Goal: Task Accomplishment & Management: Complete application form

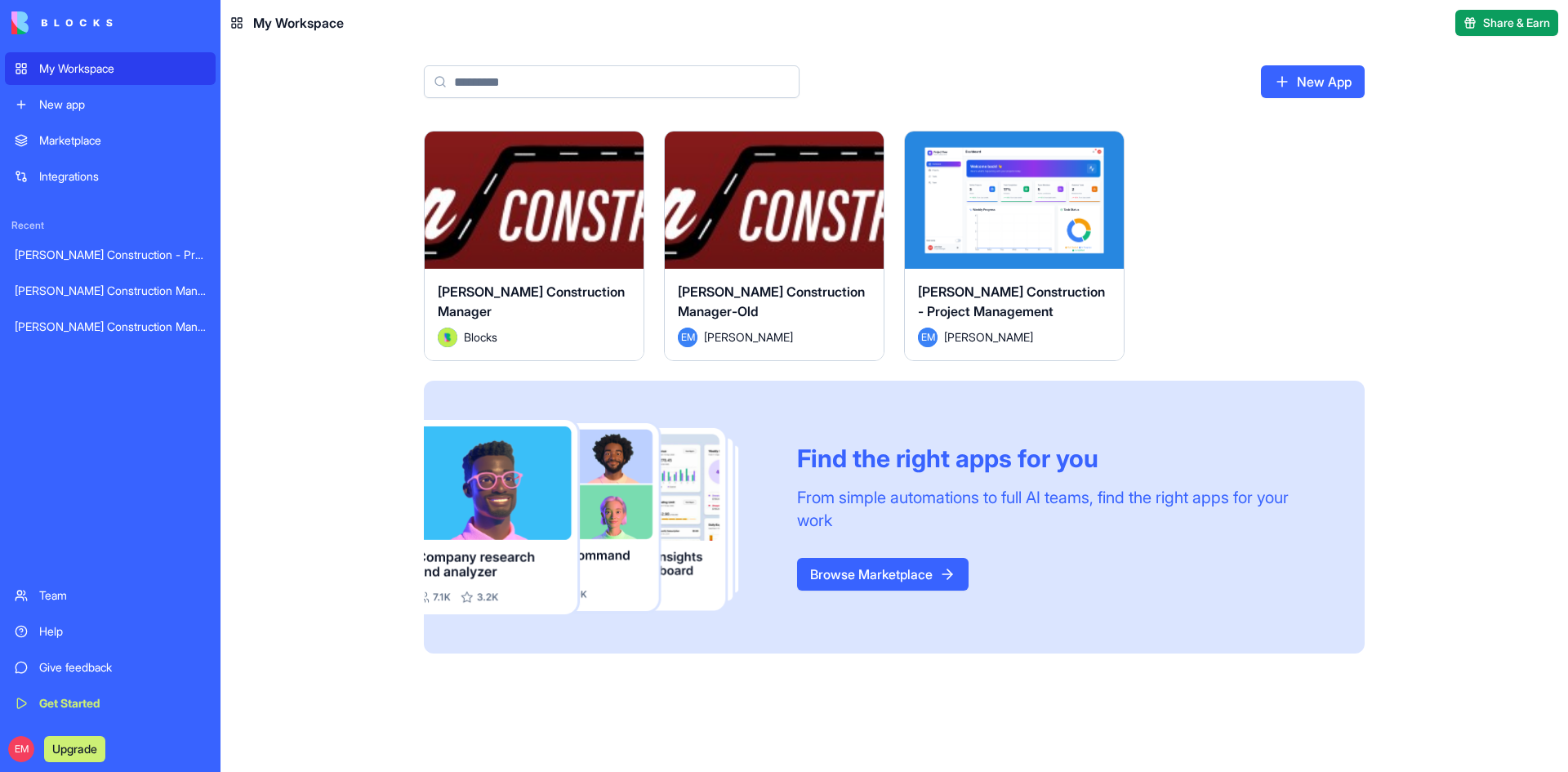
click at [958, 314] on span "[PERSON_NAME] Construction - Project Management" at bounding box center [1011, 302] width 187 height 35
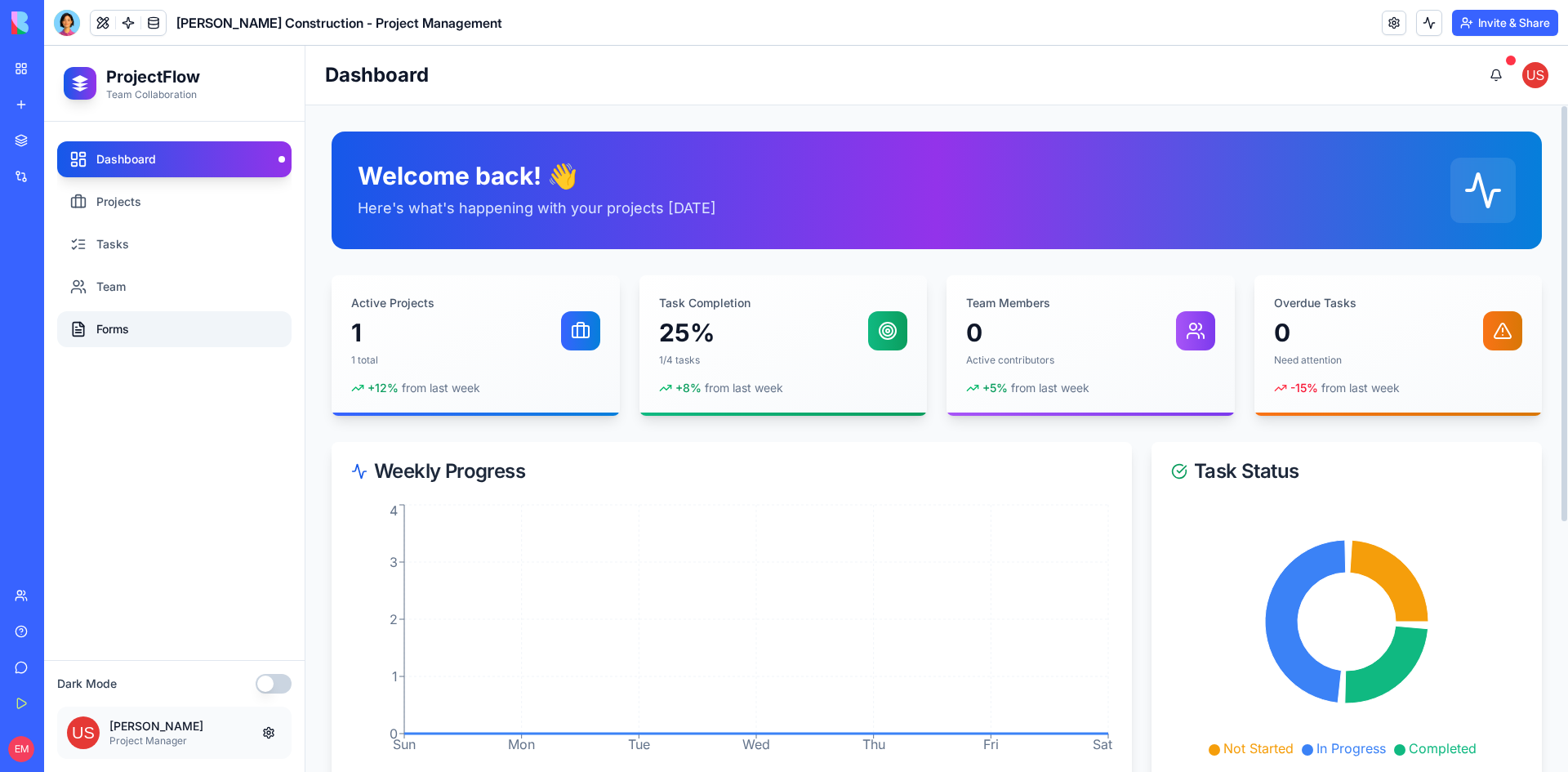
click at [134, 321] on link "Forms" at bounding box center [174, 329] width 234 height 35
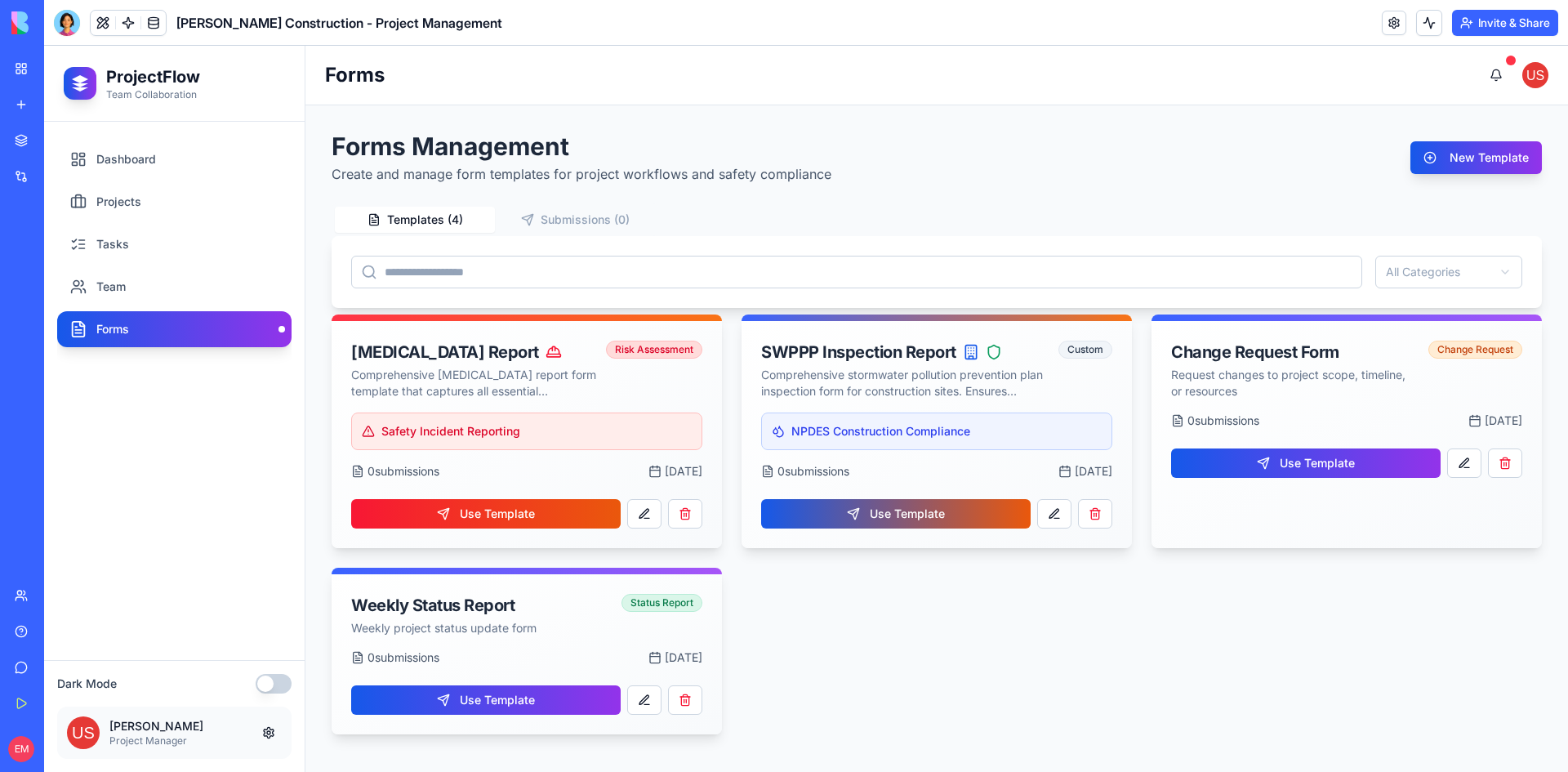
click at [31, 68] on link "My Workspace" at bounding box center [37, 68] width 65 height 33
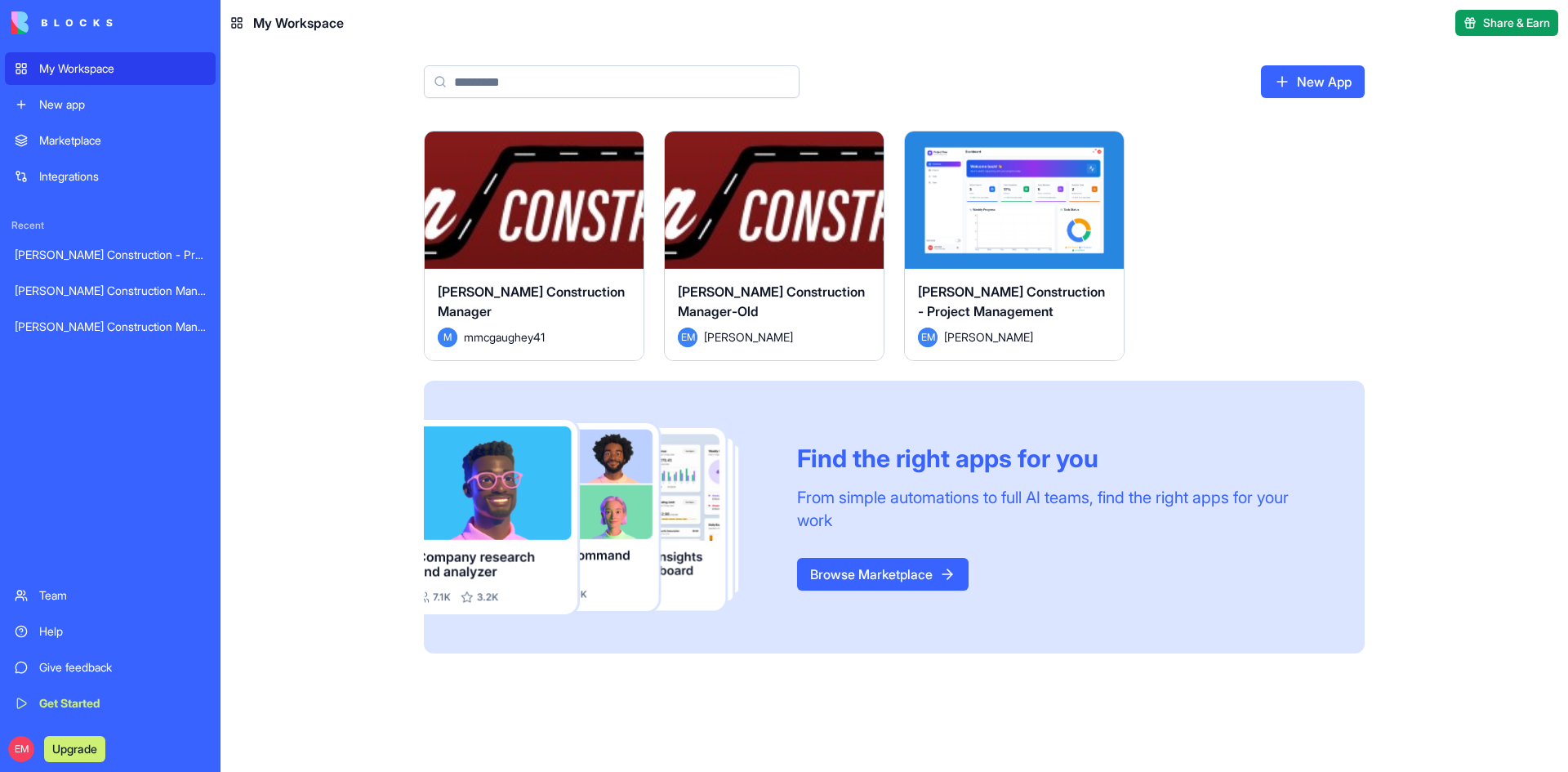
click at [1060, 246] on div "Launch" at bounding box center [1014, 200] width 219 height 137
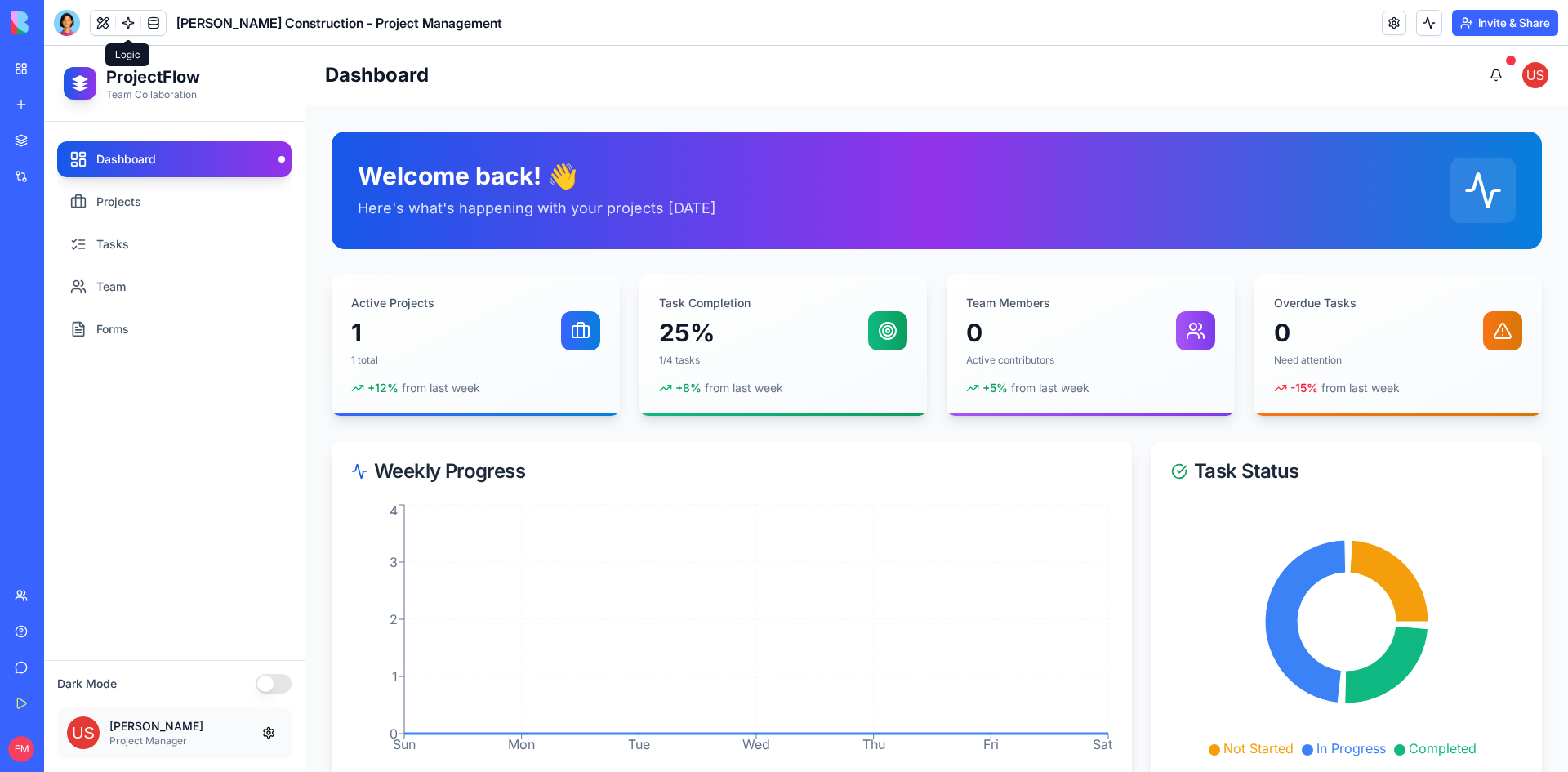
click at [35, 64] on link "My Workspace" at bounding box center [37, 68] width 65 height 33
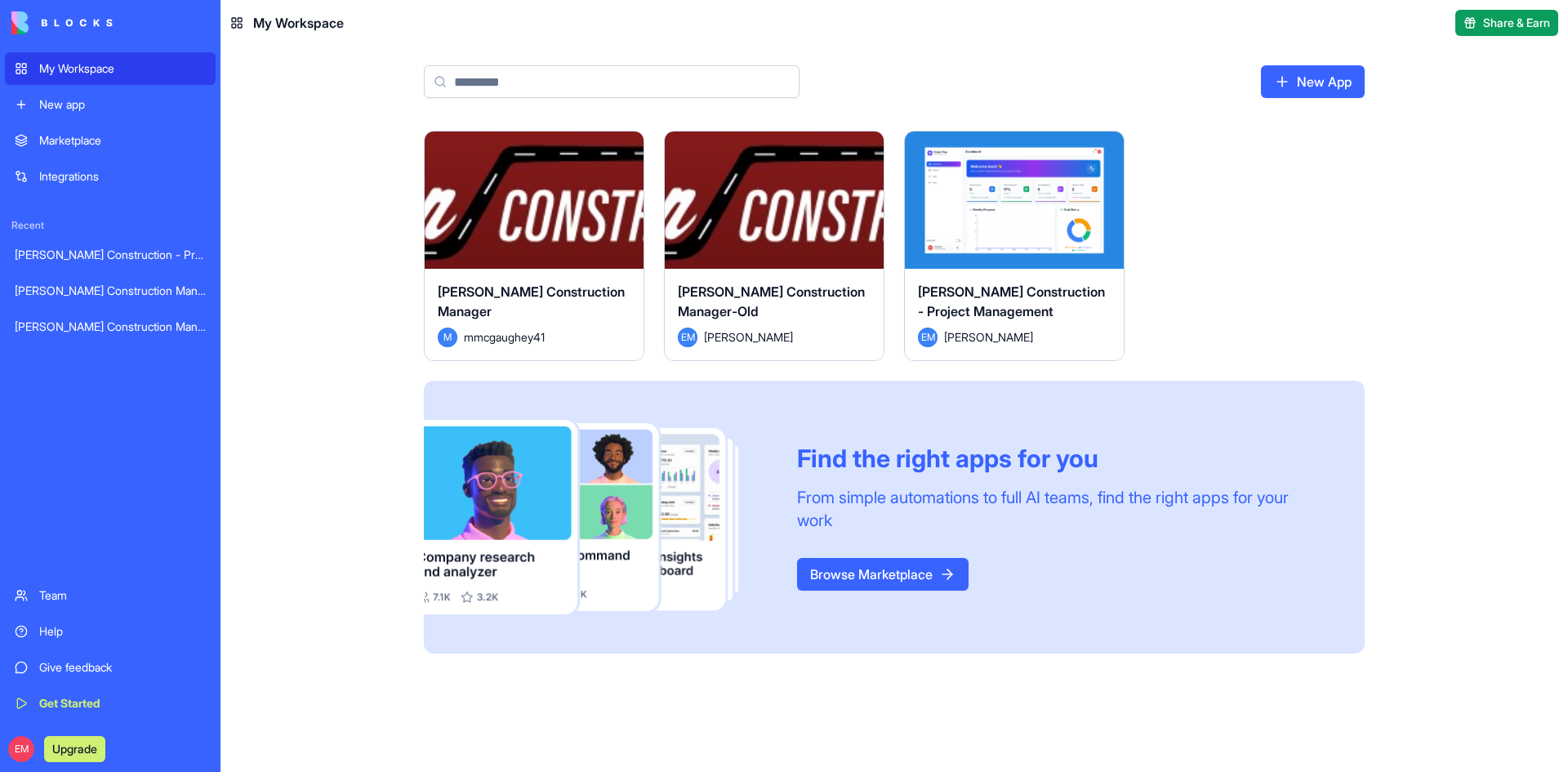
click at [530, 323] on div "[PERSON_NAME] Construction Manager" at bounding box center [534, 304] width 192 height 46
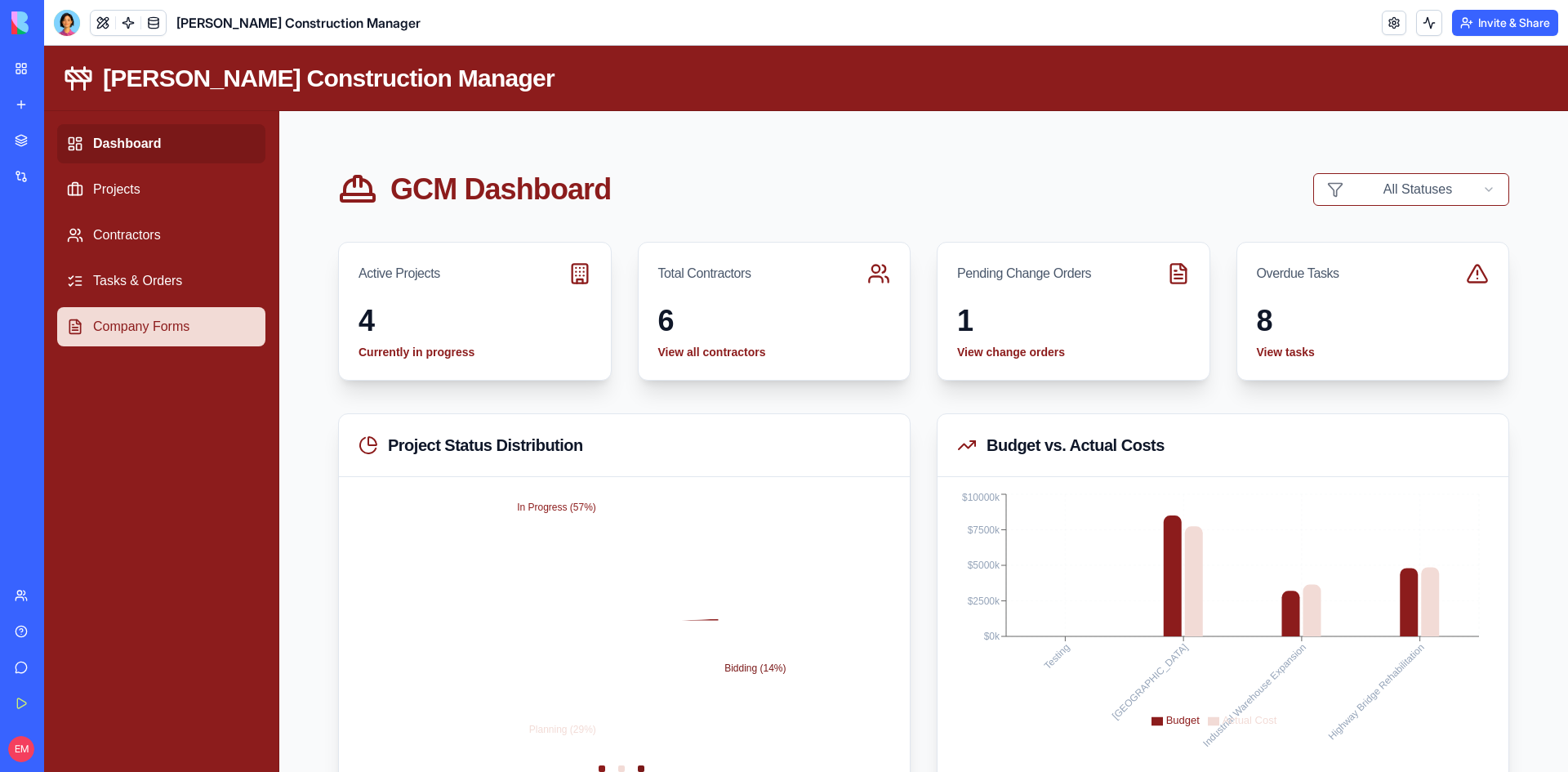
click at [137, 321] on link "Company Forms" at bounding box center [161, 327] width 208 height 39
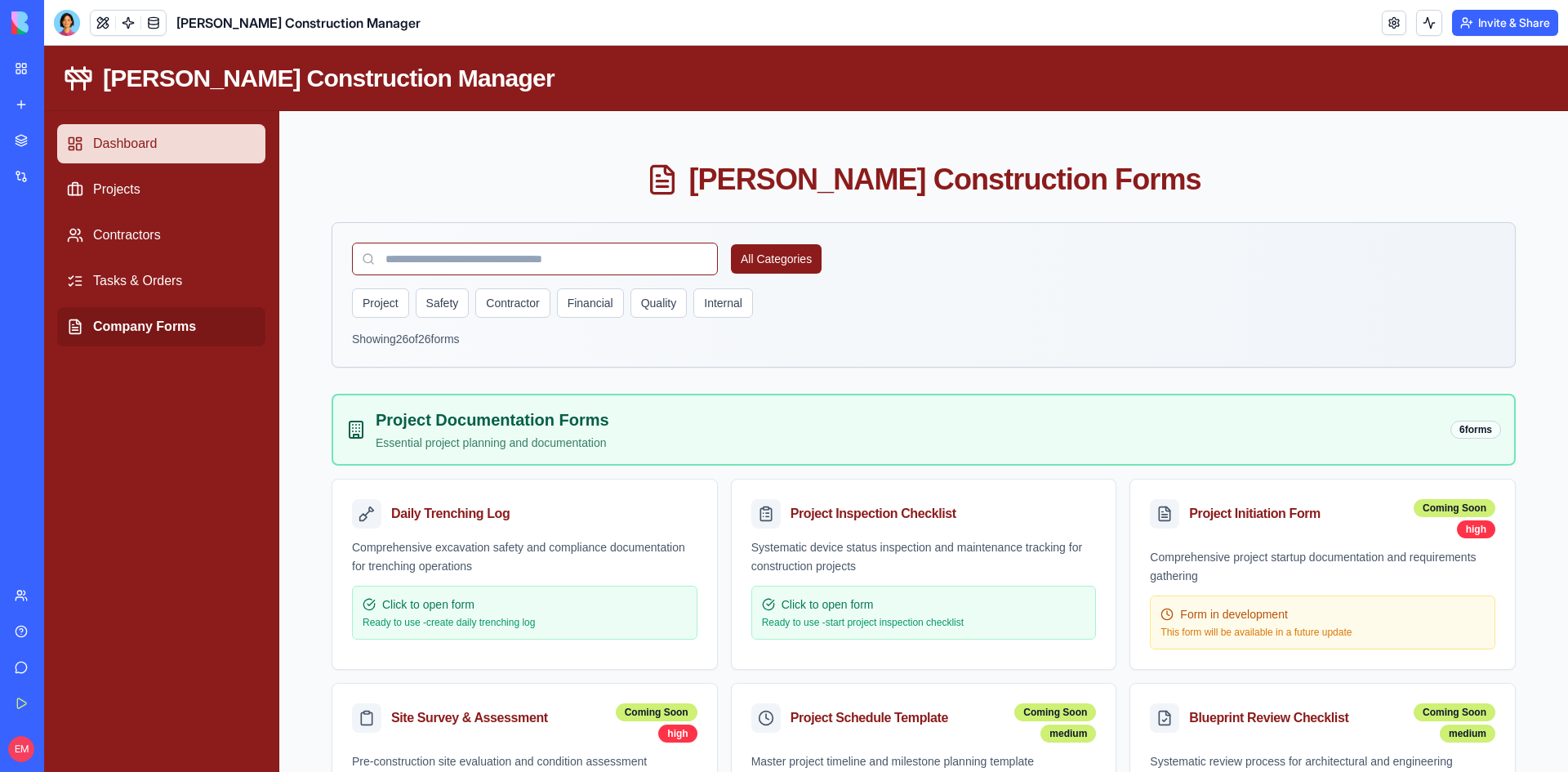
click at [154, 151] on link "Dashboard" at bounding box center [161, 144] width 208 height 39
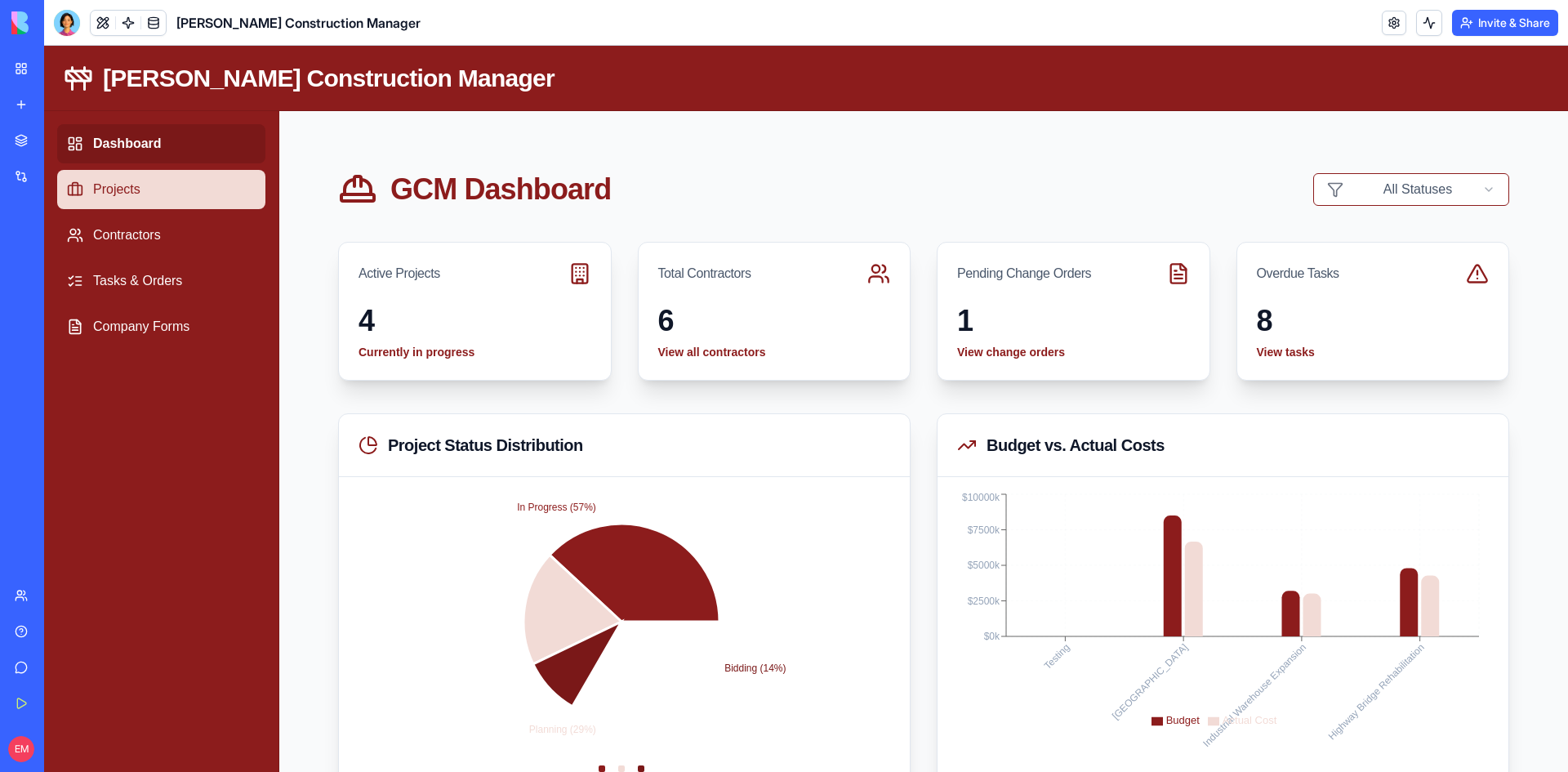
click at [160, 184] on link "Projects" at bounding box center [161, 189] width 208 height 39
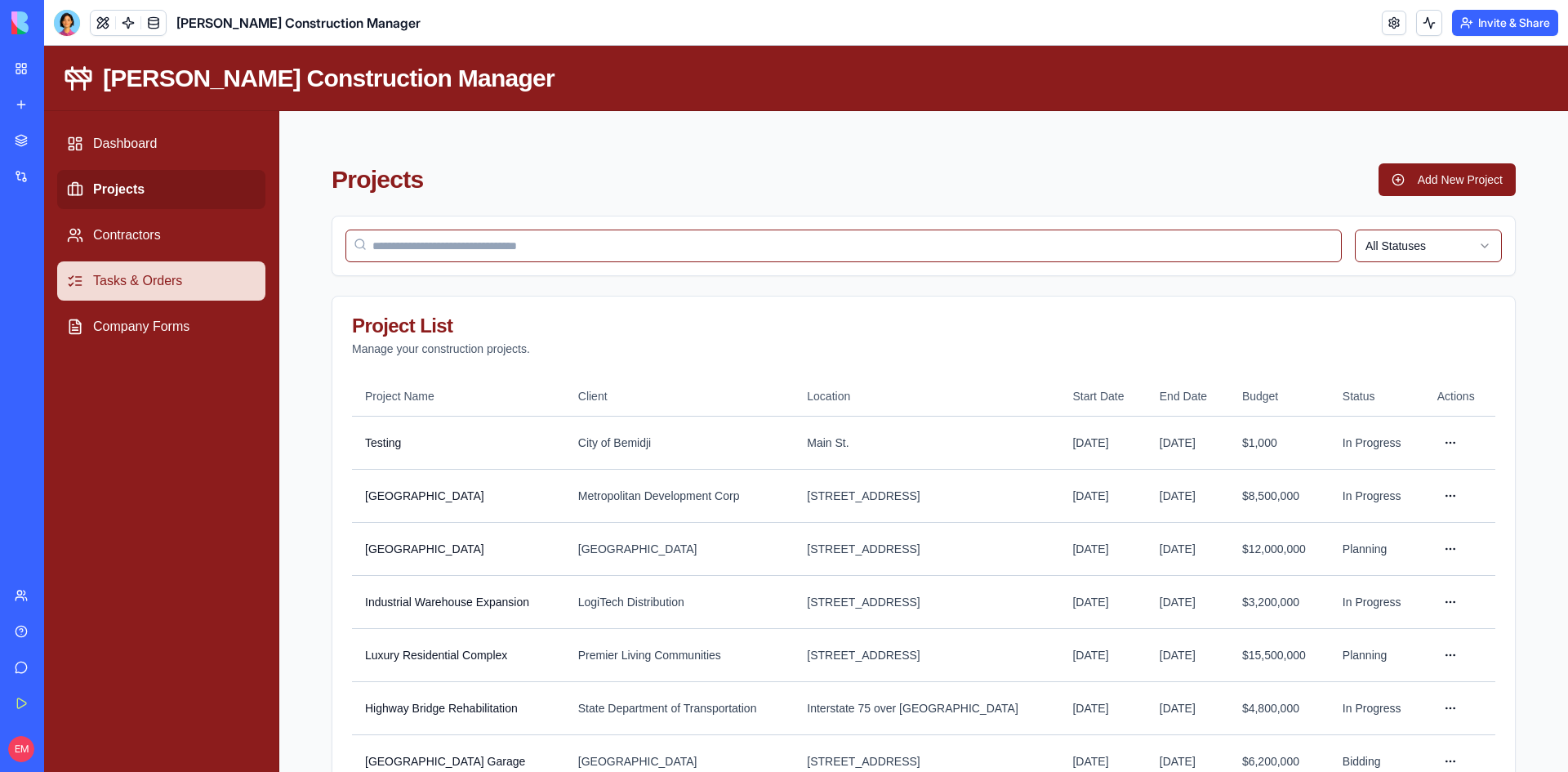
click at [134, 280] on link "Tasks & Orders" at bounding box center [161, 281] width 208 height 39
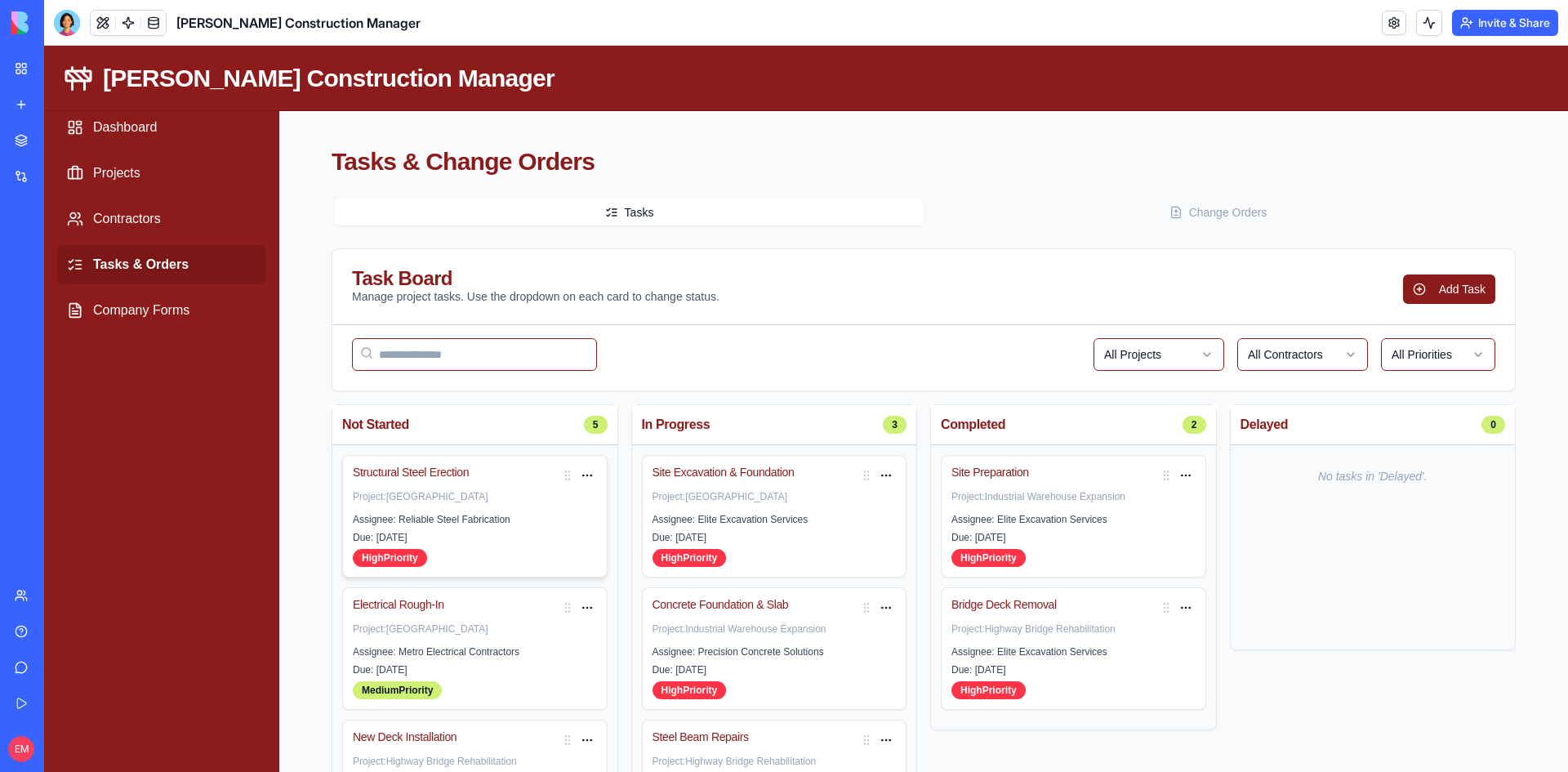
scroll to position [16, 0]
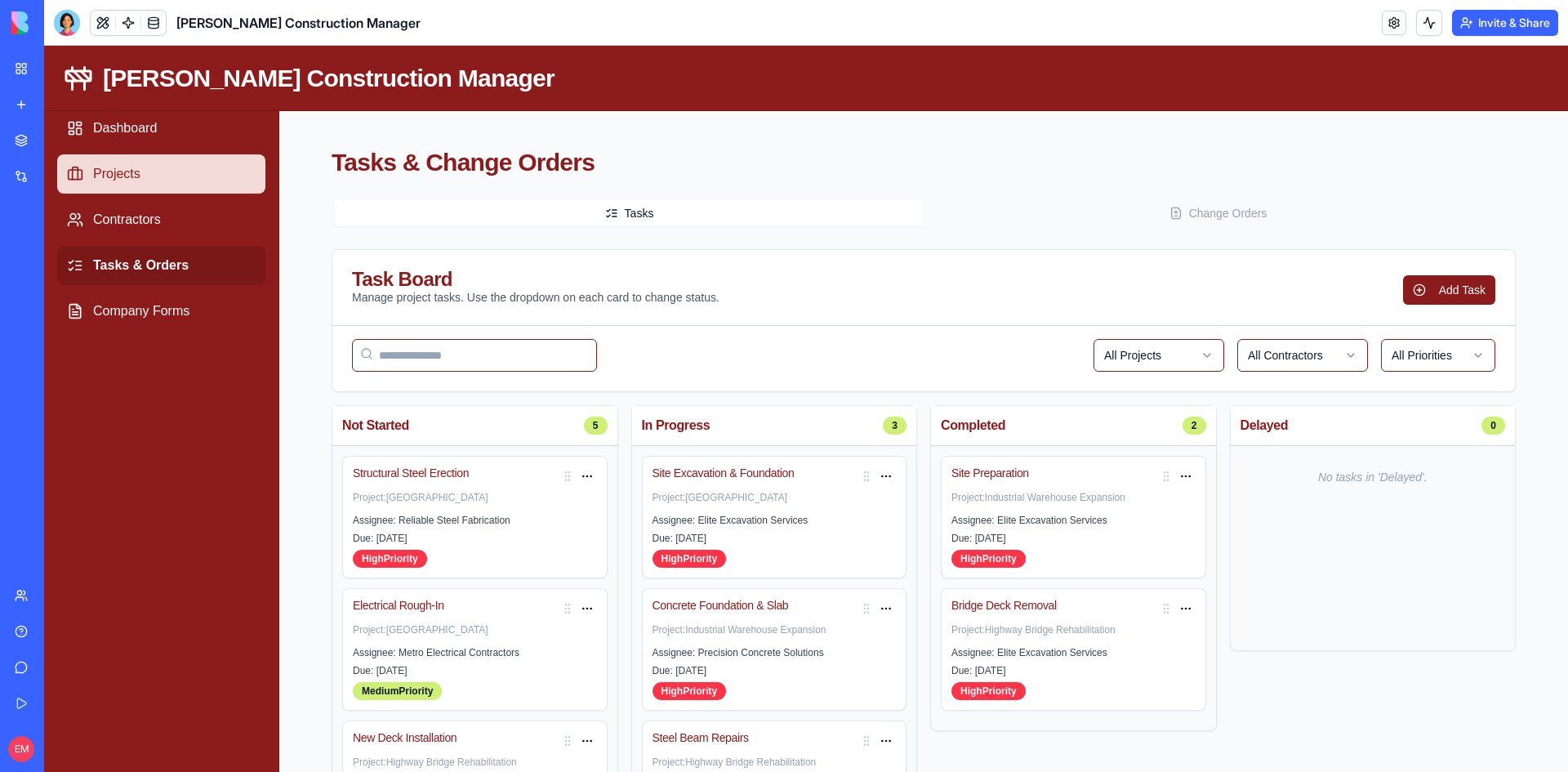
click at [156, 165] on link "Projects" at bounding box center [161, 174] width 208 height 39
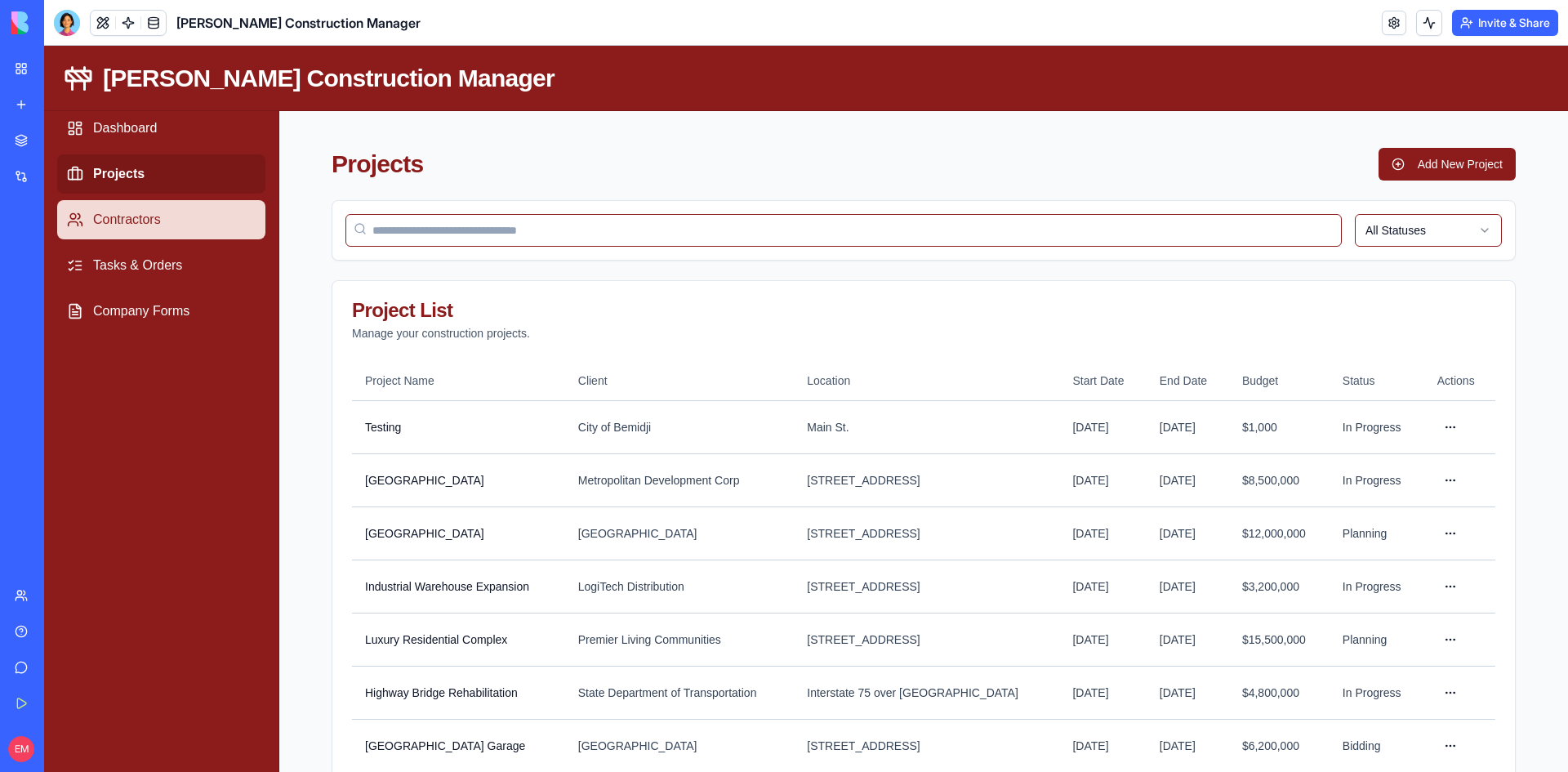
click at [150, 232] on link "Contractors" at bounding box center [161, 219] width 208 height 39
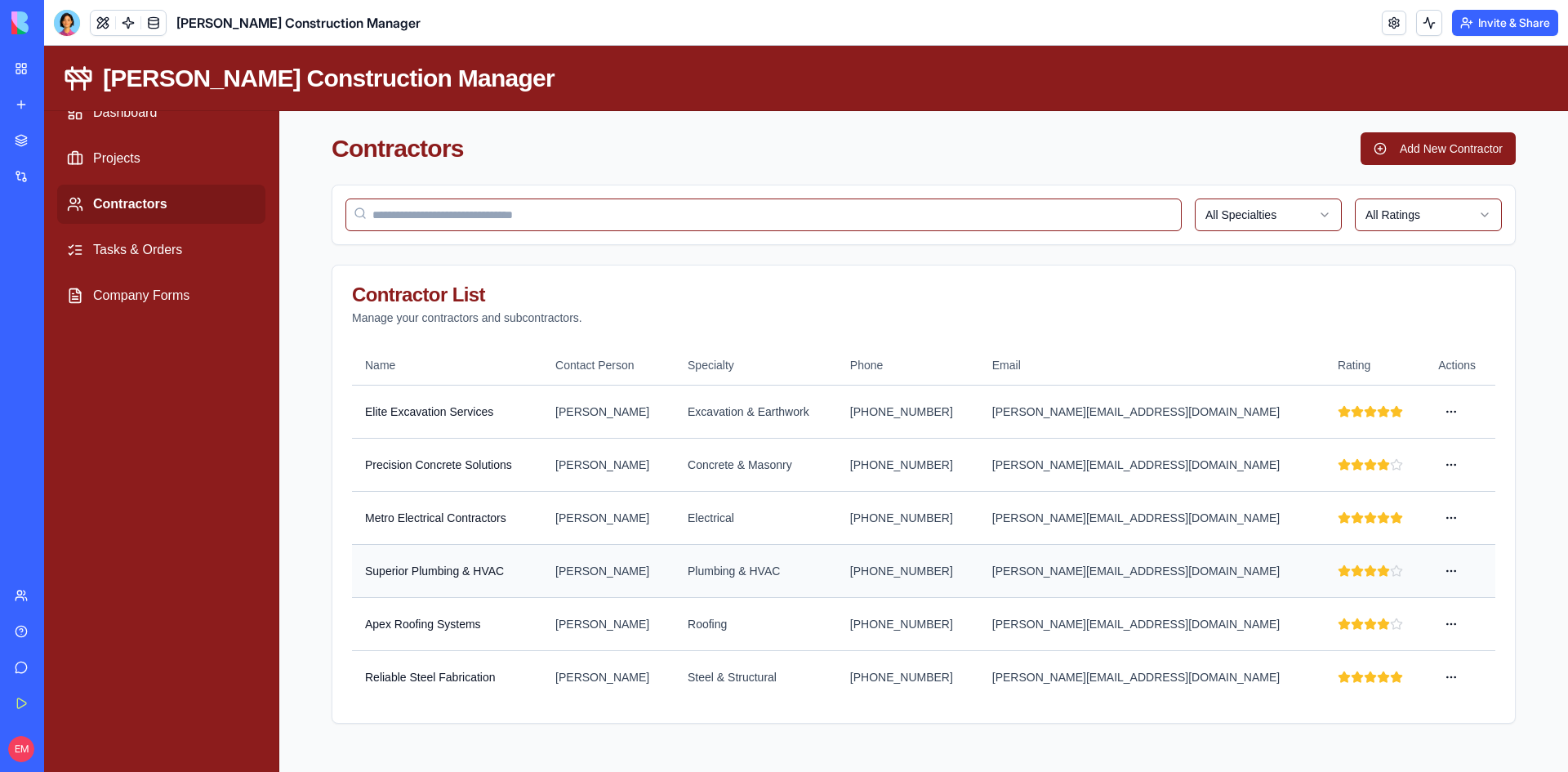
scroll to position [35, 0]
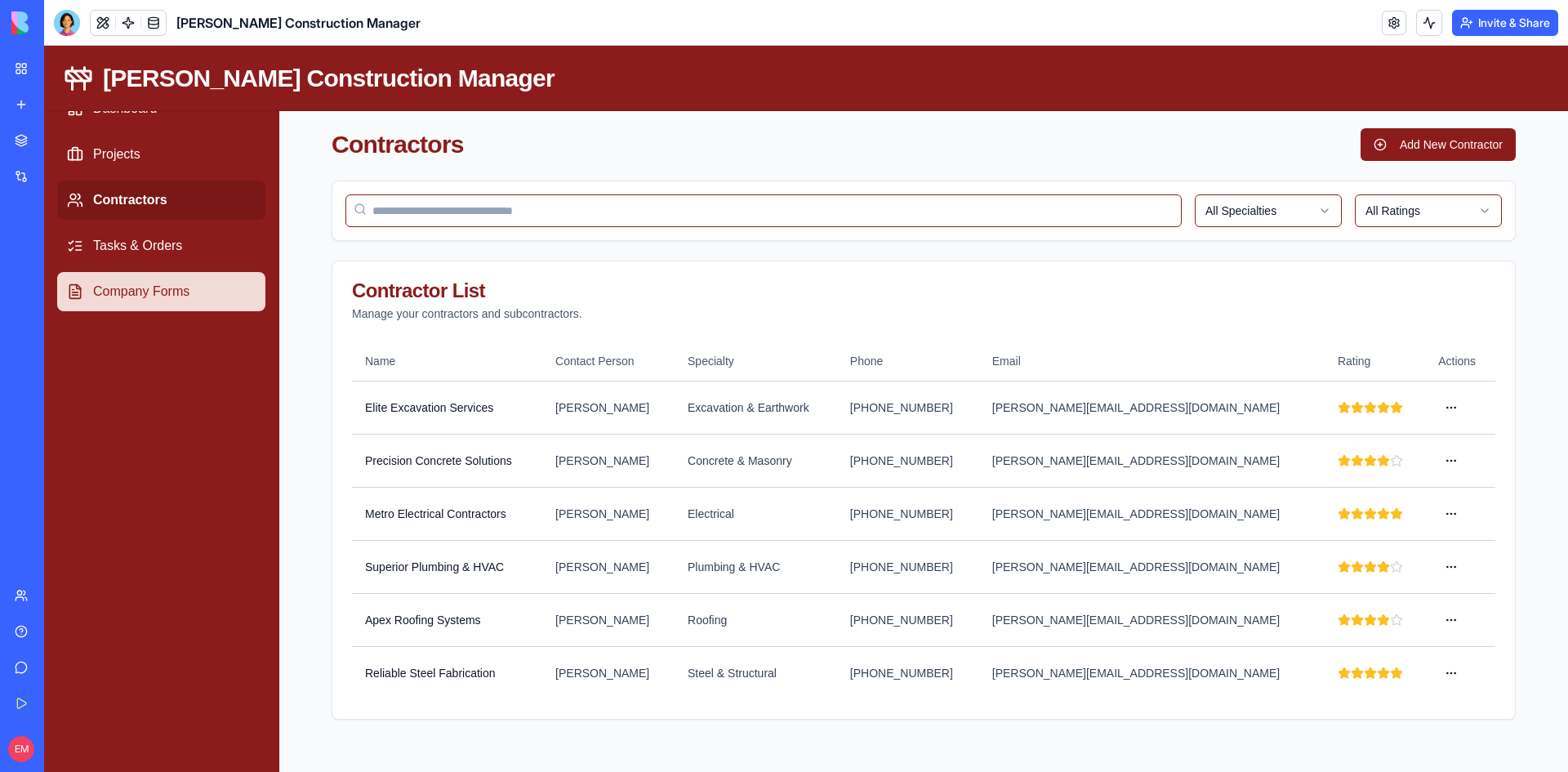
click at [191, 281] on link "Company Forms" at bounding box center [161, 291] width 208 height 39
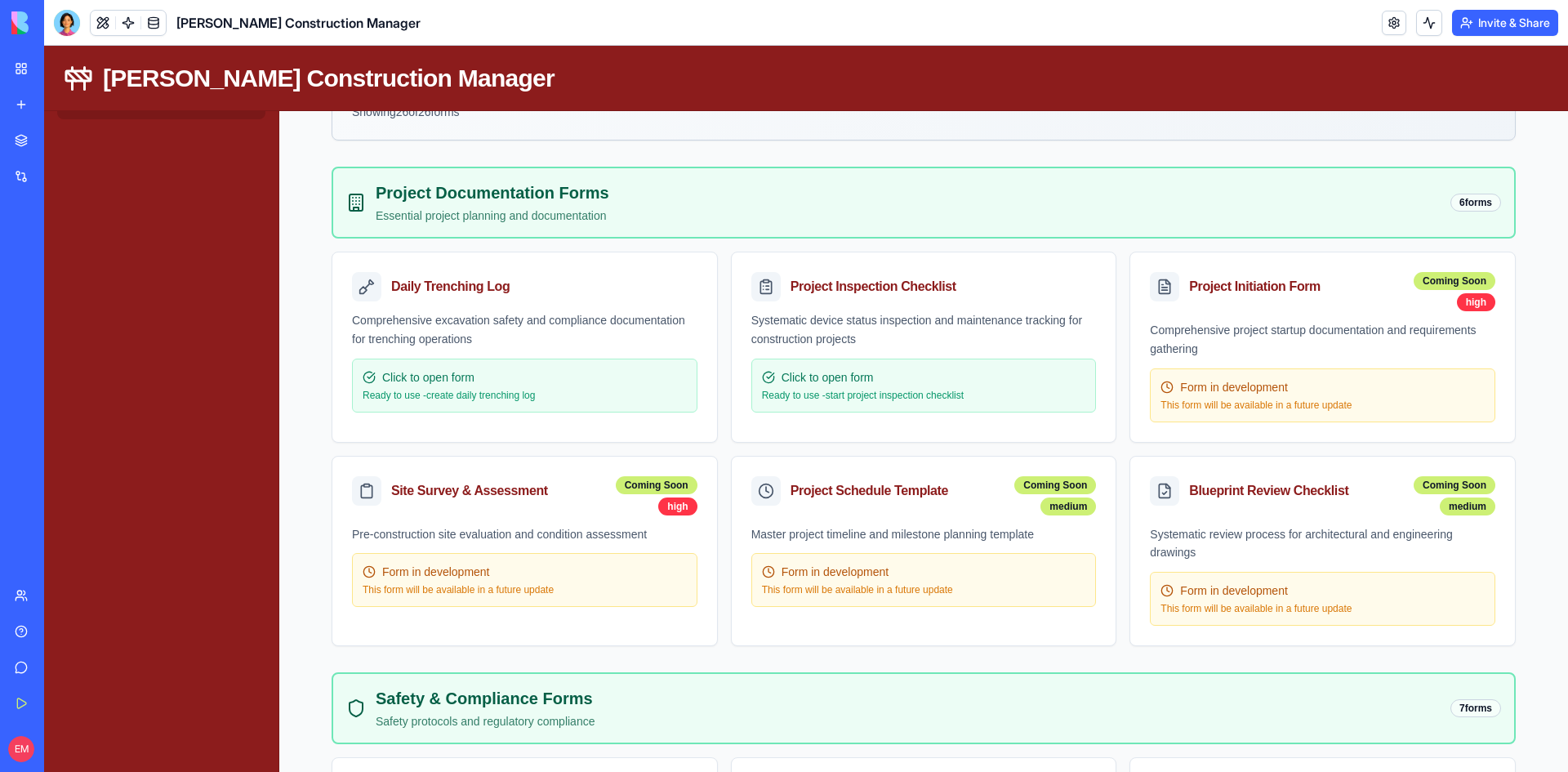
scroll to position [199, 0]
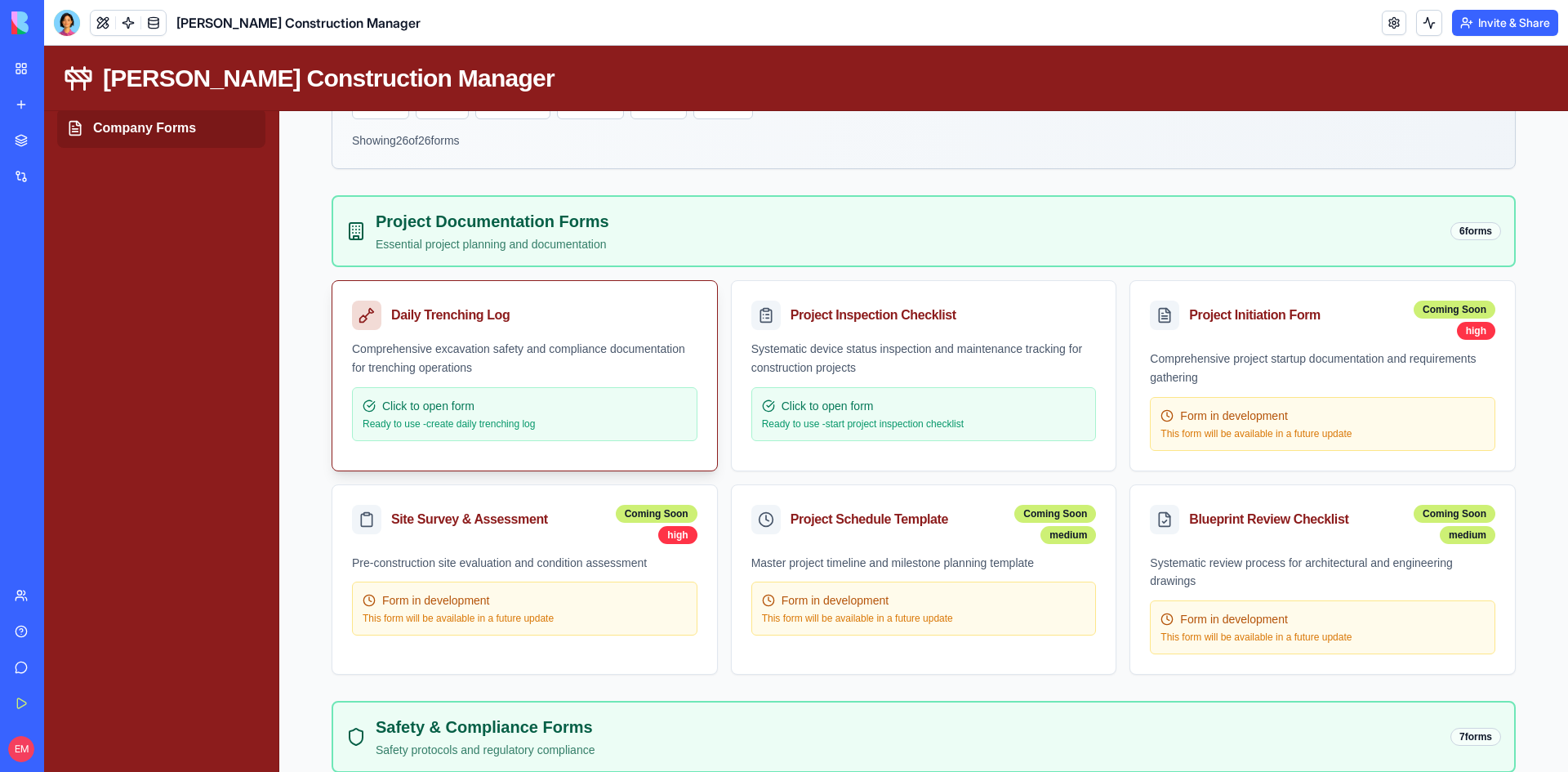
click at [636, 405] on div "Click to open form" at bounding box center [524, 405] width 324 height 16
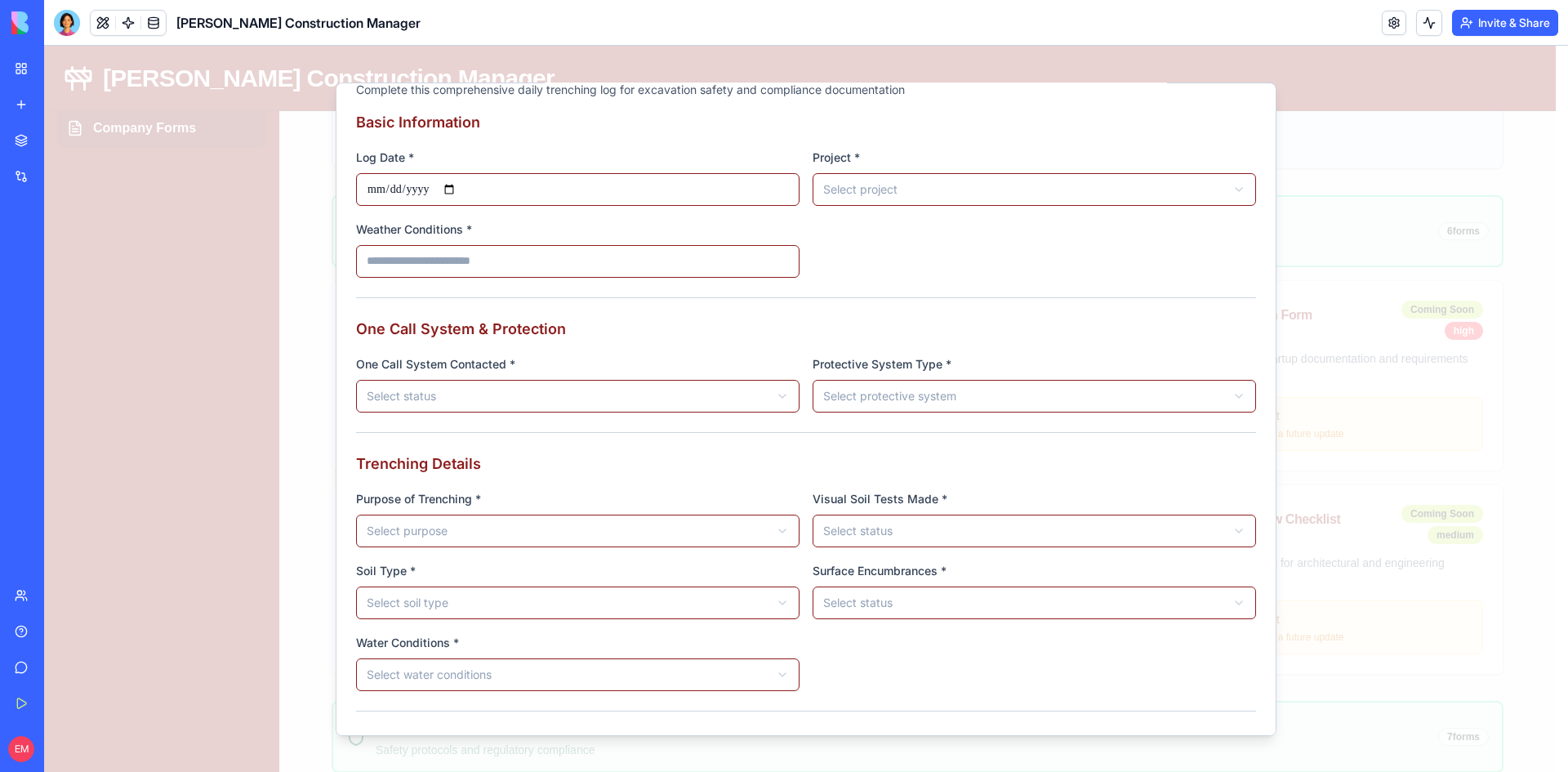
scroll to position [0, 0]
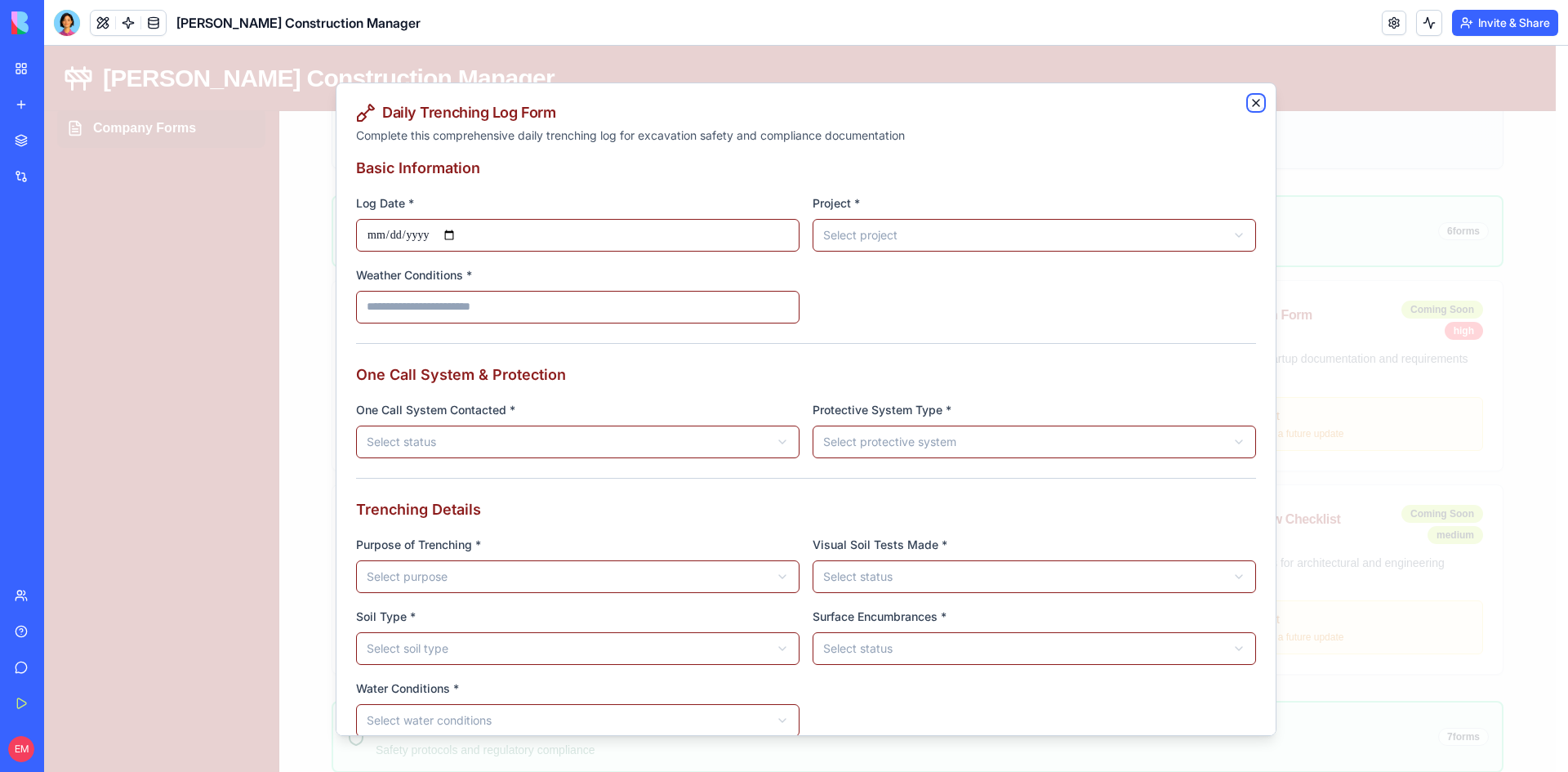
click at [1253, 101] on icon "button" at bounding box center [1256, 102] width 7 height 7
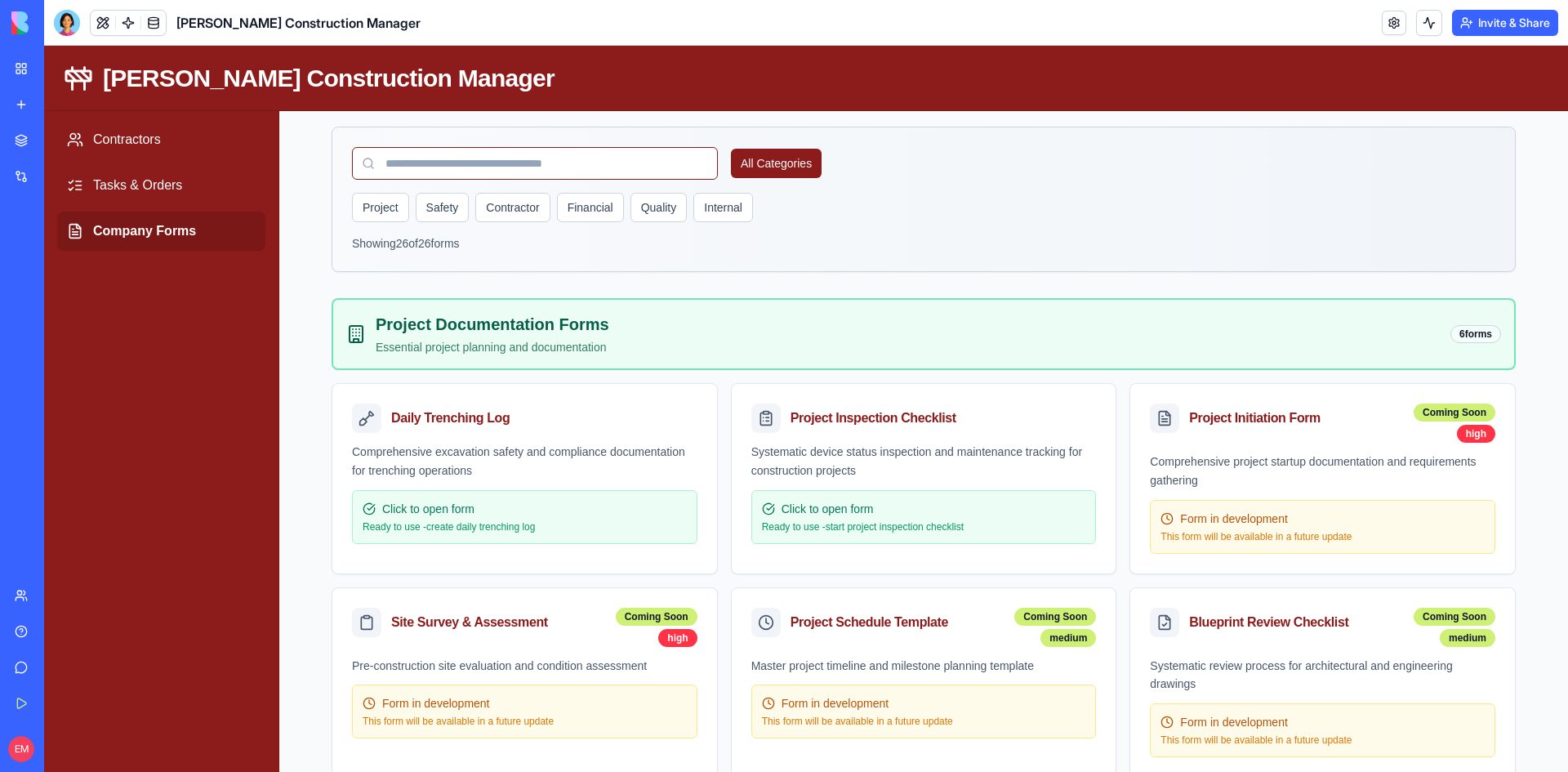
scroll to position [163, 0]
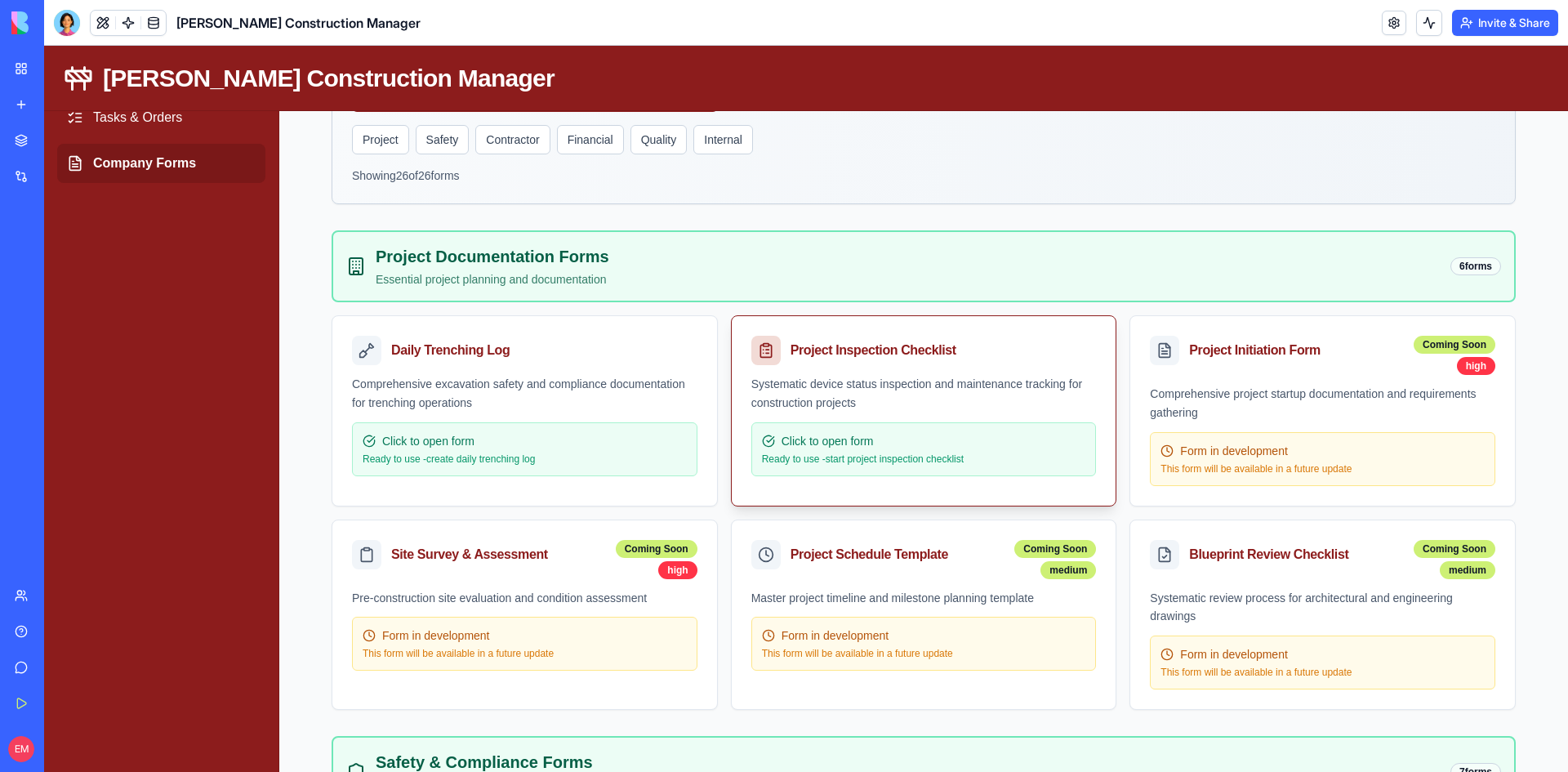
click at [943, 459] on p "Ready to use - start project inspection checklist" at bounding box center [924, 459] width 324 height 13
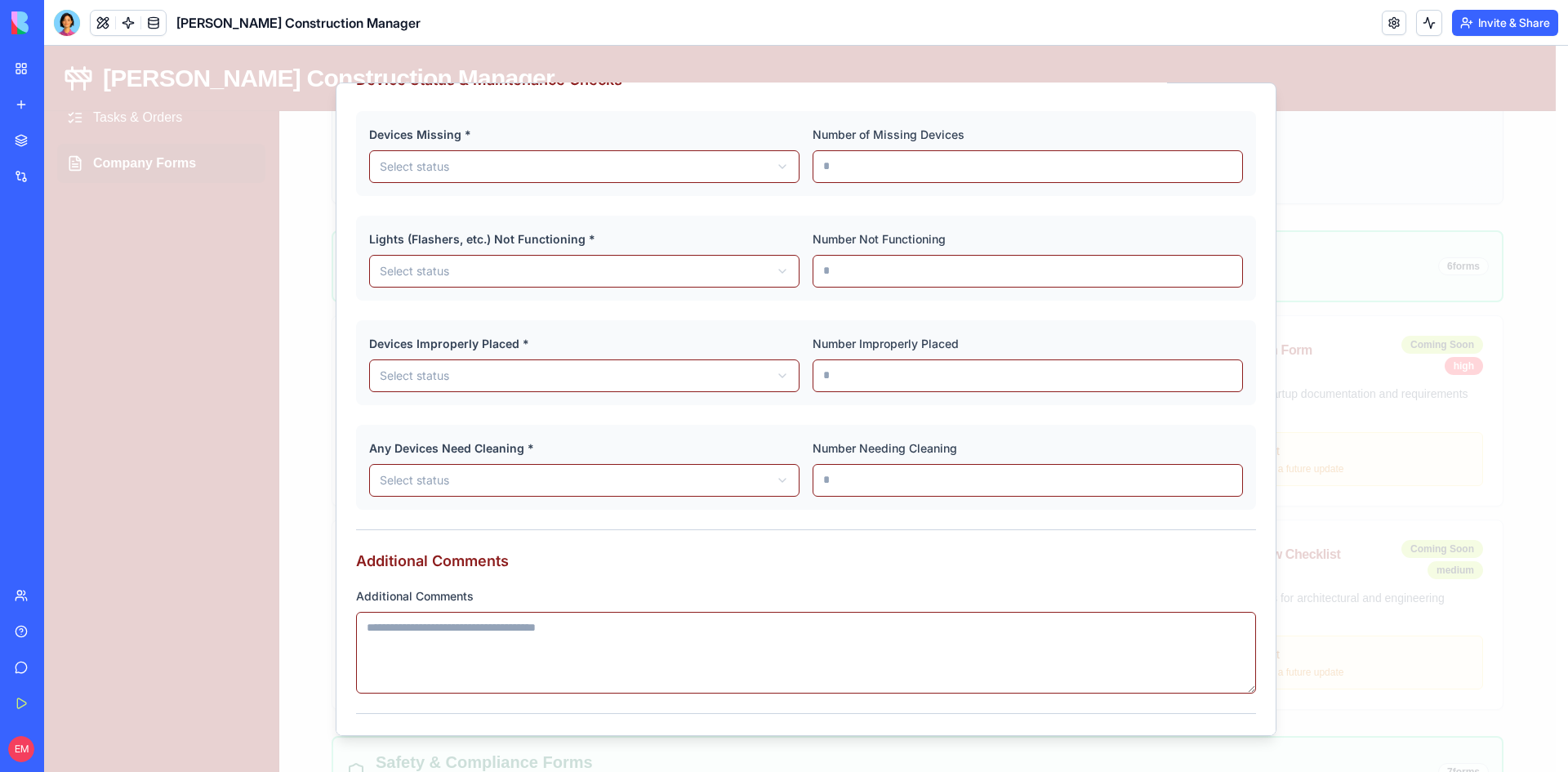
scroll to position [327, 0]
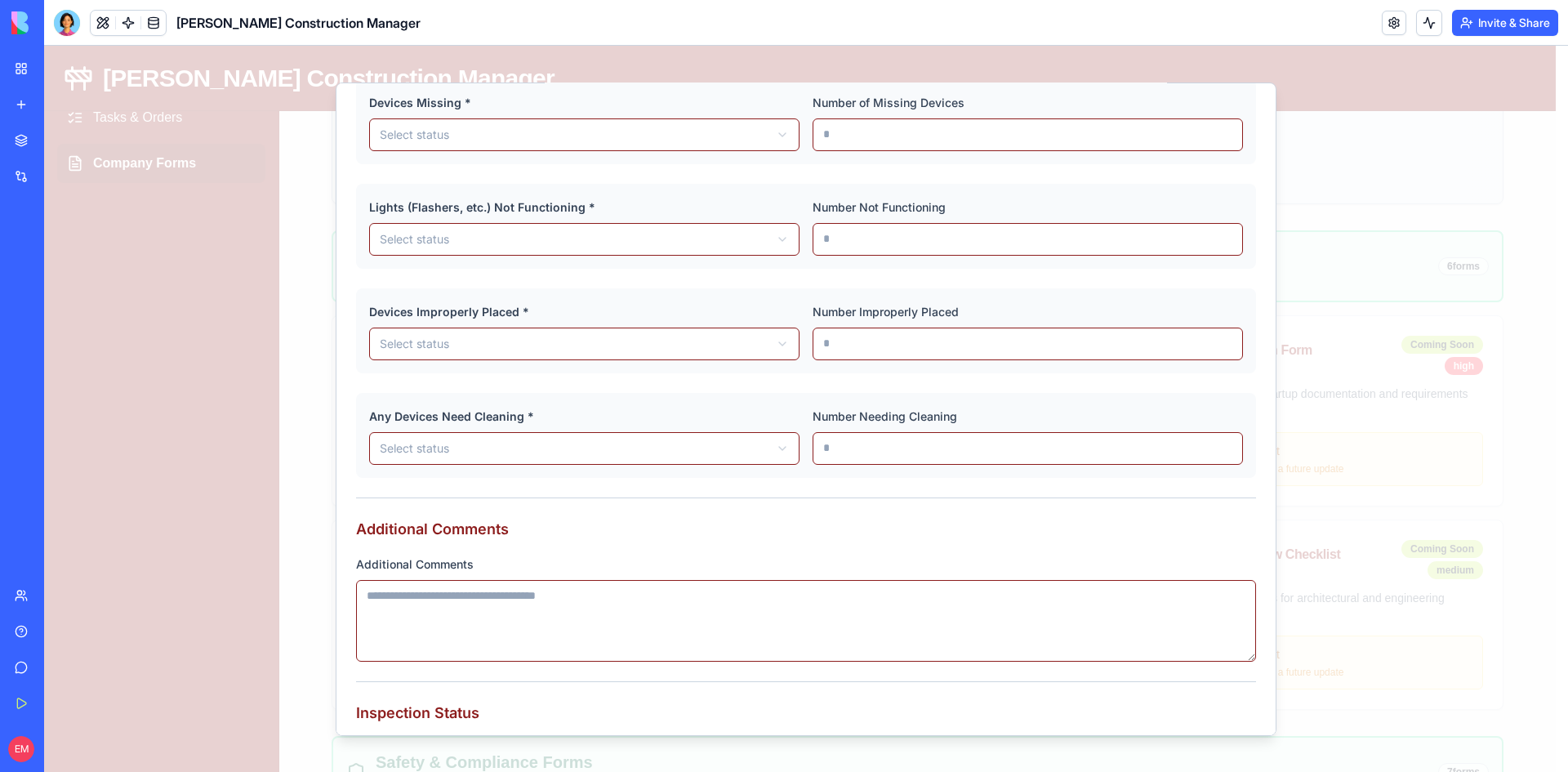
click at [150, 394] on div at bounding box center [806, 409] width 1524 height 726
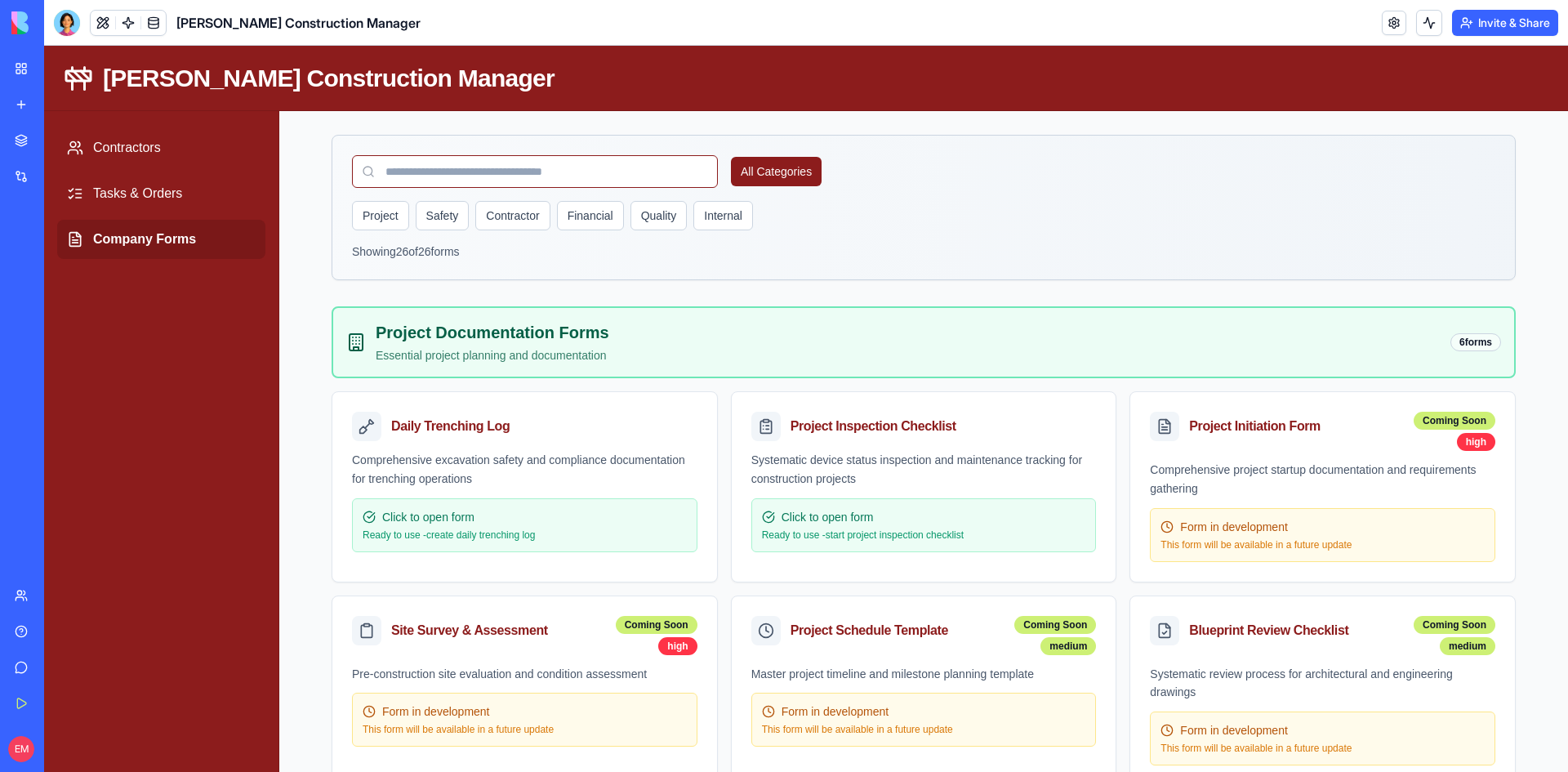
scroll to position [0, 0]
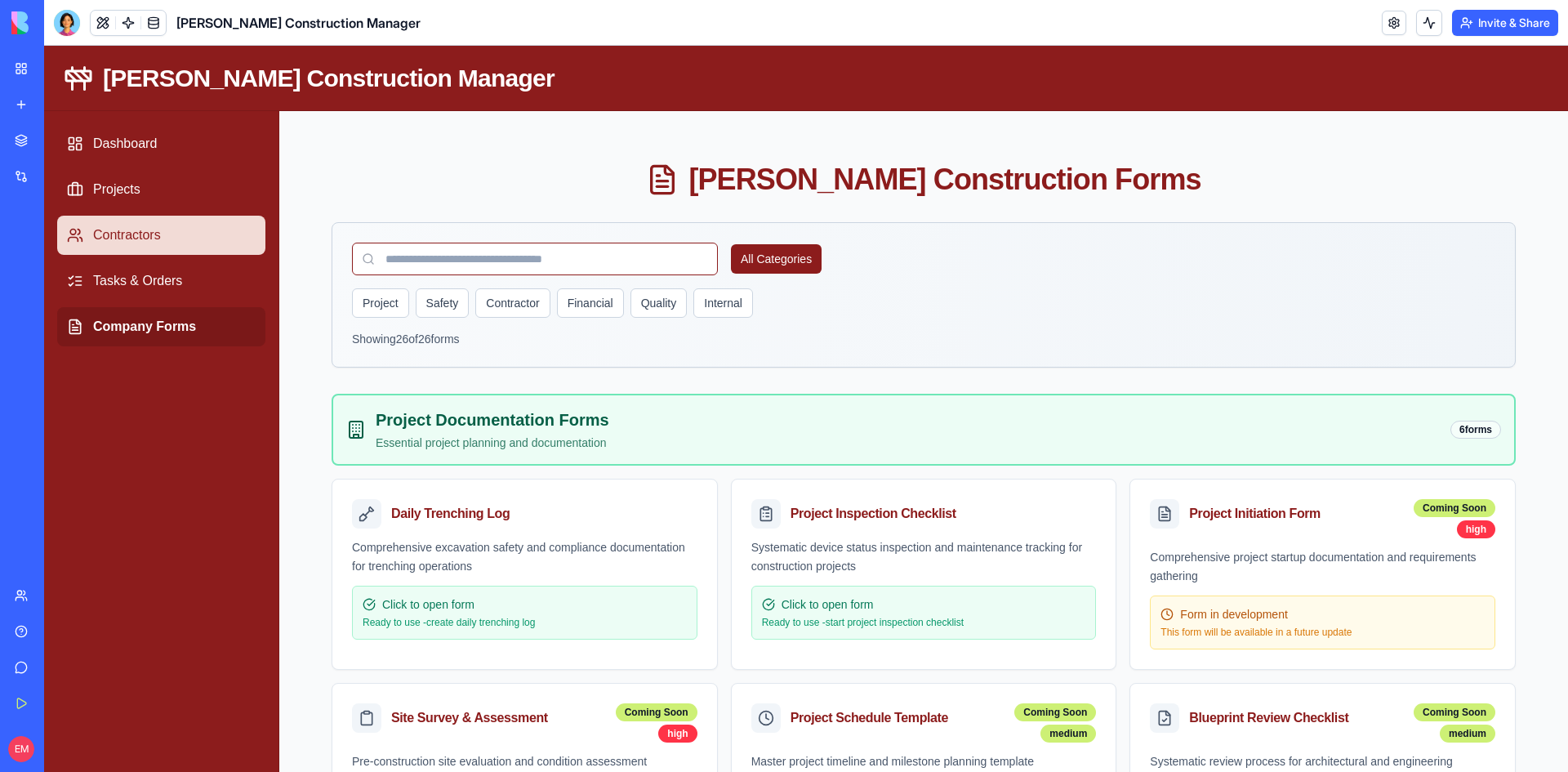
click at [170, 221] on link "Contractors" at bounding box center [161, 235] width 208 height 39
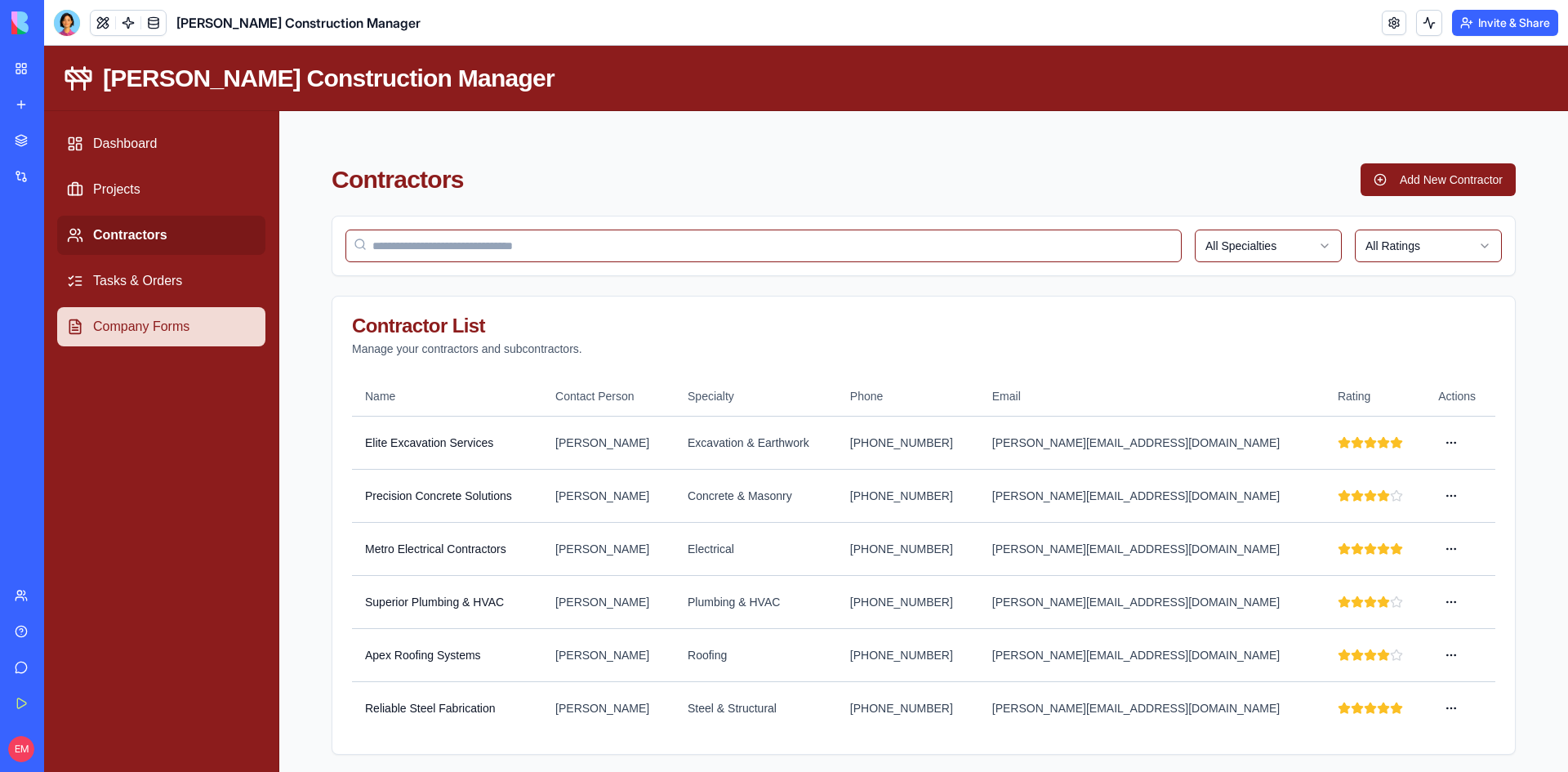
click at [171, 323] on link "Company Forms" at bounding box center [161, 327] width 208 height 39
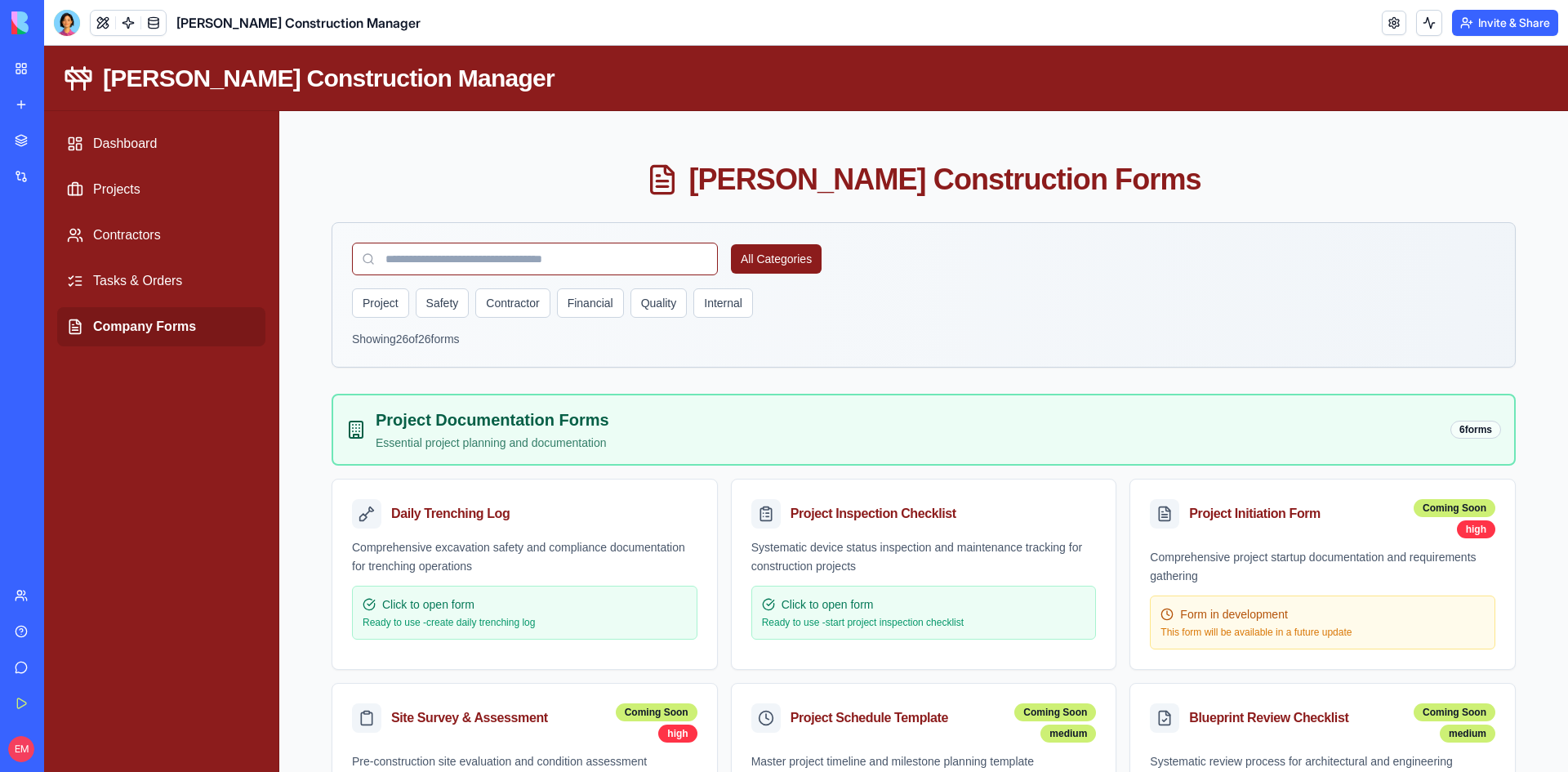
click at [21, 65] on link "My Workspace" at bounding box center [37, 68] width 65 height 33
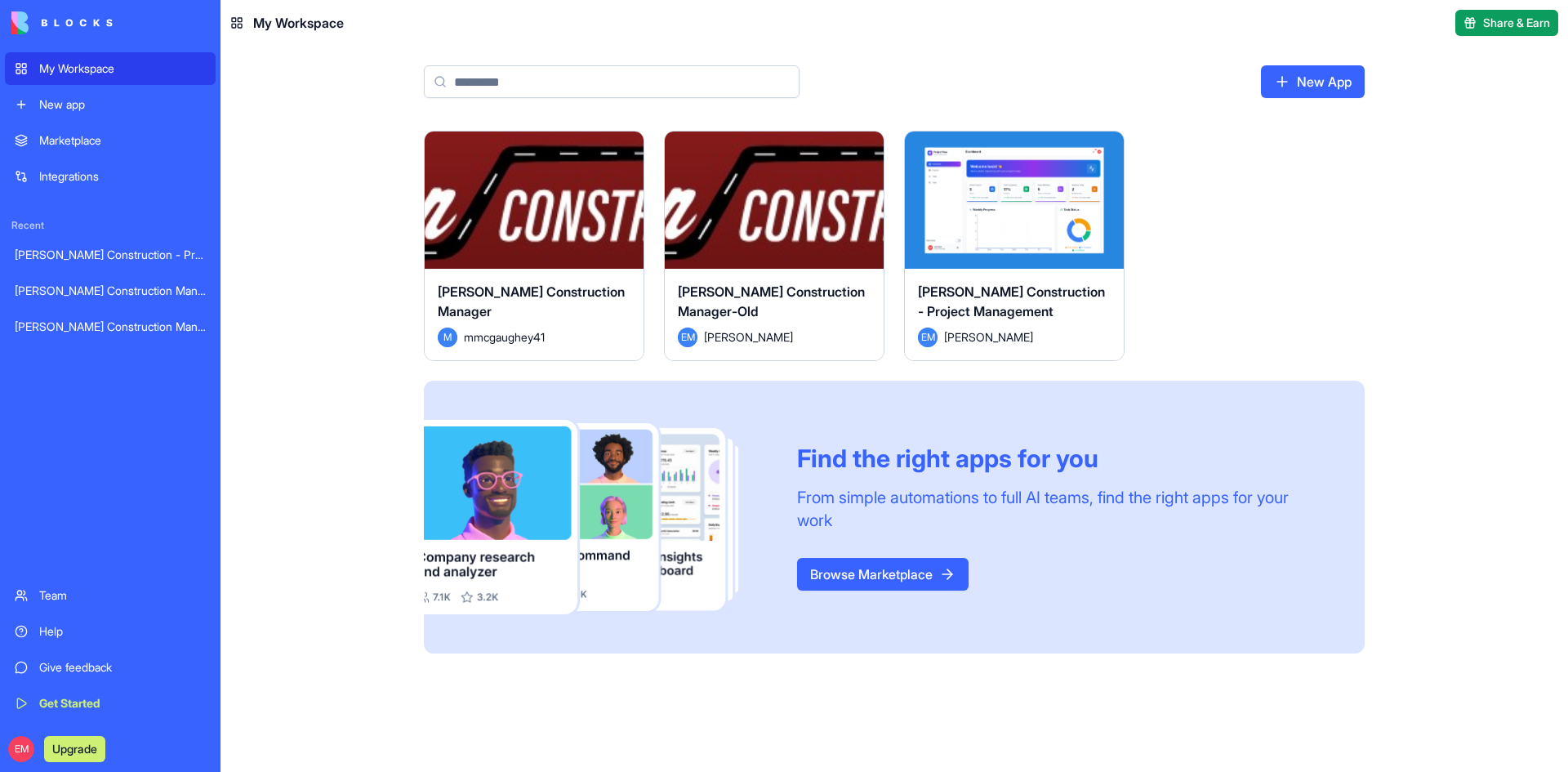
click at [1032, 253] on div "Launch" at bounding box center [1014, 200] width 219 height 137
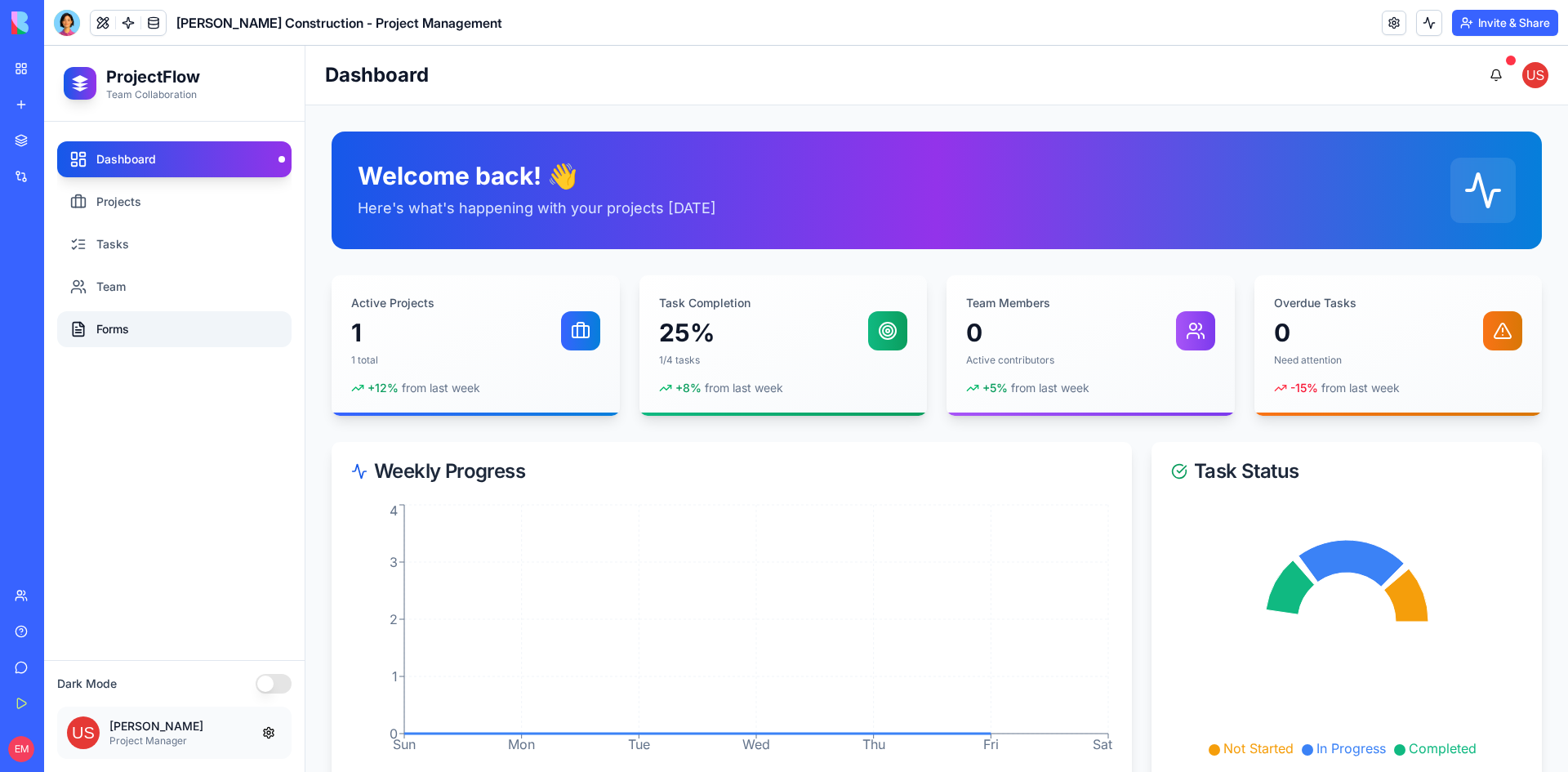
click at [98, 342] on link "Forms" at bounding box center [174, 329] width 234 height 35
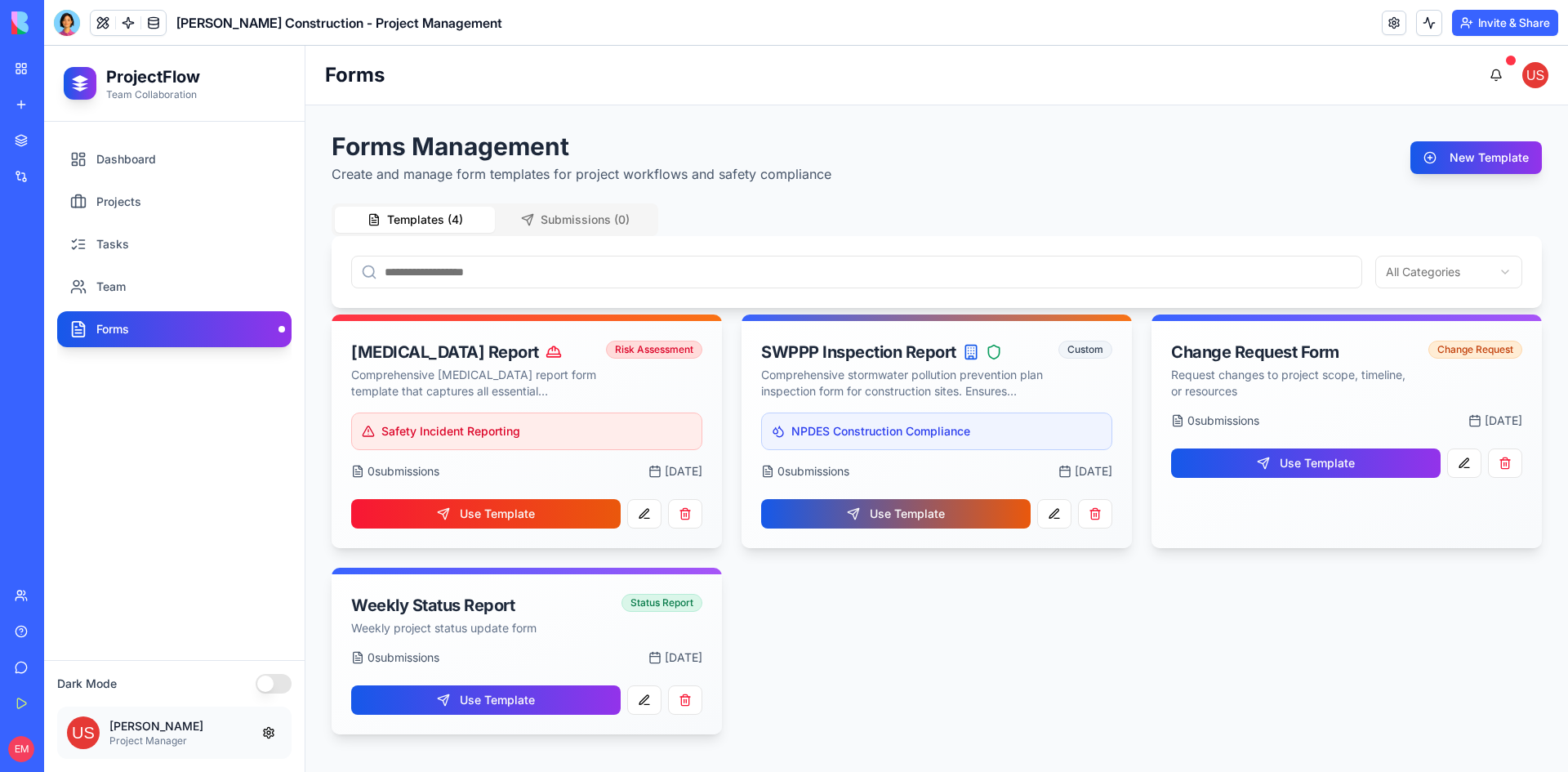
click at [612, 211] on button "Submissions ( 0 )" at bounding box center [574, 219] width 160 height 26
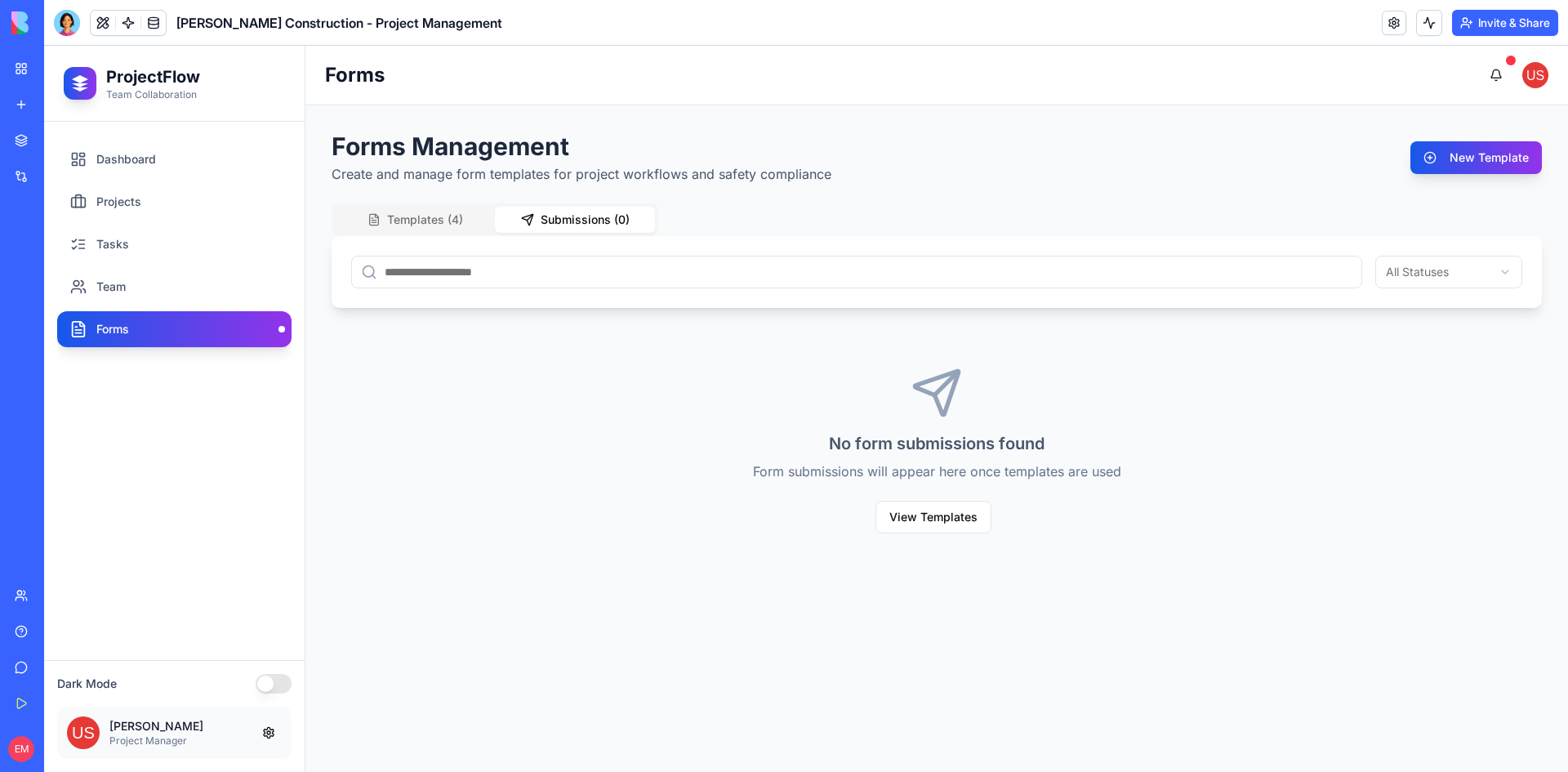
click at [443, 214] on button "Templates ( 4 )" at bounding box center [415, 219] width 160 height 26
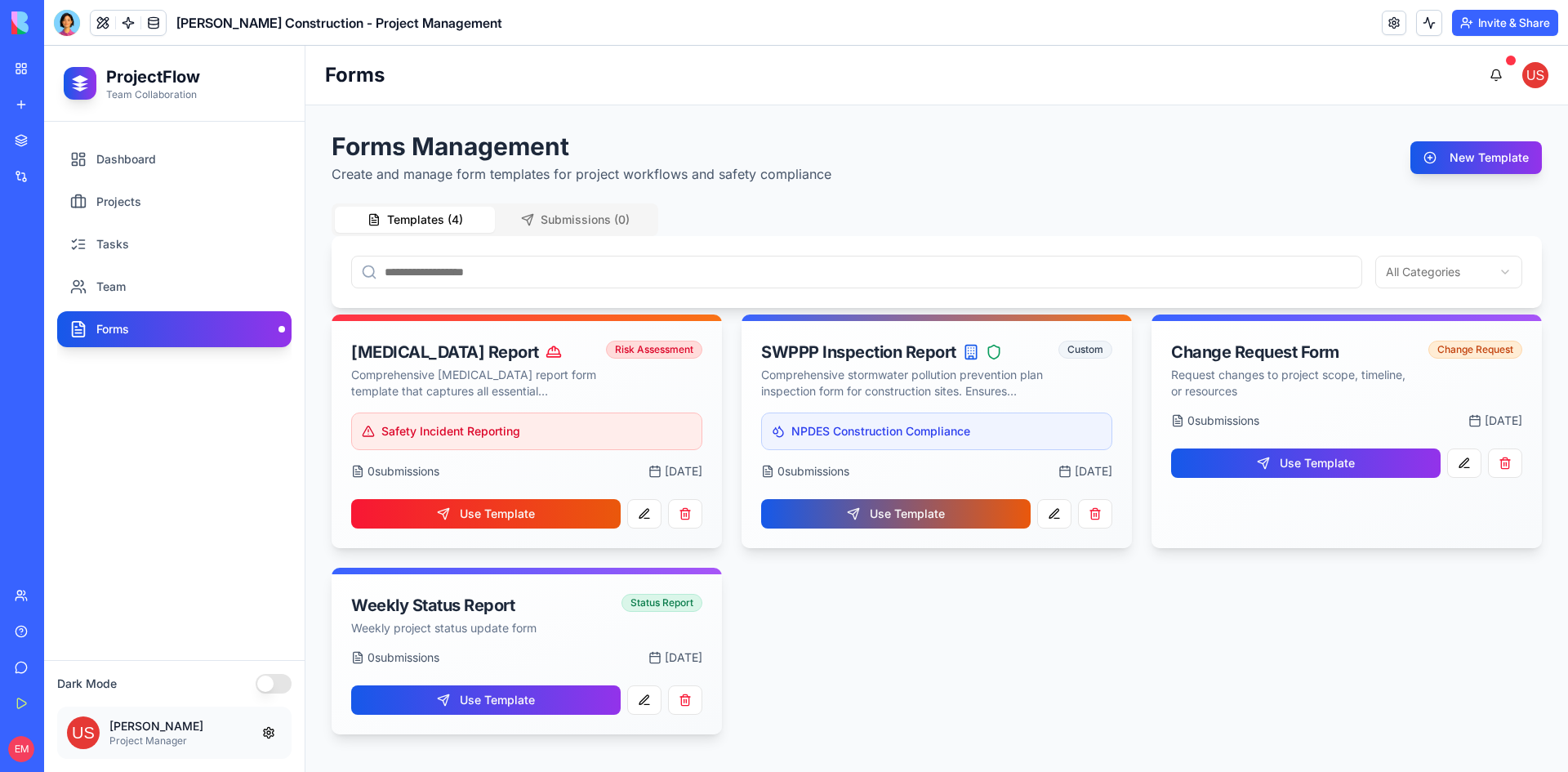
click at [61, 288] on div "[PERSON_NAME] Construction Manager-Old" at bounding box center [37, 290] width 46 height 16
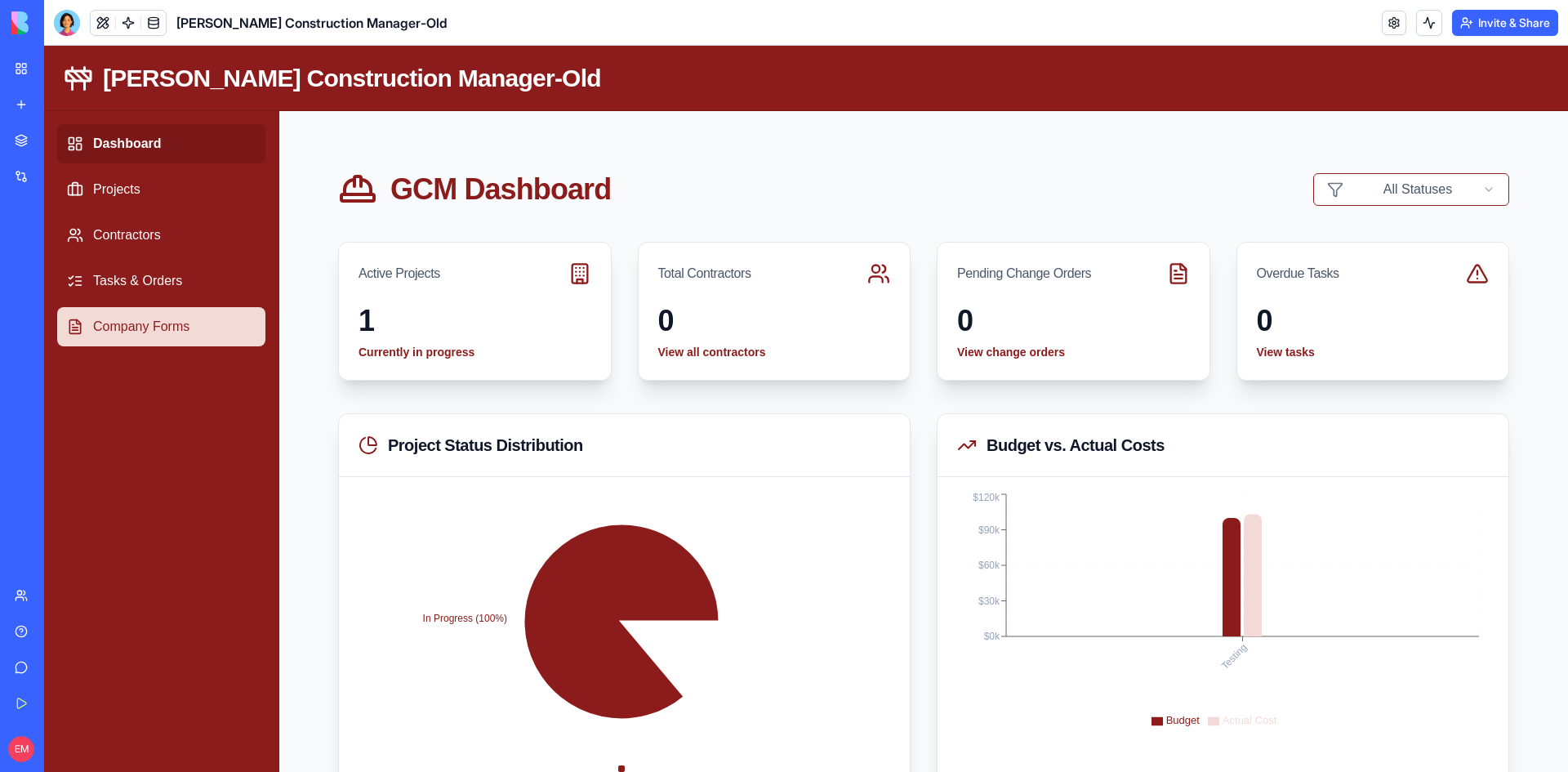
click at [169, 327] on link "Company Forms" at bounding box center [161, 327] width 208 height 39
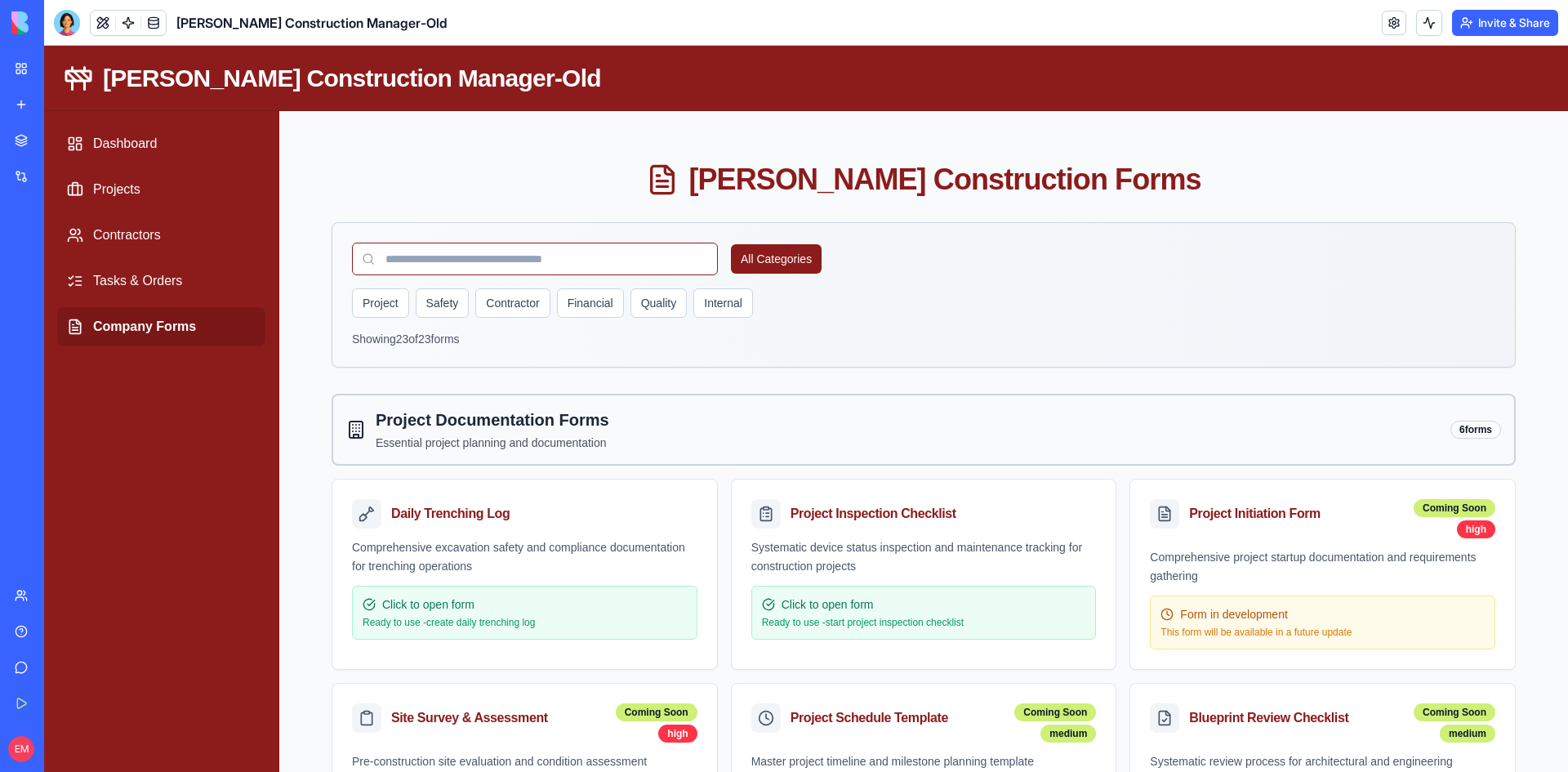
click at [61, 318] on div "[PERSON_NAME] Construction Manager" at bounding box center [37, 326] width 46 height 16
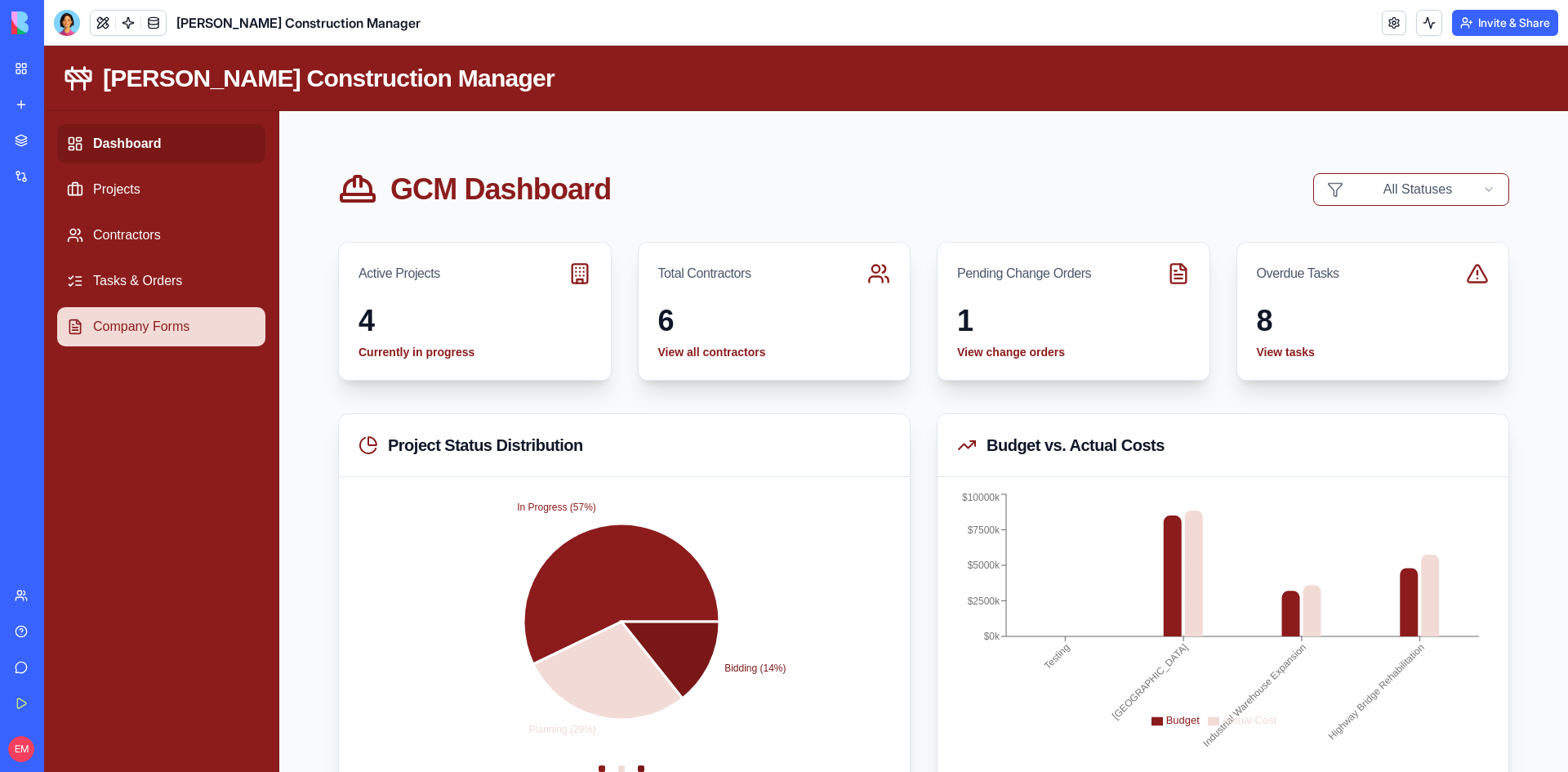
click at [114, 312] on link "Company Forms" at bounding box center [161, 327] width 208 height 39
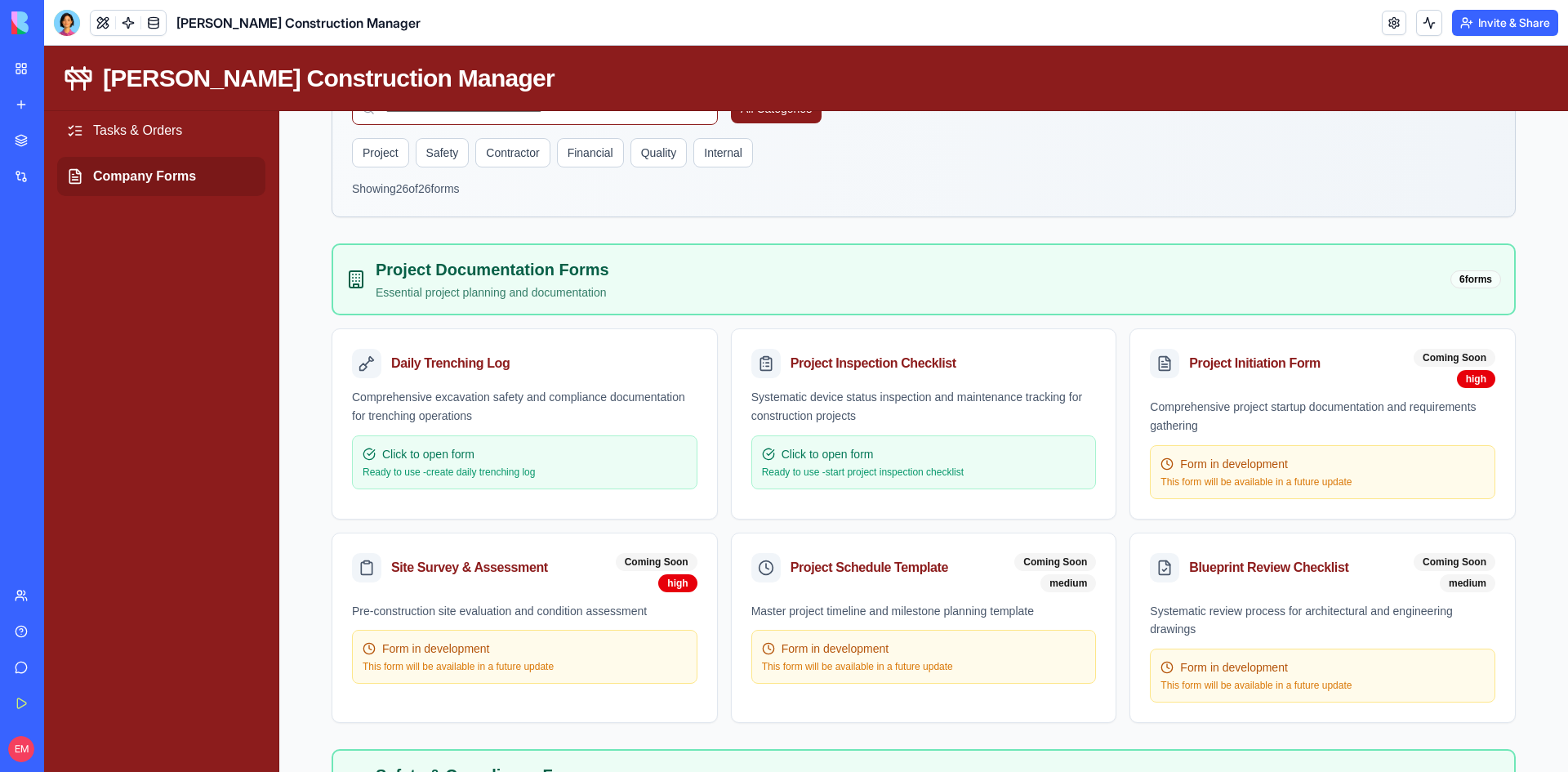
scroll to position [163, 0]
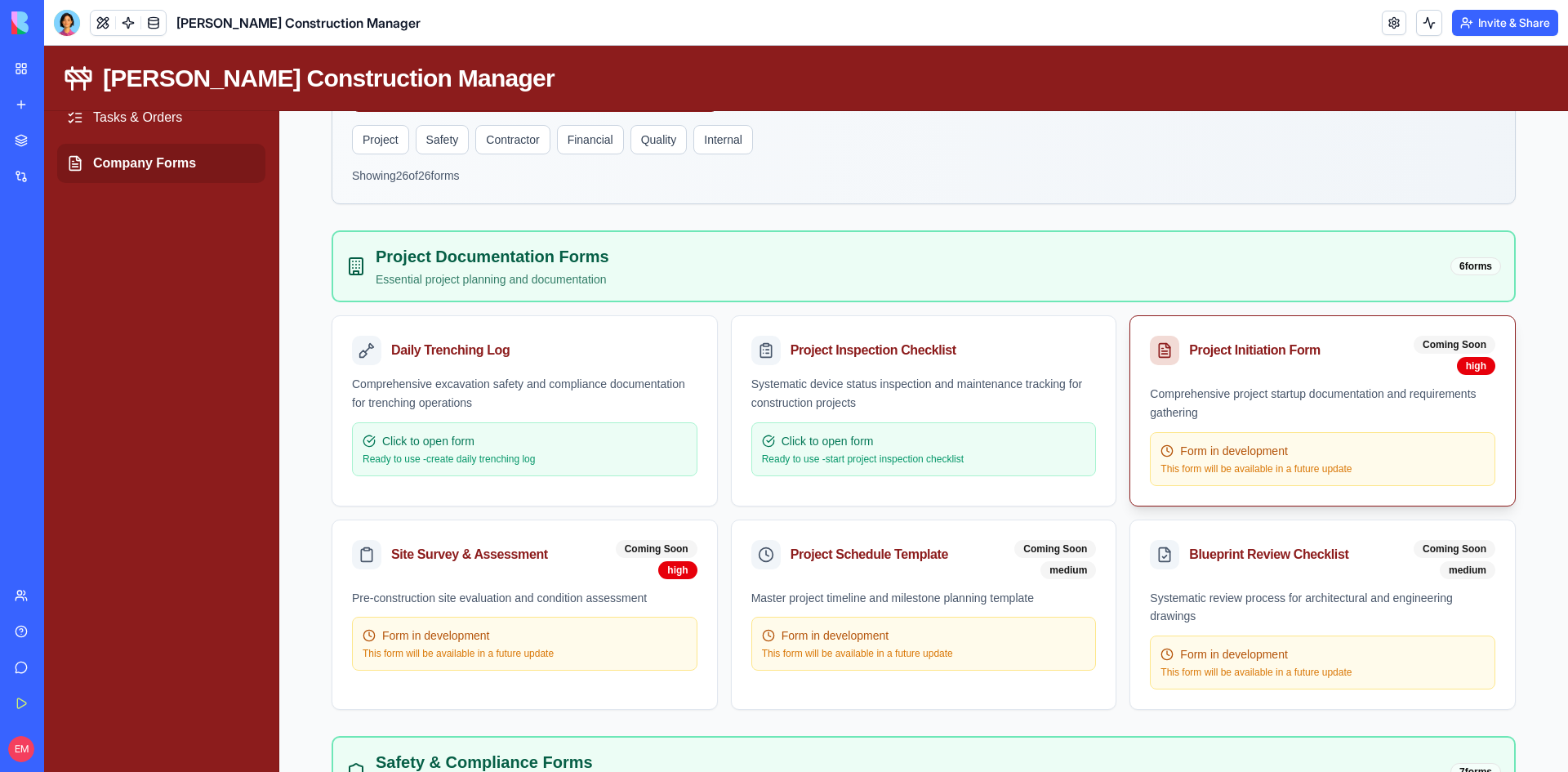
click at [1289, 442] on div "Form in development" at bounding box center [1322, 450] width 324 height 16
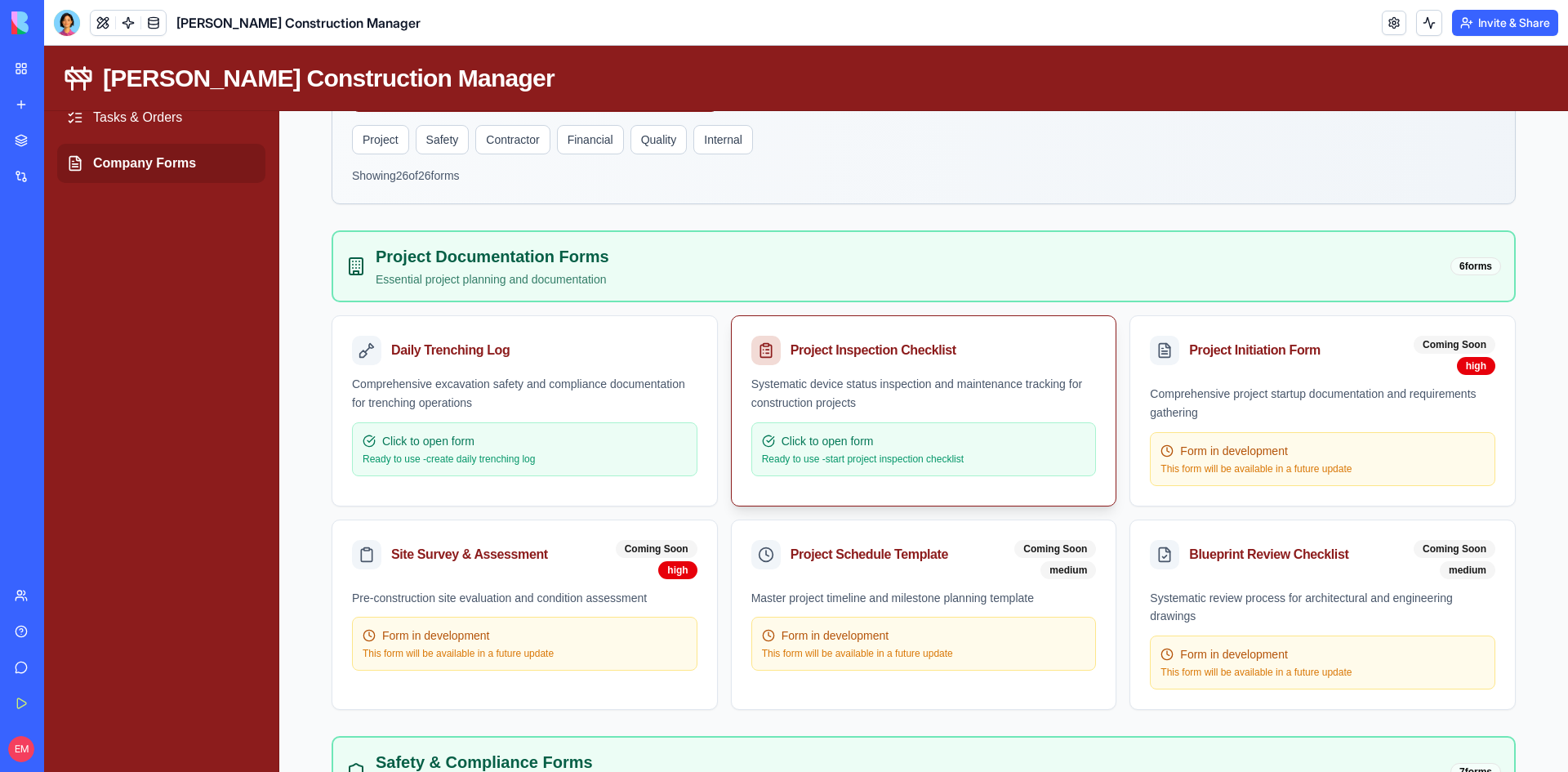
click at [925, 396] on div "Systematic device status inspection and maintenance tracking for construction p…" at bounding box center [925, 393] width 346 height 37
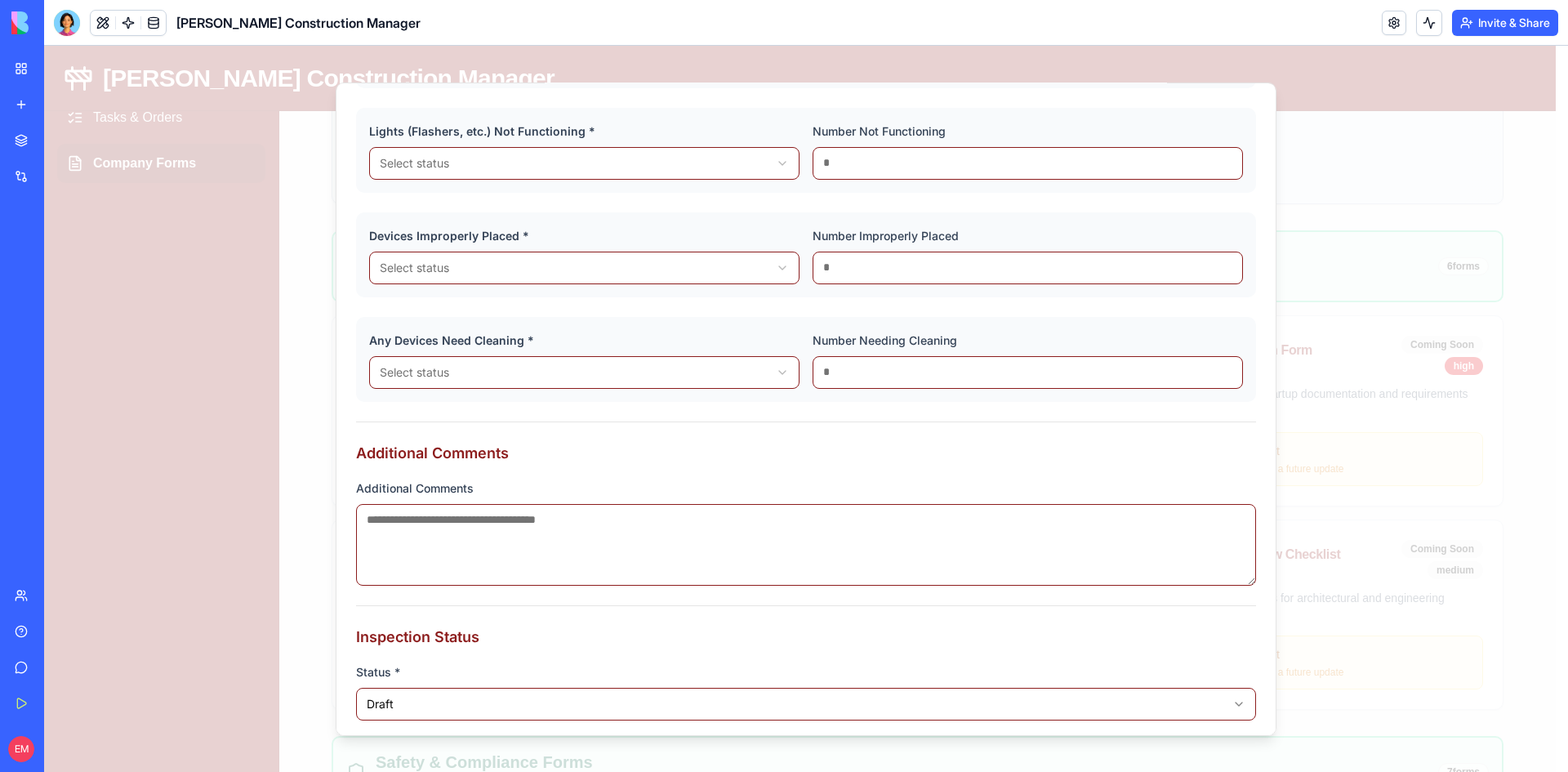
scroll to position [459, 0]
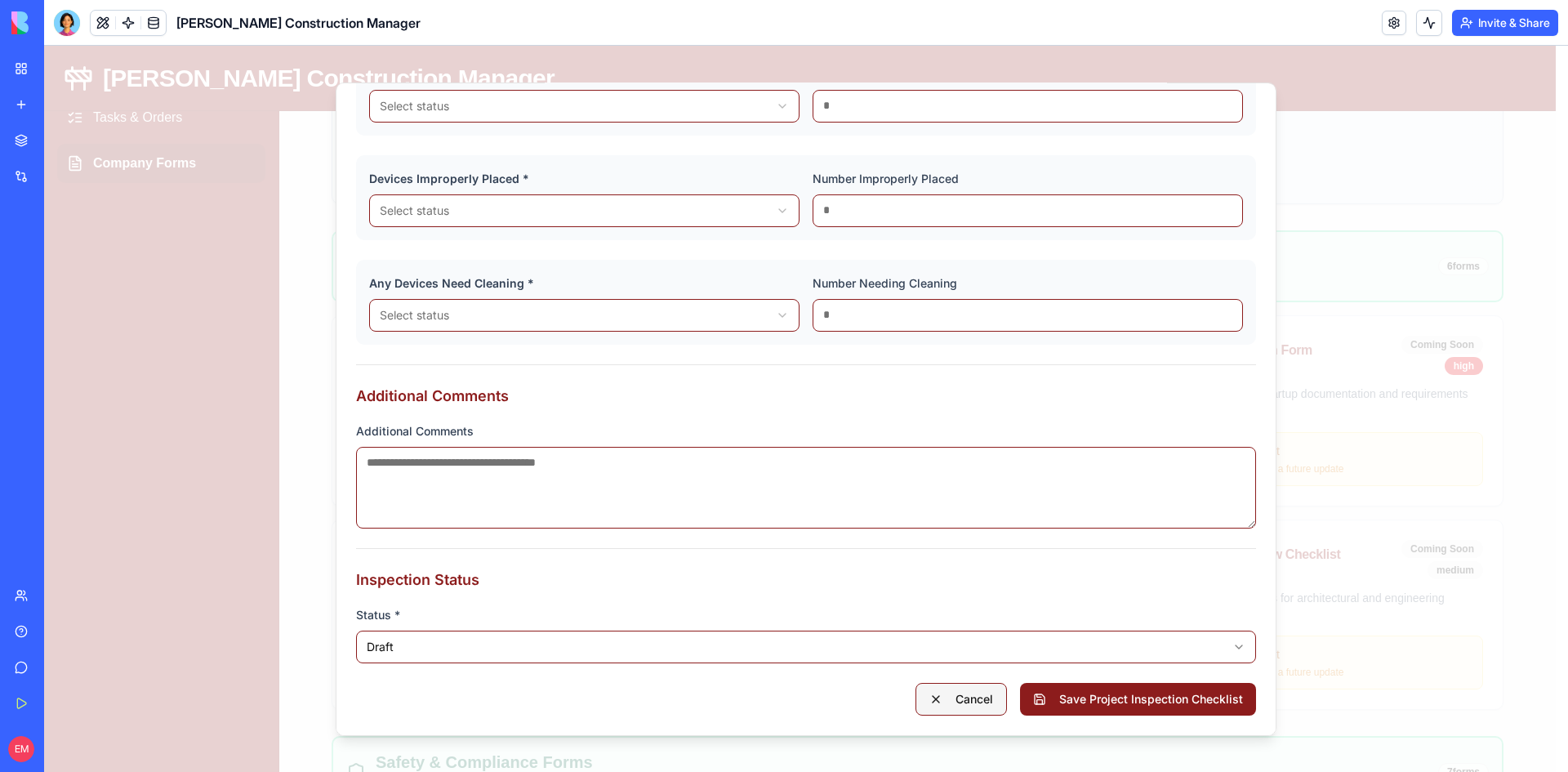
click at [954, 698] on button "Cancel" at bounding box center [962, 697] width 92 height 33
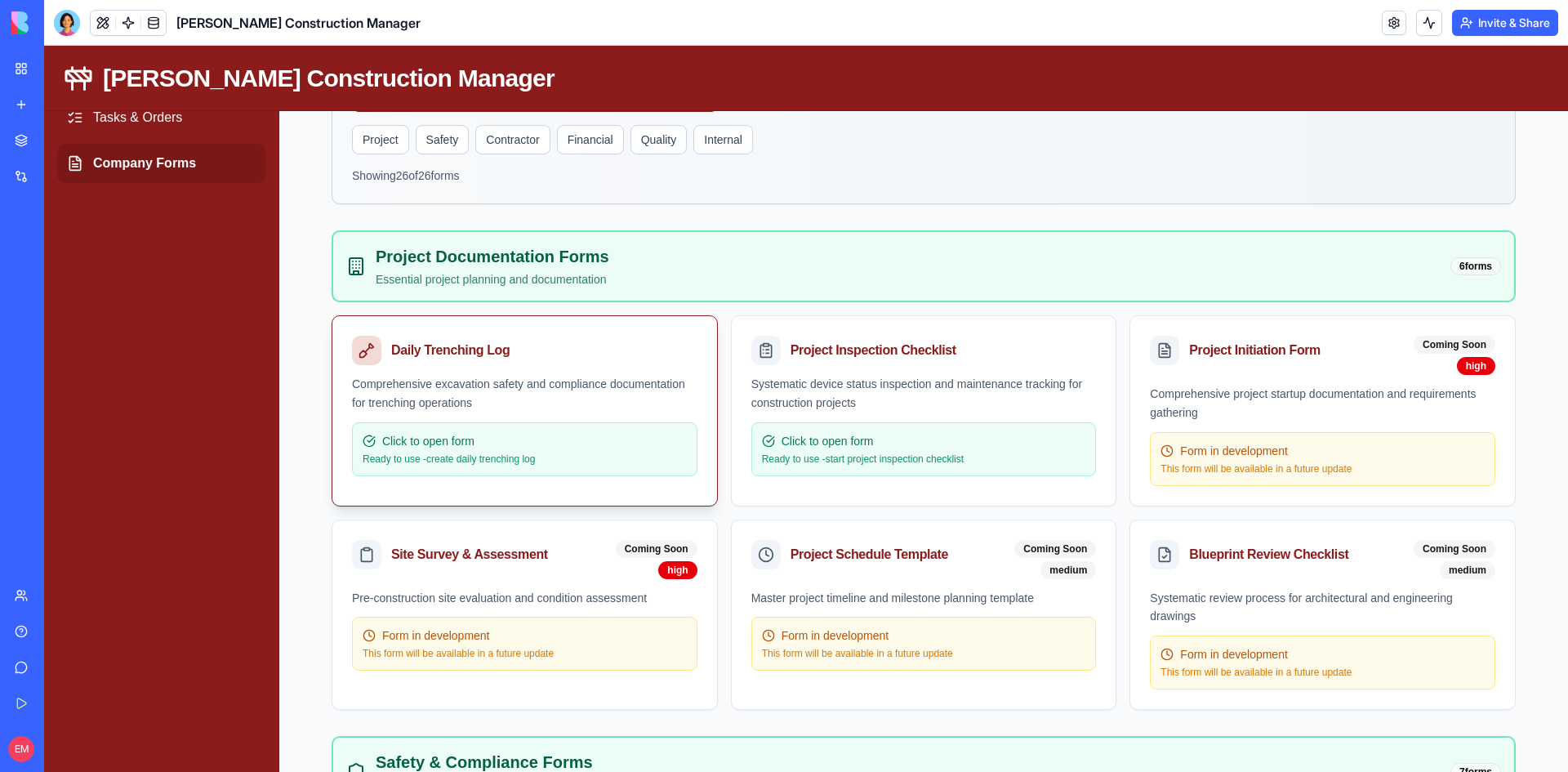
click at [669, 361] on div "Daily Trenching Log" at bounding box center [521, 350] width 339 height 29
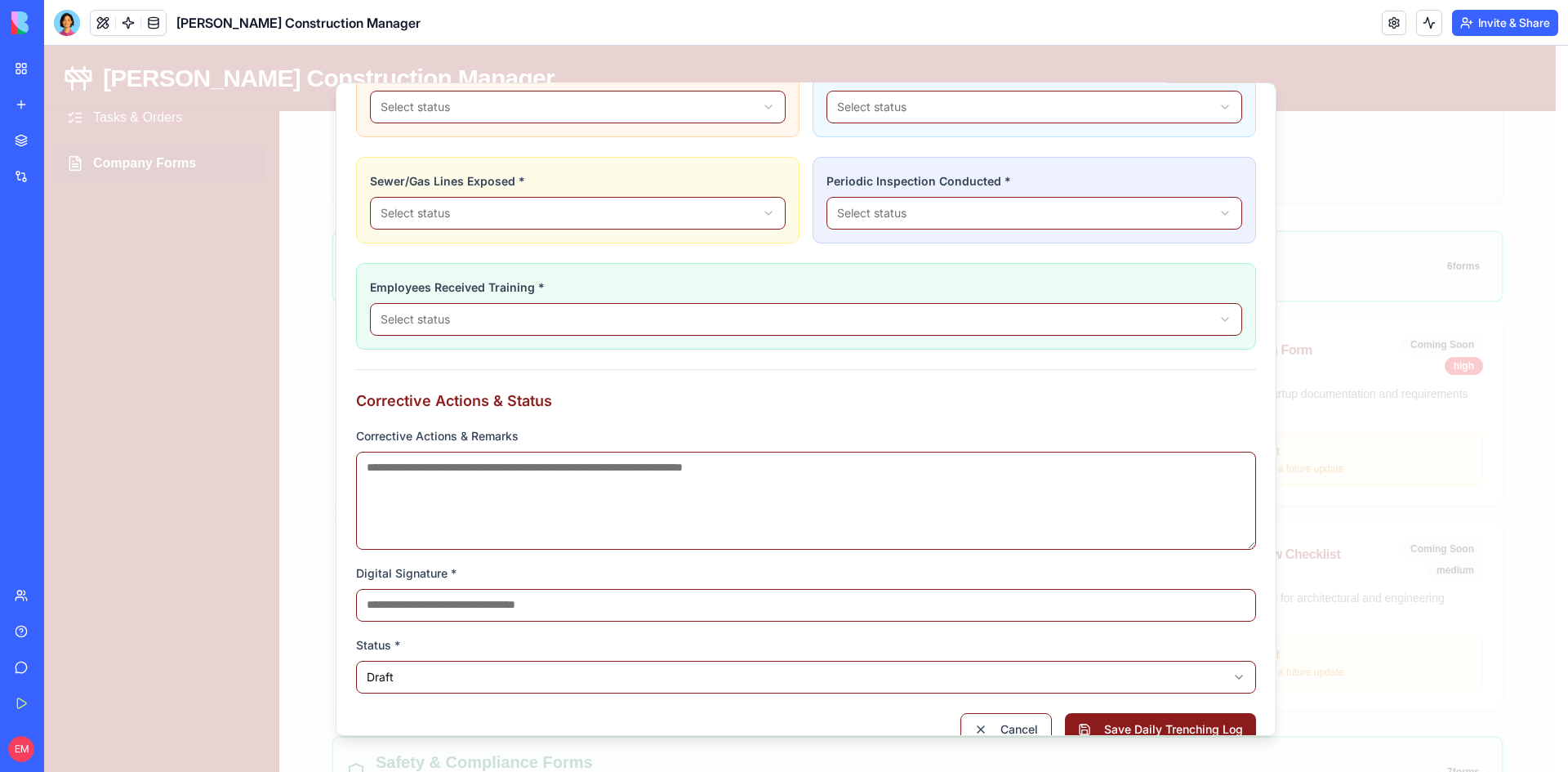
scroll to position [1173, 0]
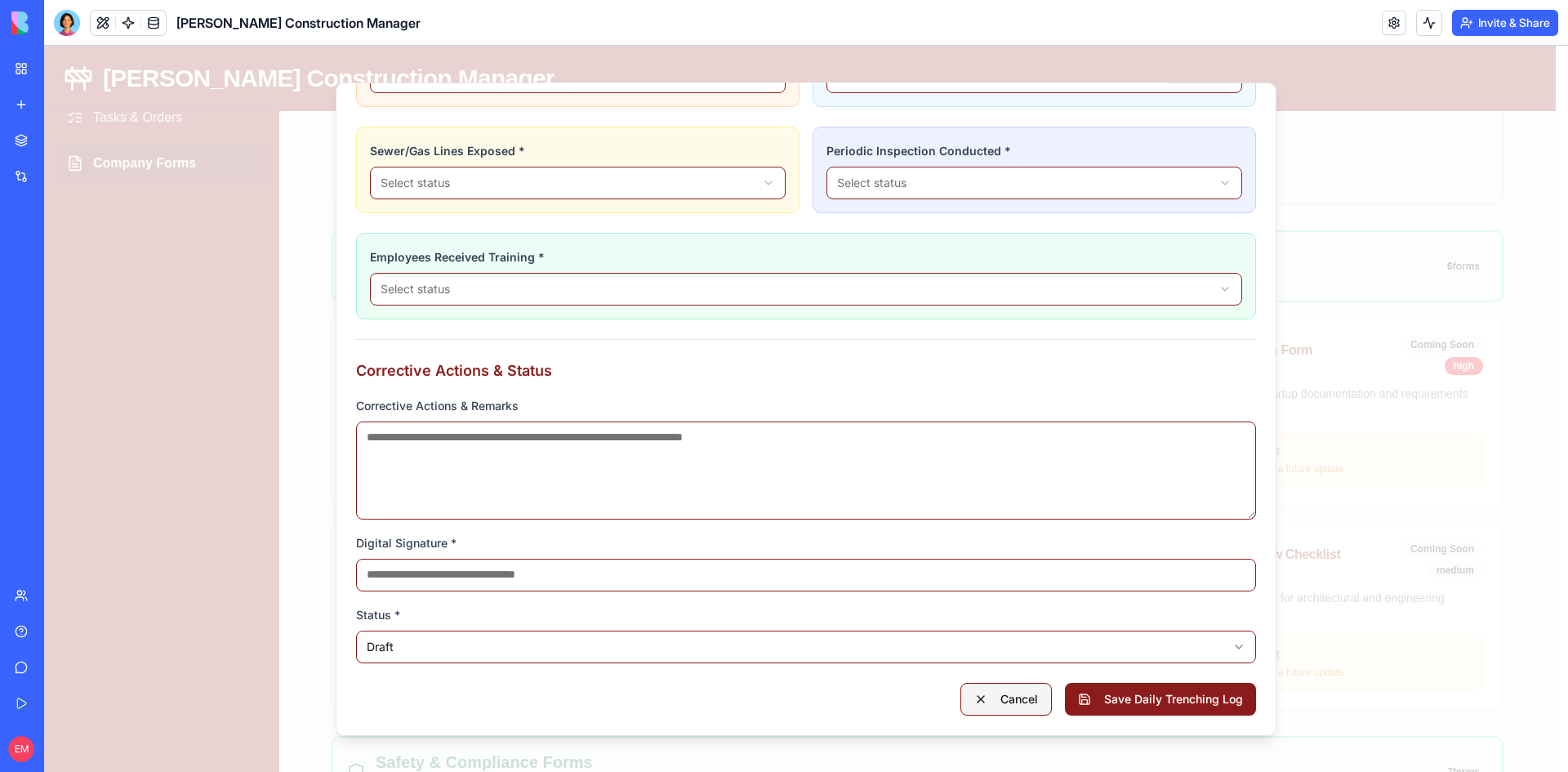
click at [1010, 700] on button "Cancel" at bounding box center [1007, 697] width 92 height 33
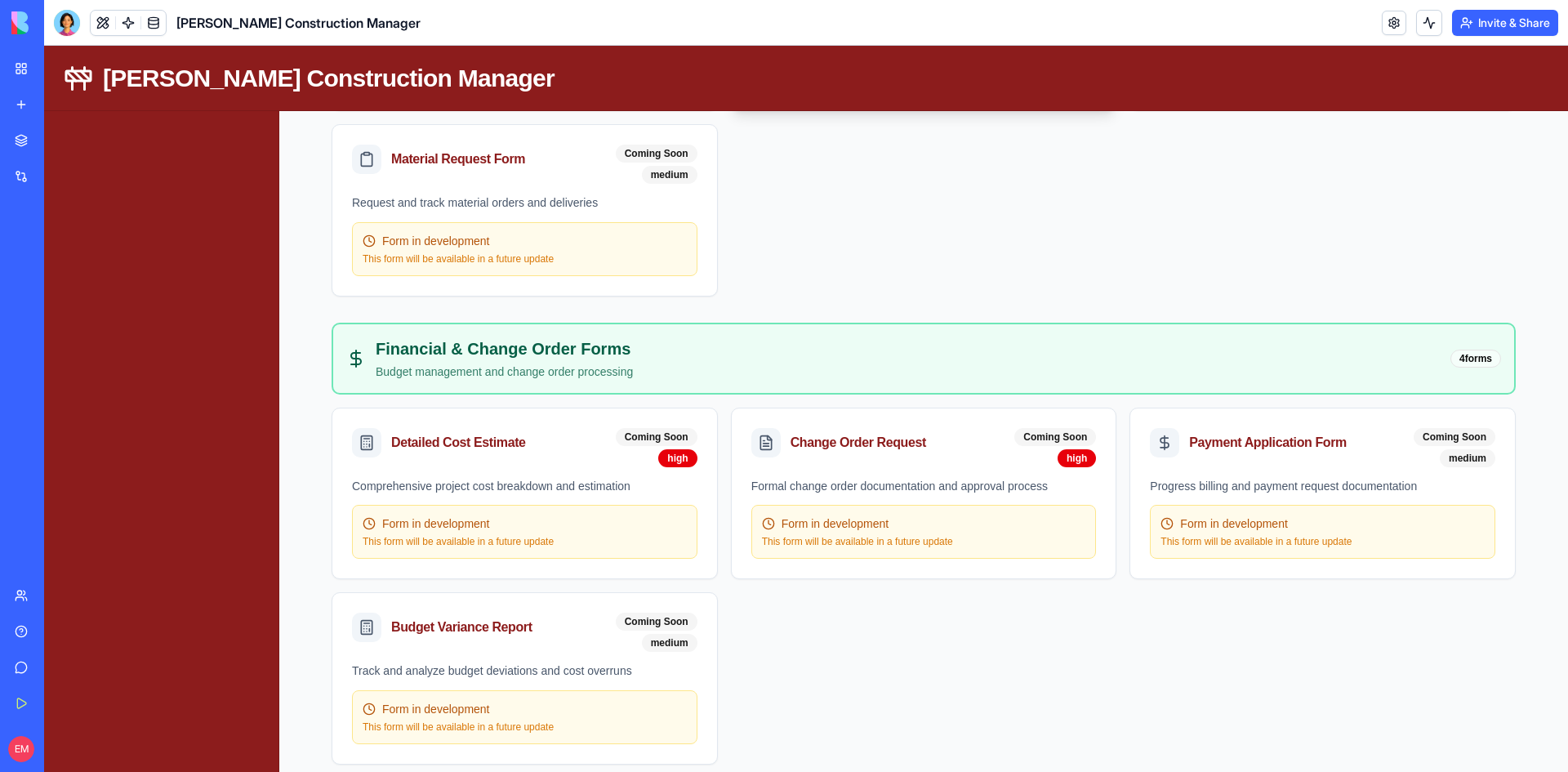
scroll to position [1715, 0]
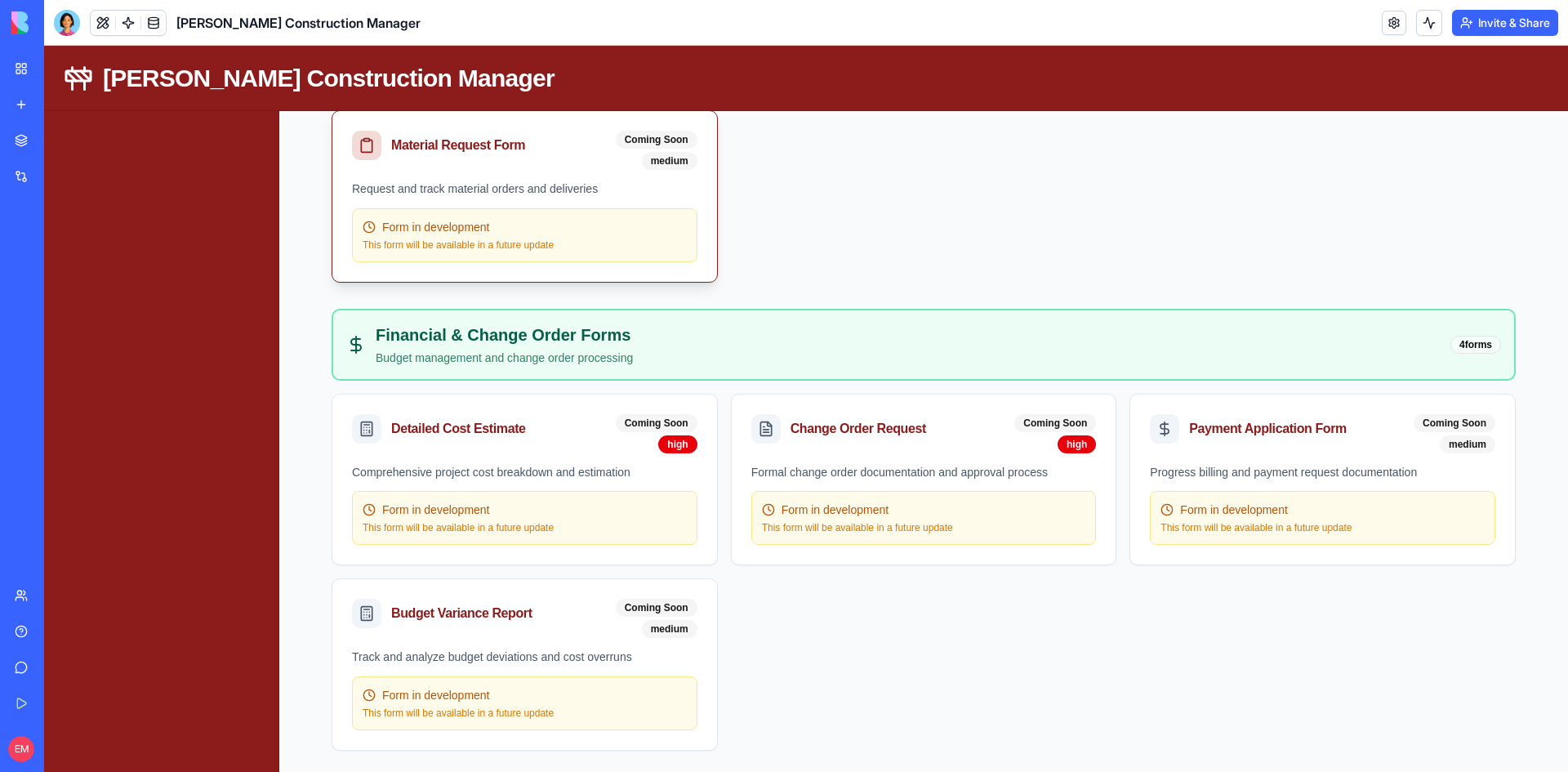
click at [568, 178] on div "Material Request Form Coming Soon medium" at bounding box center [525, 145] width 385 height 68
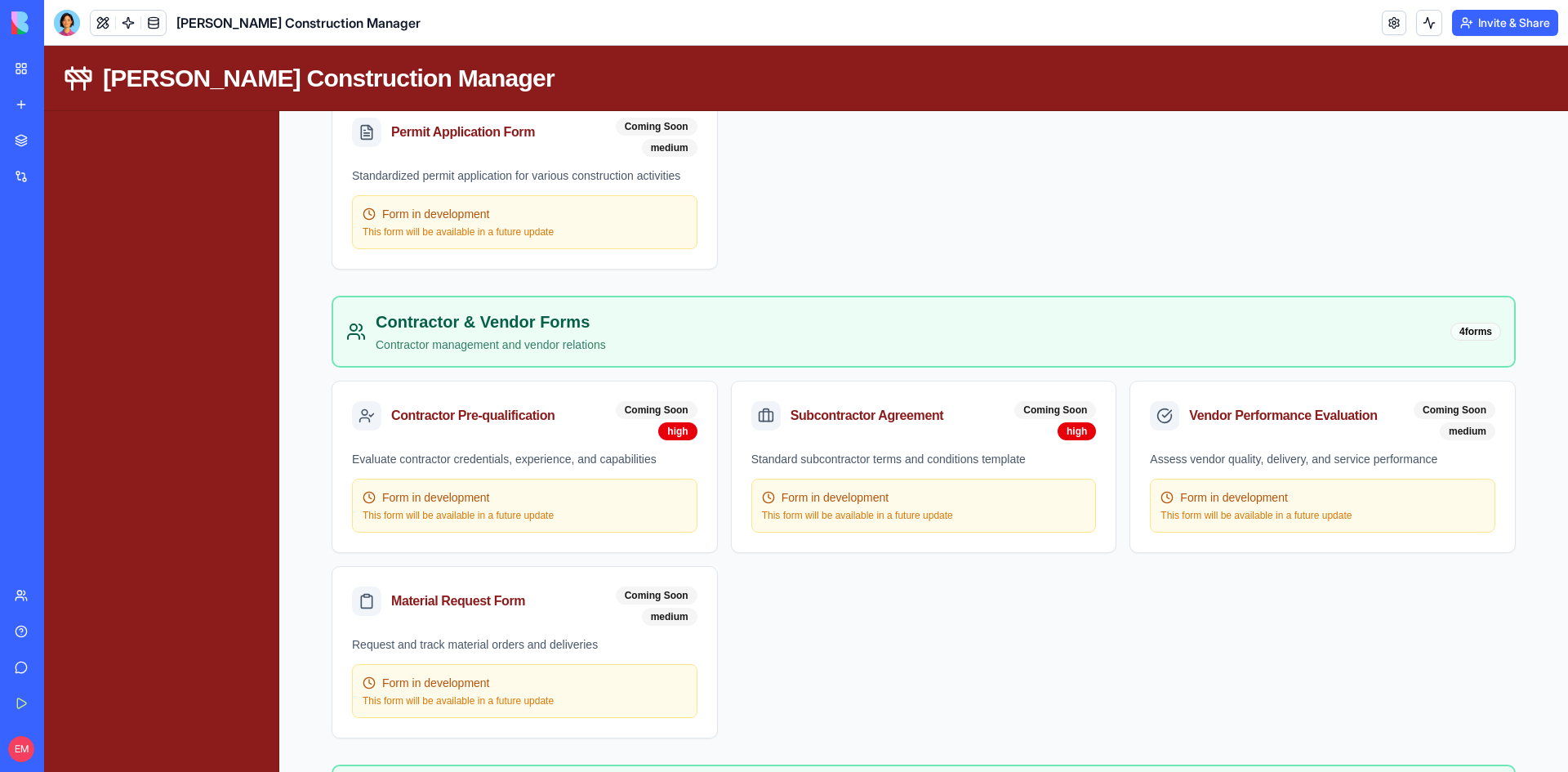
scroll to position [0, 0]
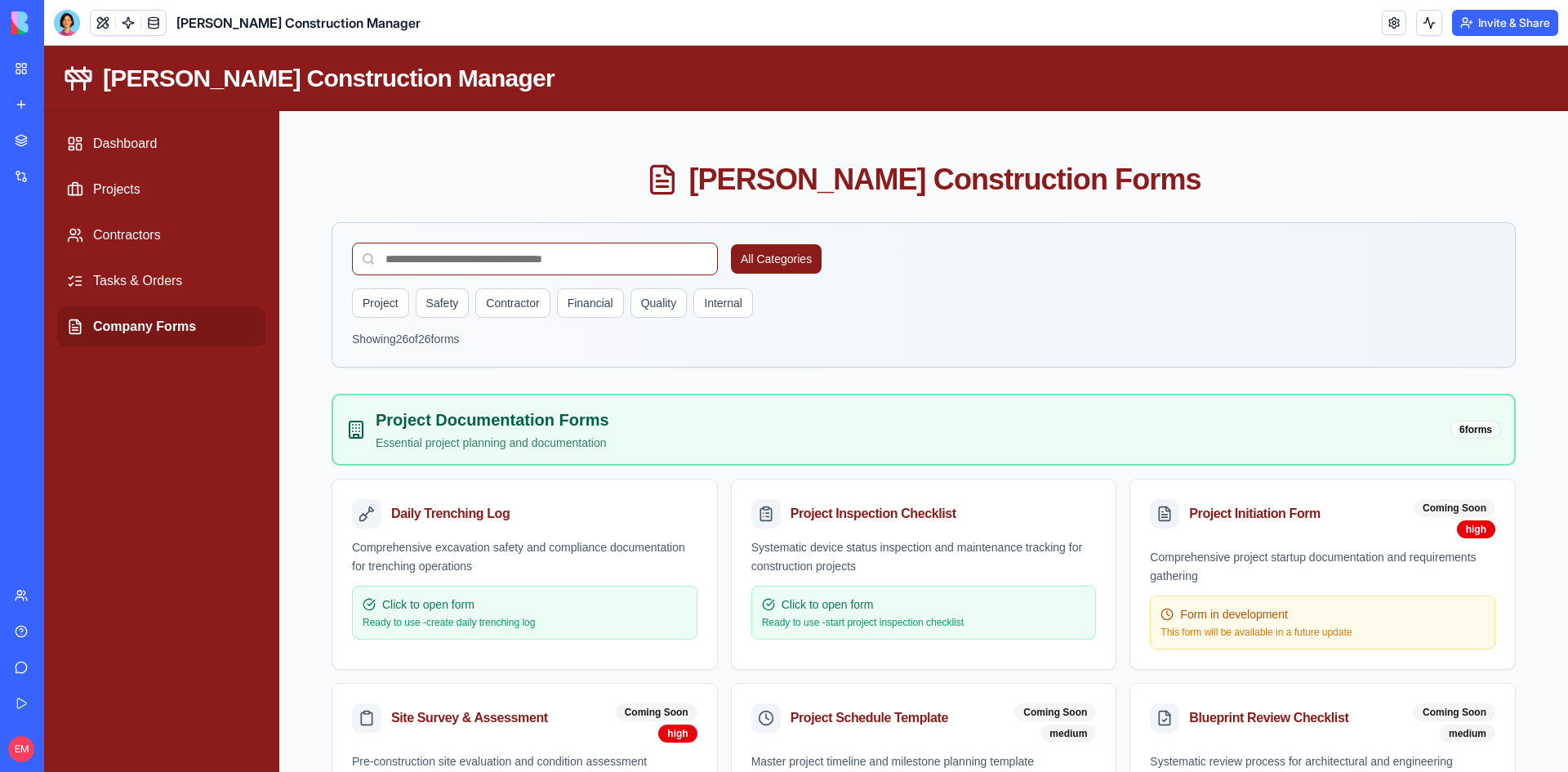
click at [61, 286] on div "[PERSON_NAME] Construction Manager-Old" at bounding box center [37, 290] width 46 height 16
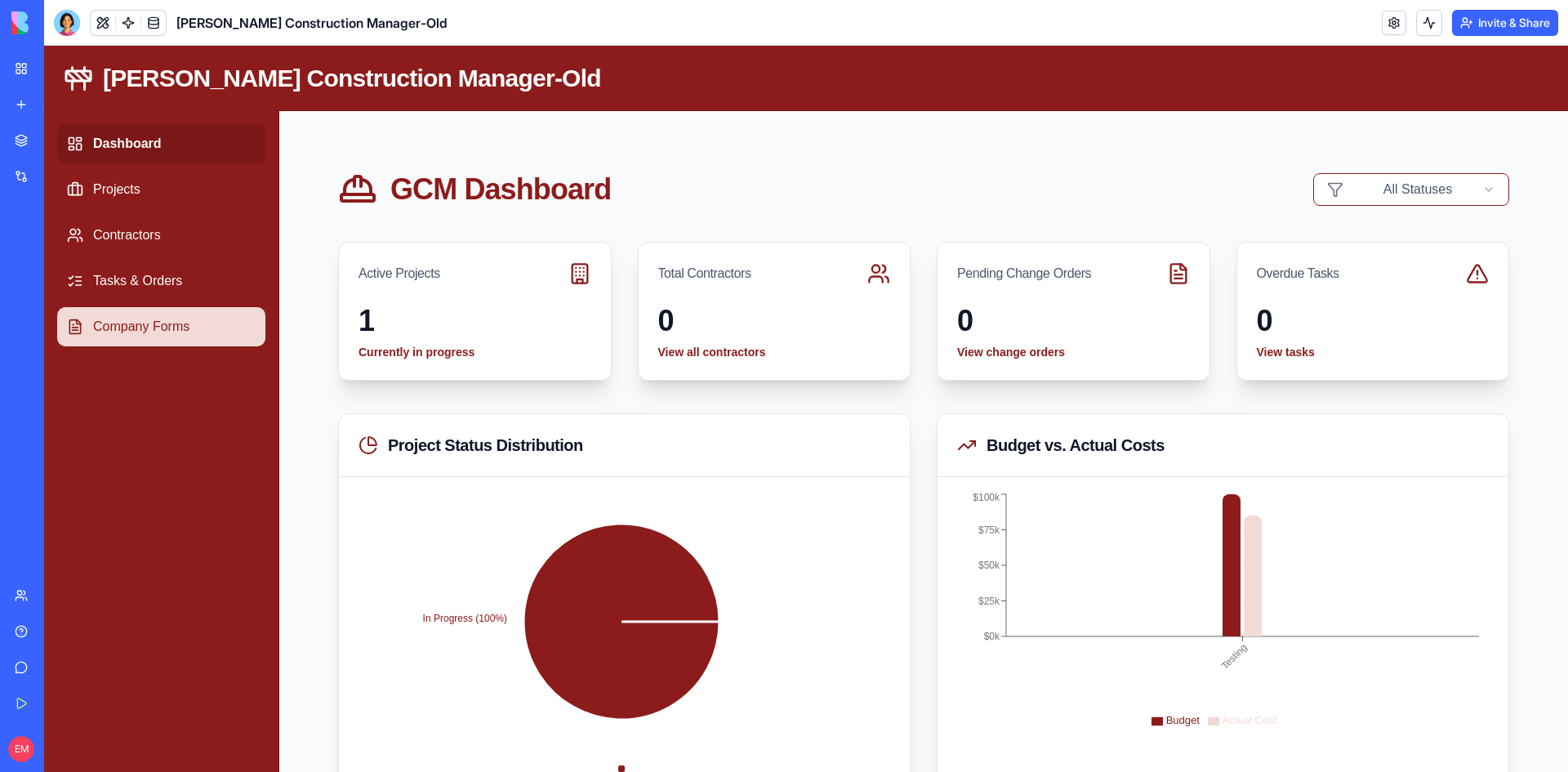
click at [180, 321] on link "Company Forms" at bounding box center [161, 327] width 208 height 39
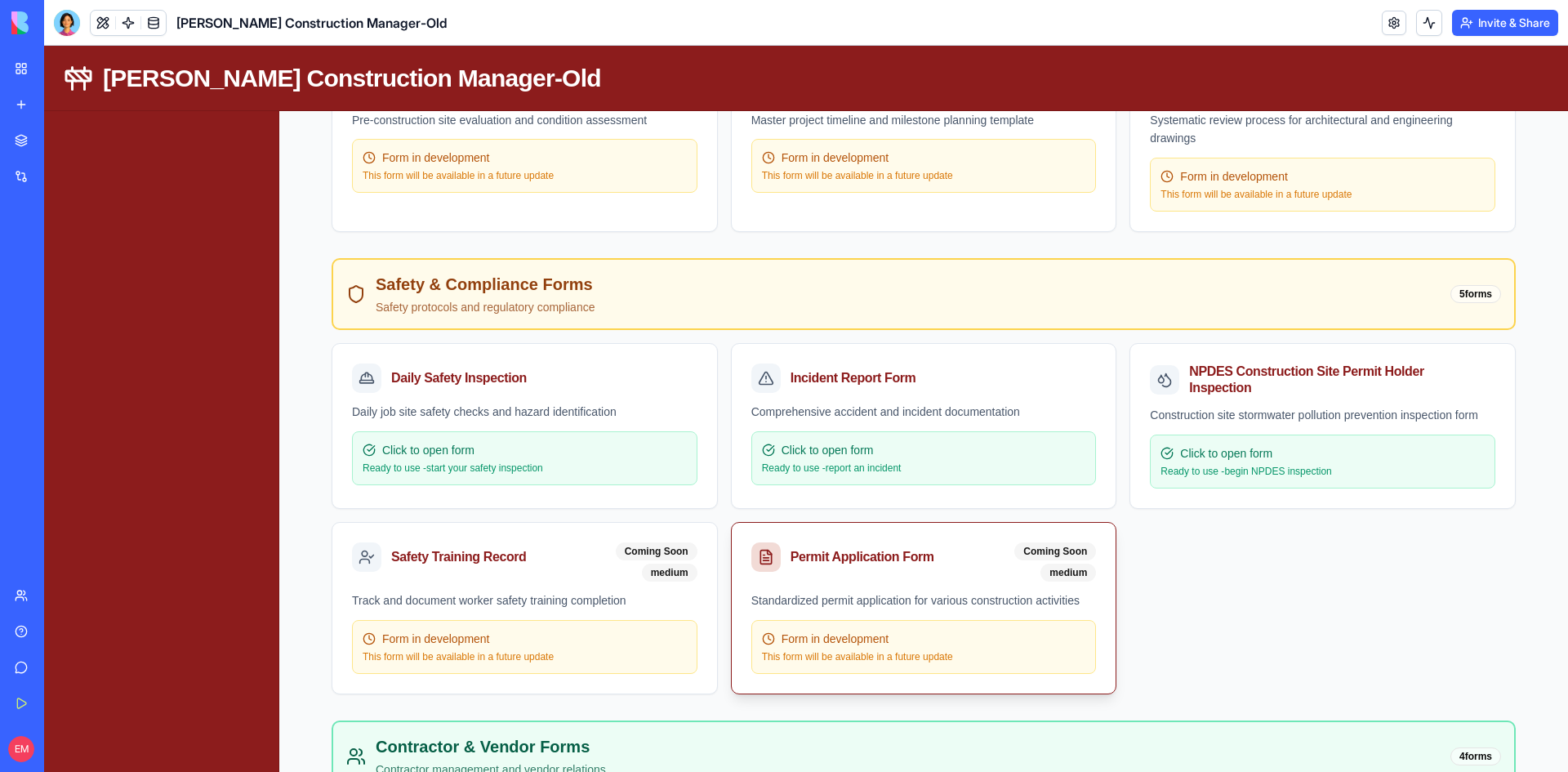
scroll to position [653, 0]
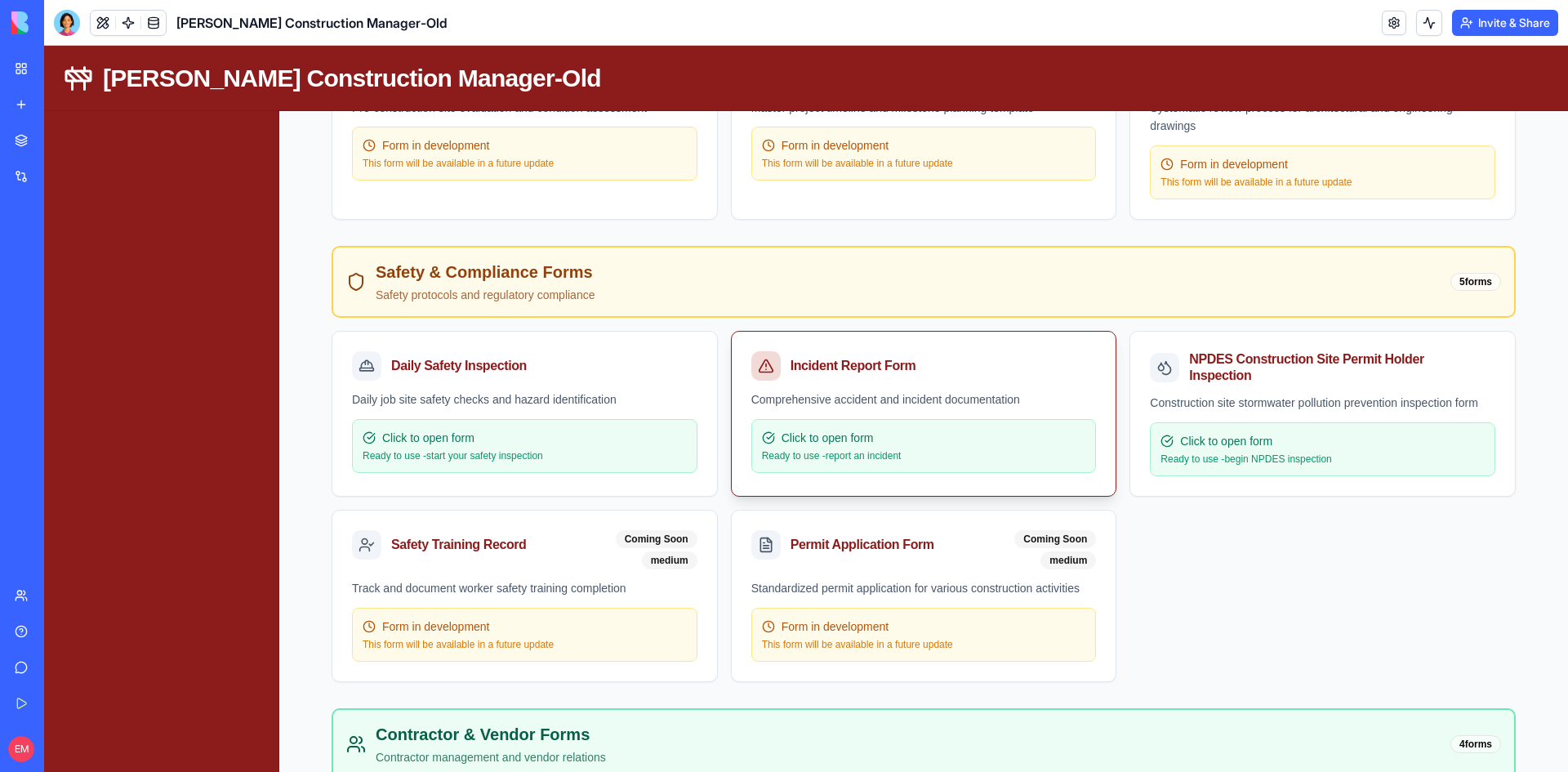
click at [995, 442] on div "Click to open form" at bounding box center [924, 437] width 324 height 16
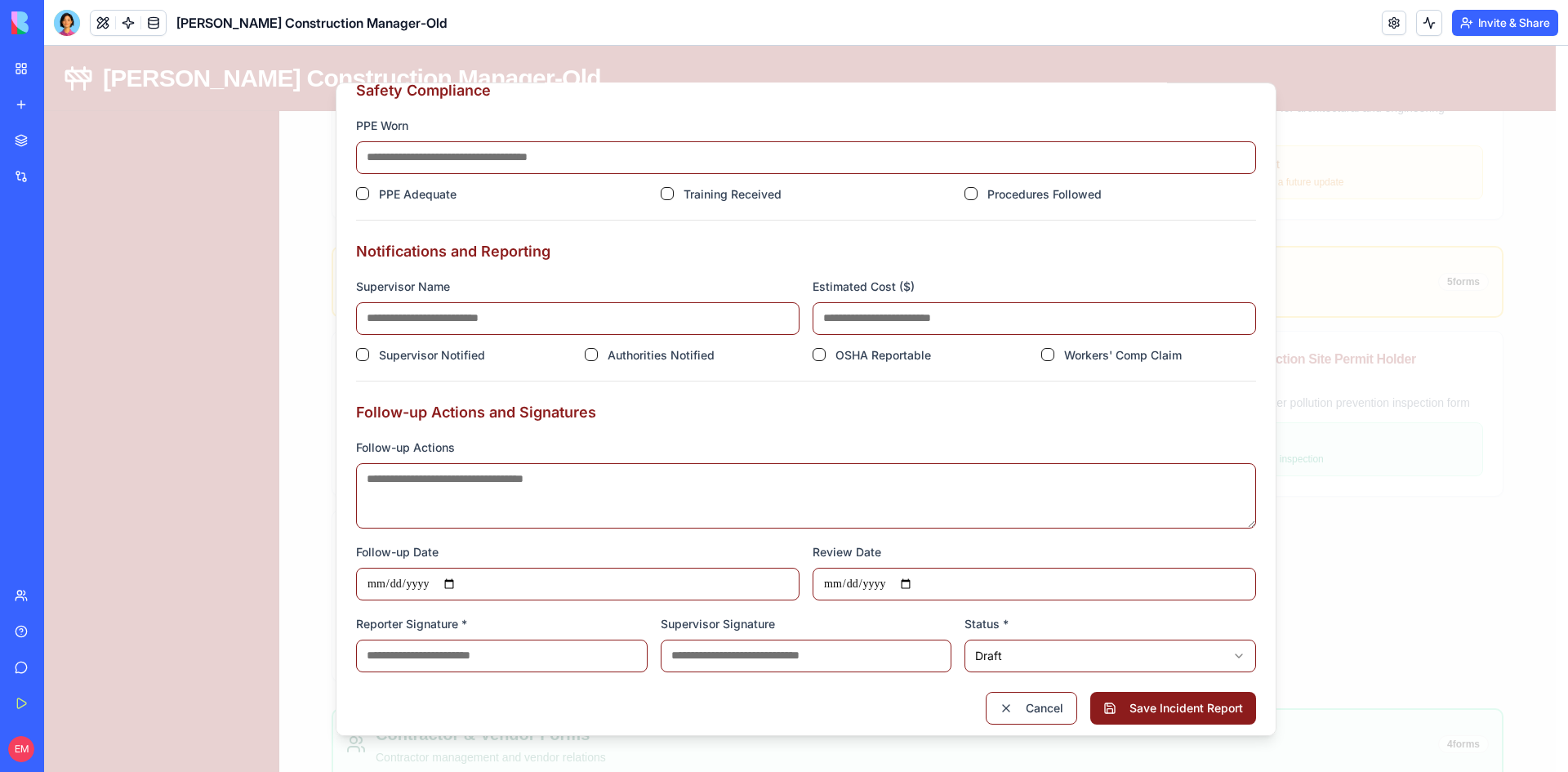
scroll to position [1666, 0]
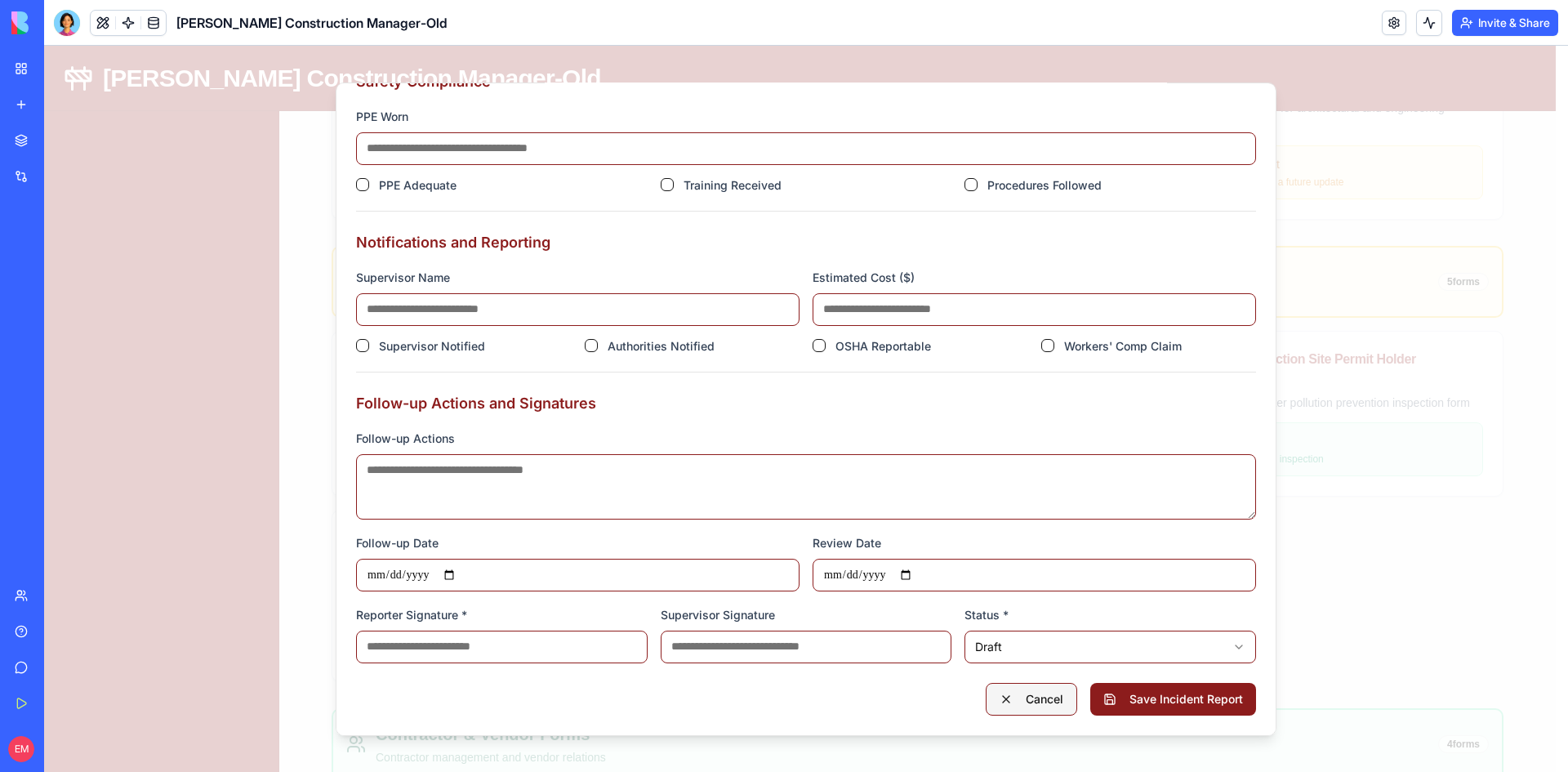
click at [1057, 699] on button "Cancel" at bounding box center [1032, 697] width 92 height 33
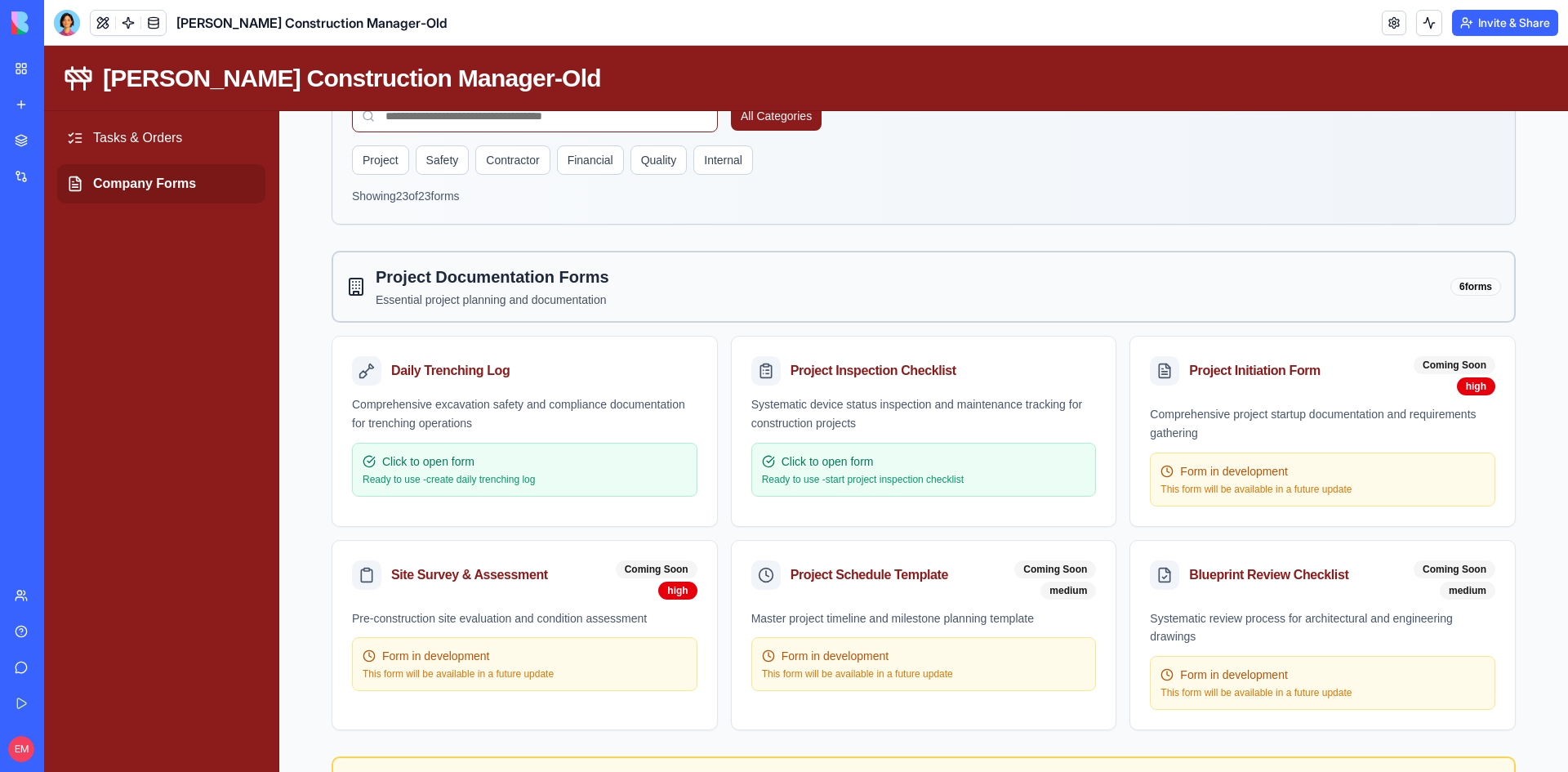
scroll to position [163, 0]
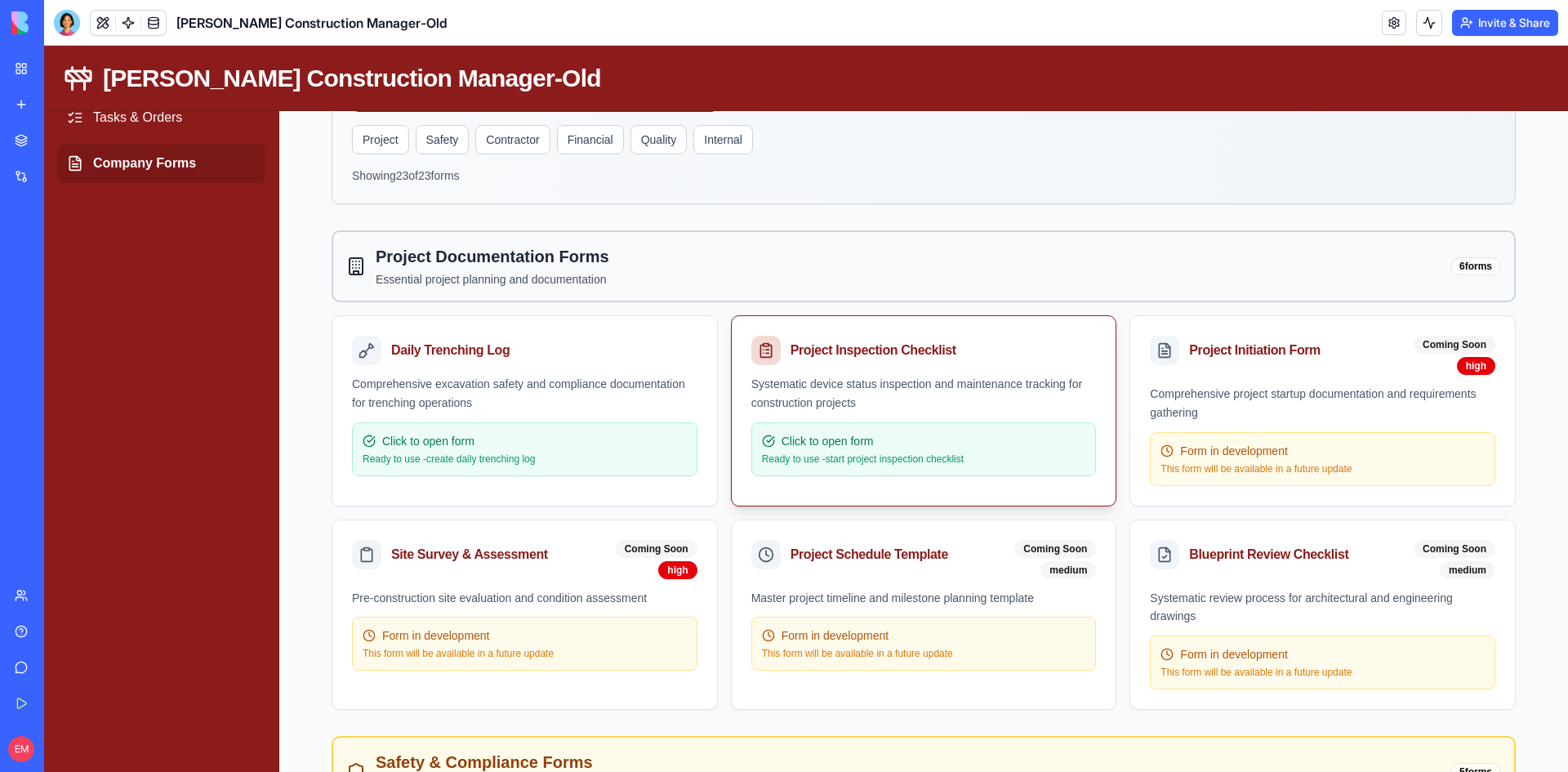
click at [904, 423] on div "Click to open form Ready to use - start project inspection checklist" at bounding box center [925, 449] width 346 height 54
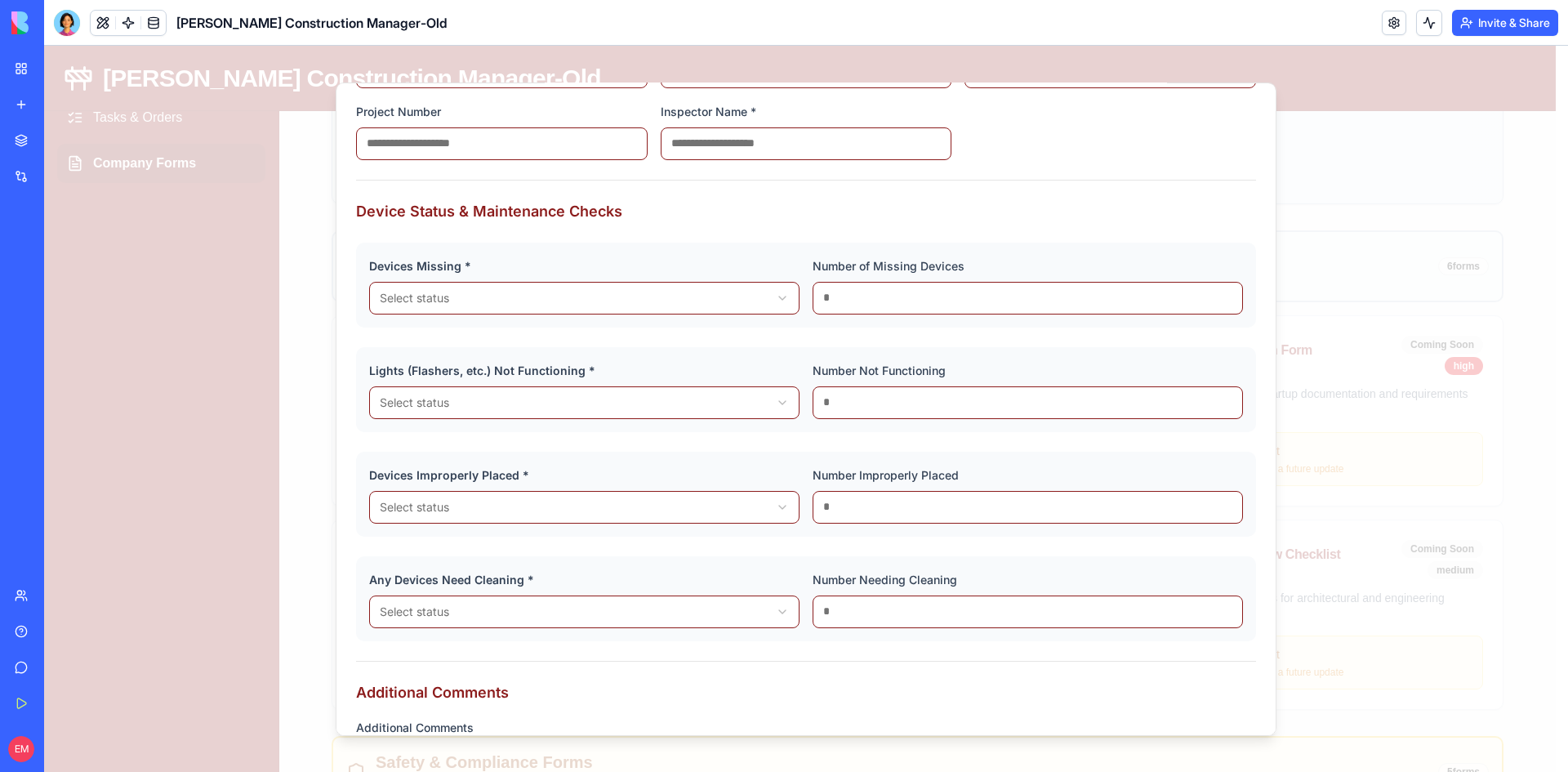
scroll to position [459, 0]
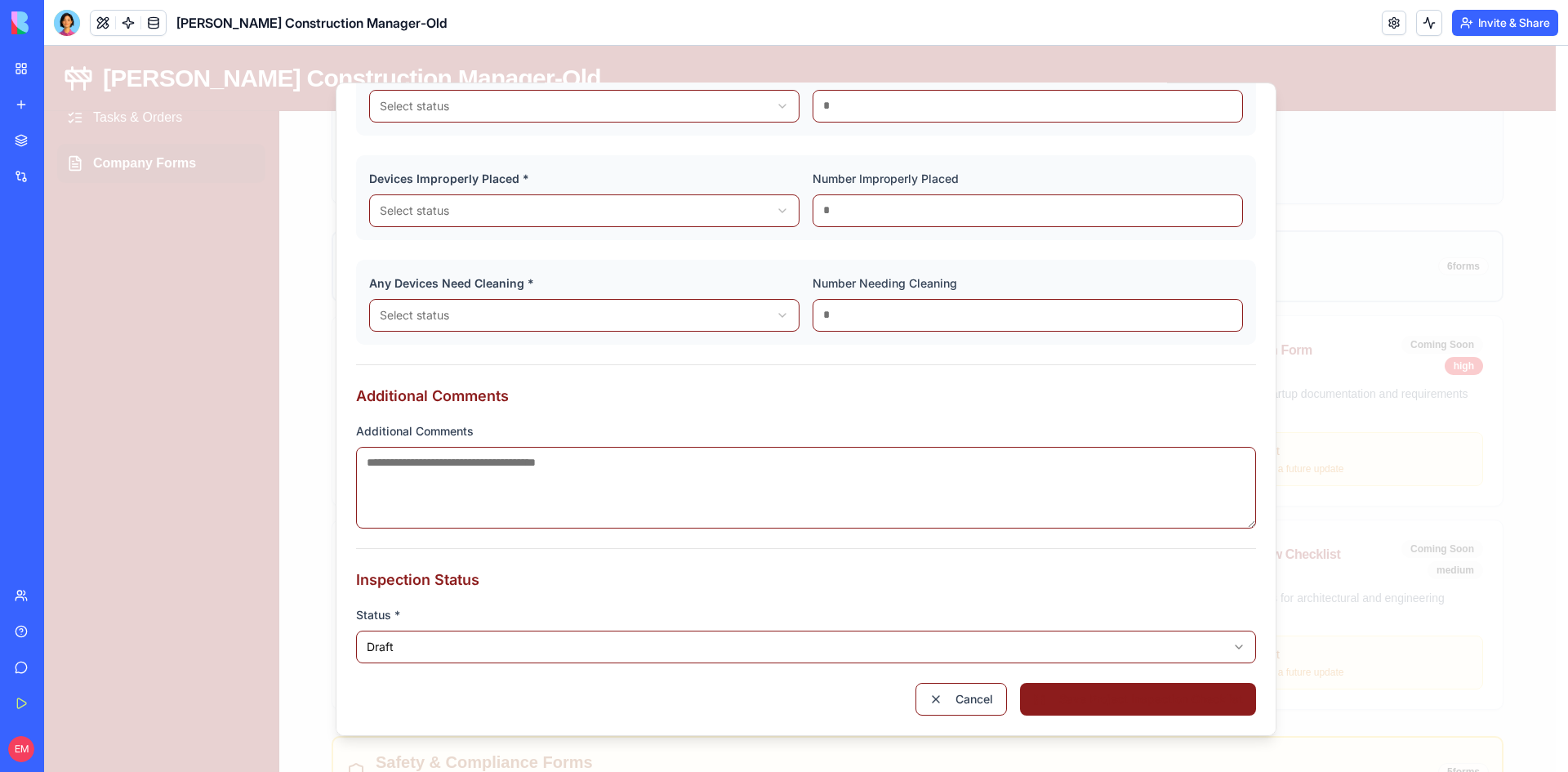
click at [1052, 700] on button "Save Project Inspection Checklist" at bounding box center [1138, 697] width 236 height 33
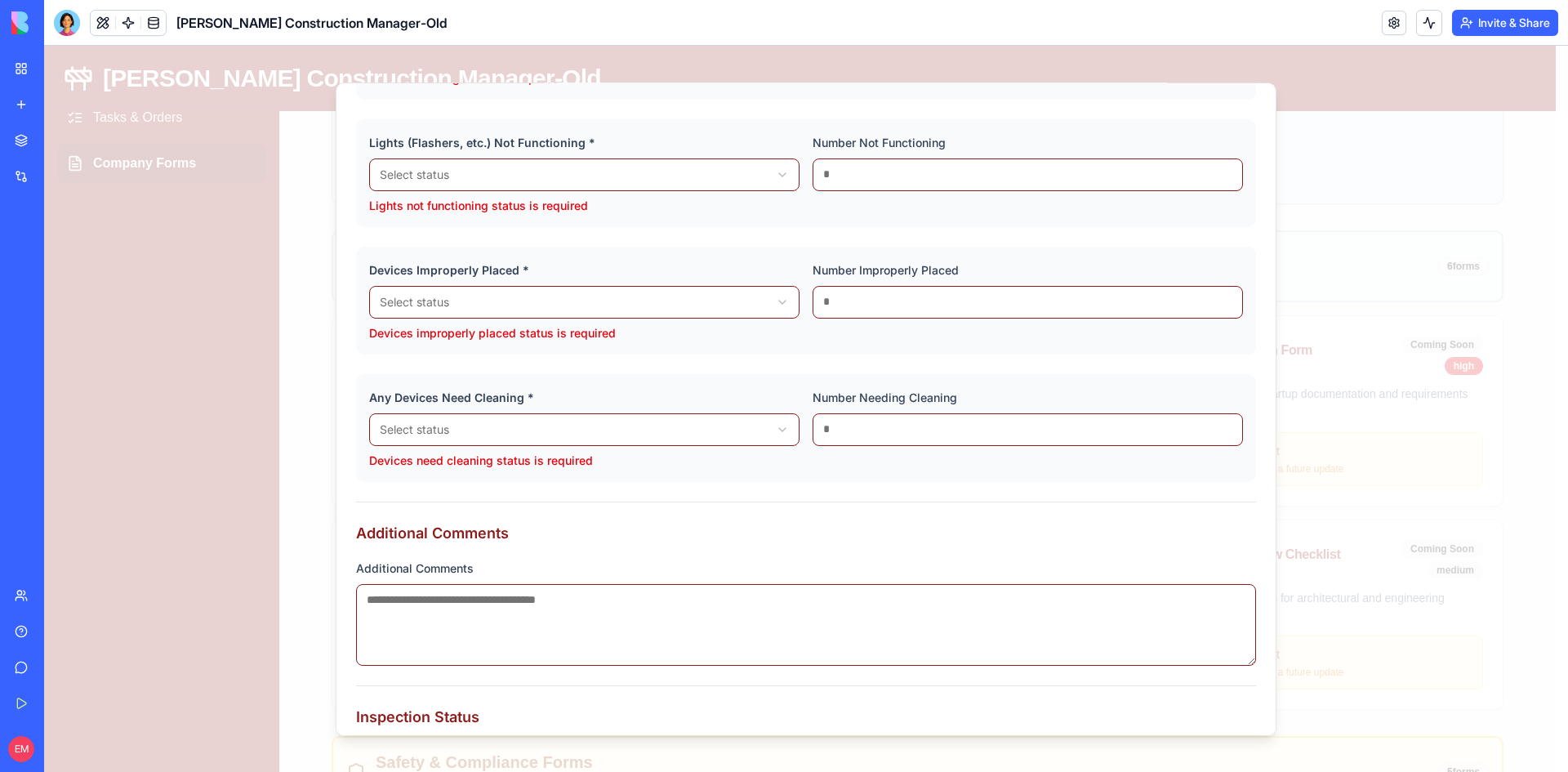
scroll to position [0, 0]
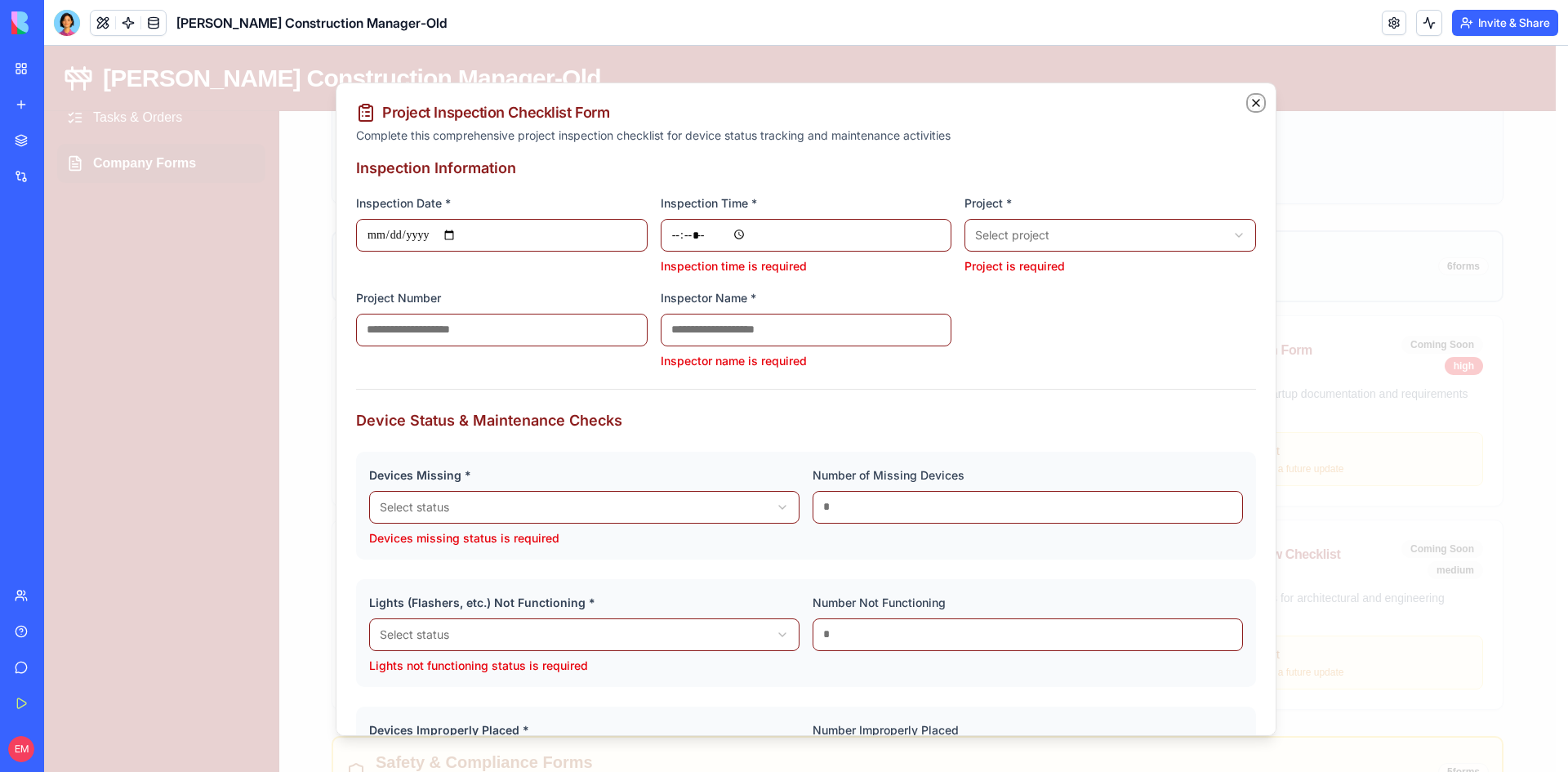
click at [1253, 103] on icon "button" at bounding box center [1256, 102] width 7 height 7
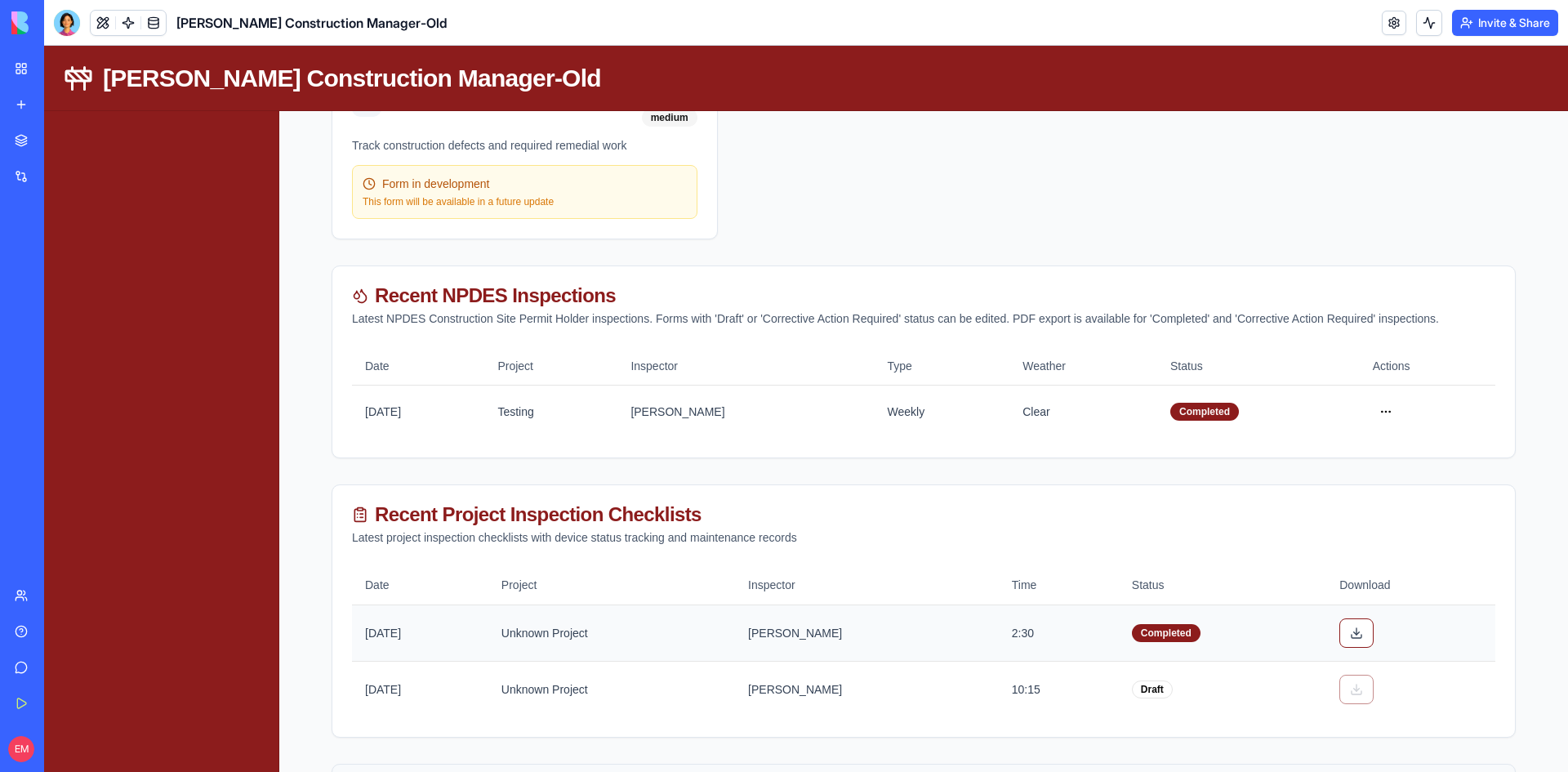
scroll to position [2601, 0]
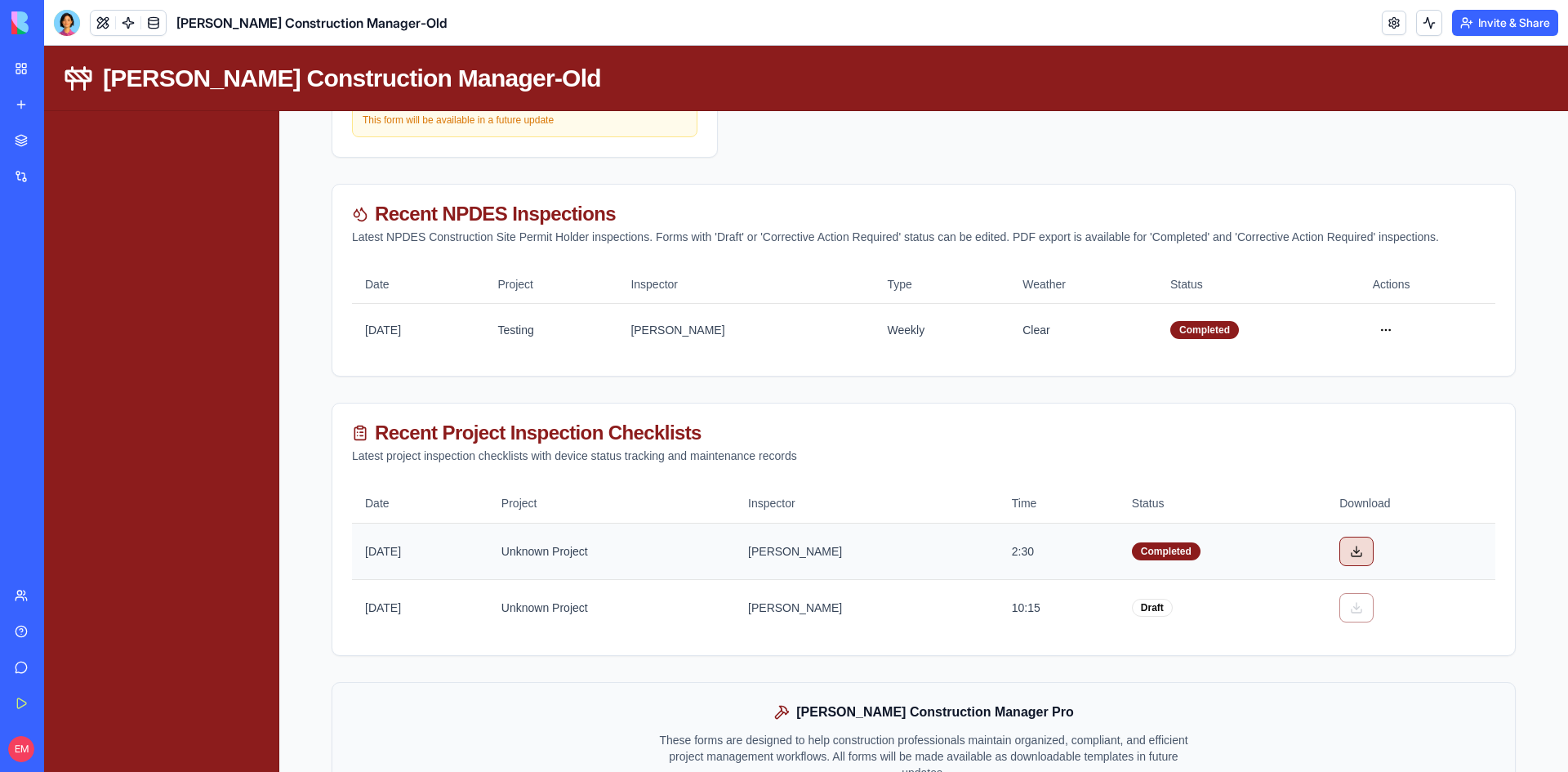
click at [1357, 543] on button at bounding box center [1357, 551] width 35 height 29
click at [617, 330] on td "Testing" at bounding box center [551, 330] width 134 height 53
click at [1352, 546] on button at bounding box center [1357, 551] width 35 height 29
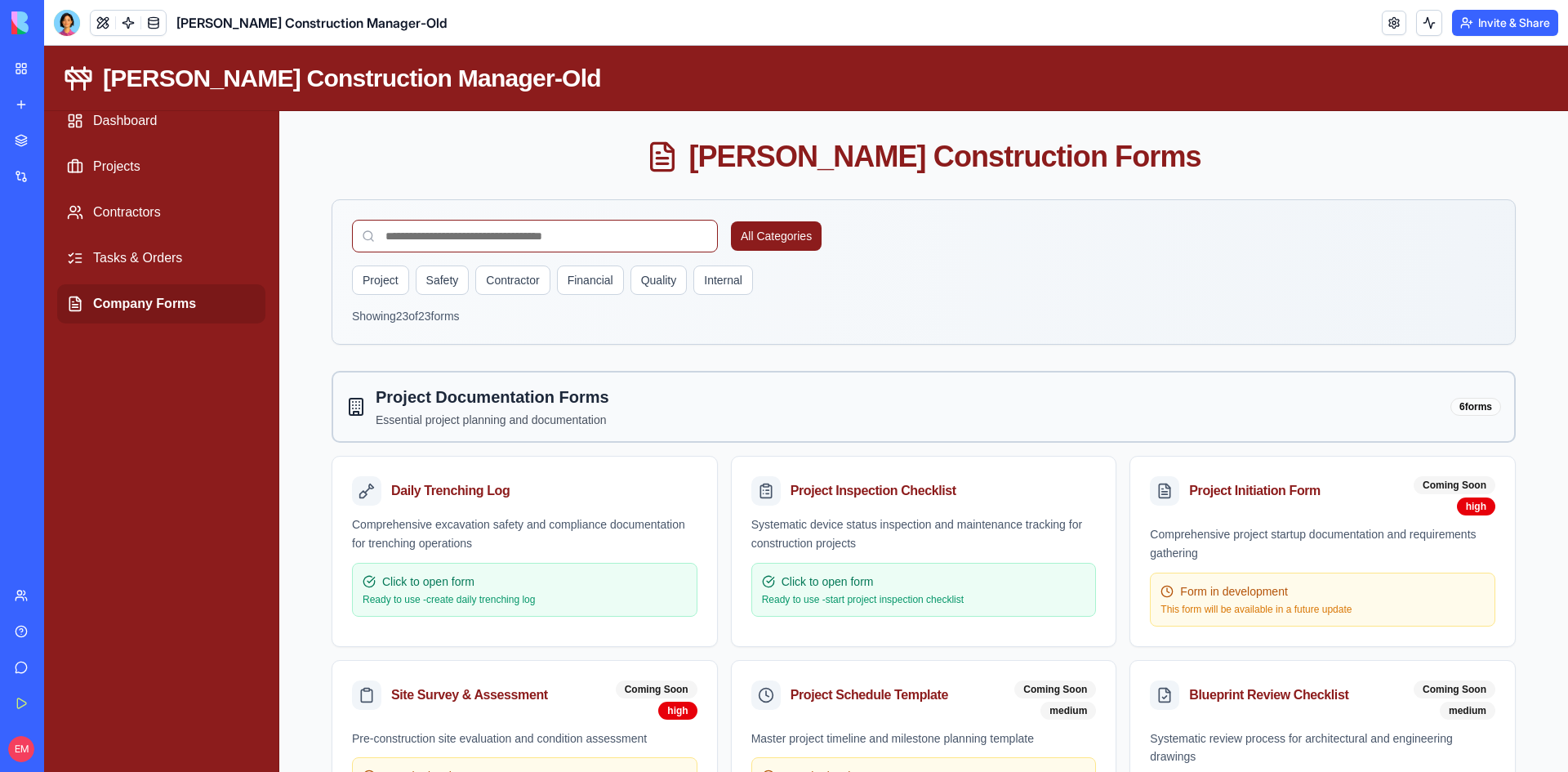
scroll to position [0, 0]
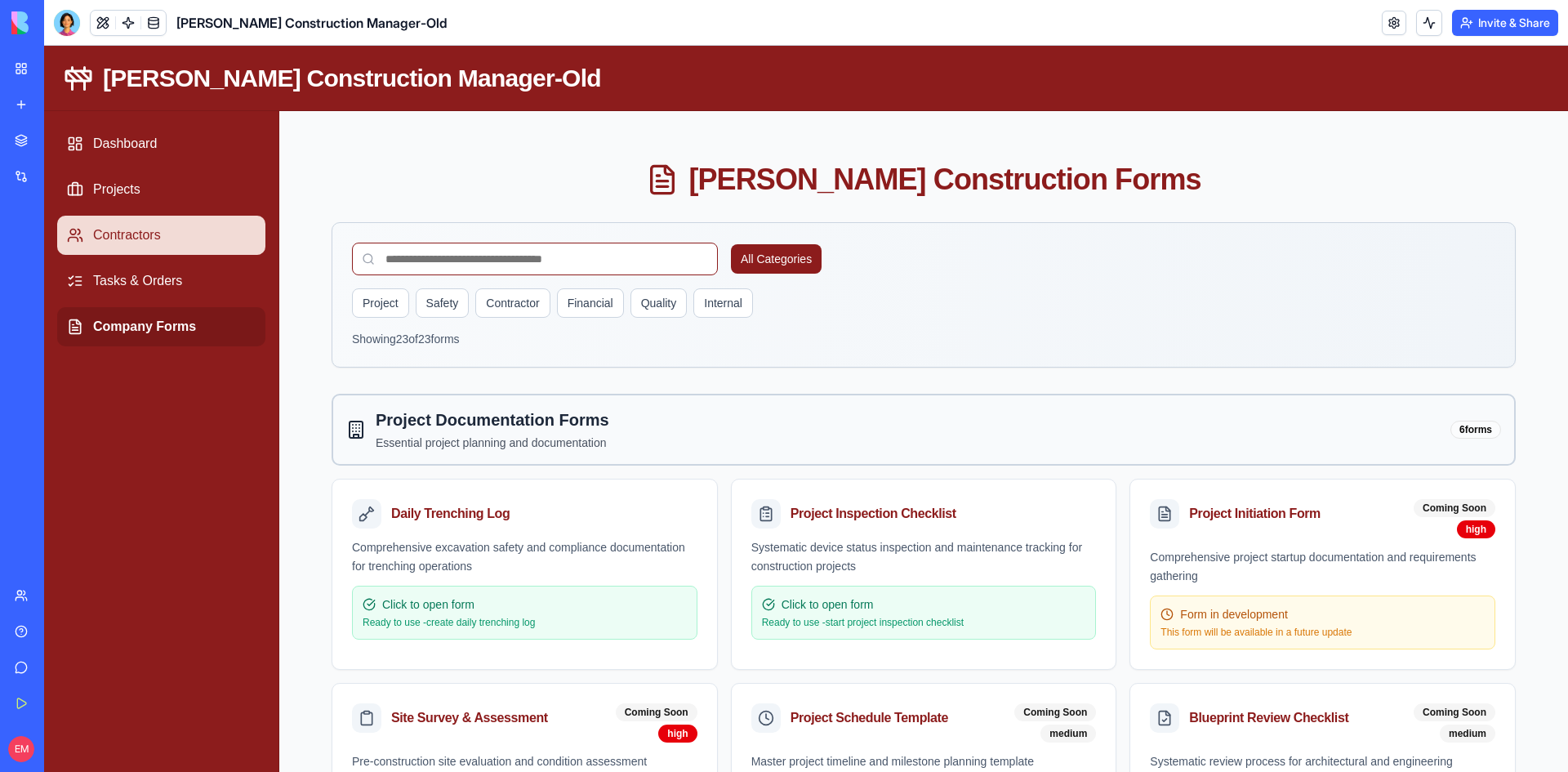
click at [136, 242] on link "Contractors" at bounding box center [161, 235] width 208 height 39
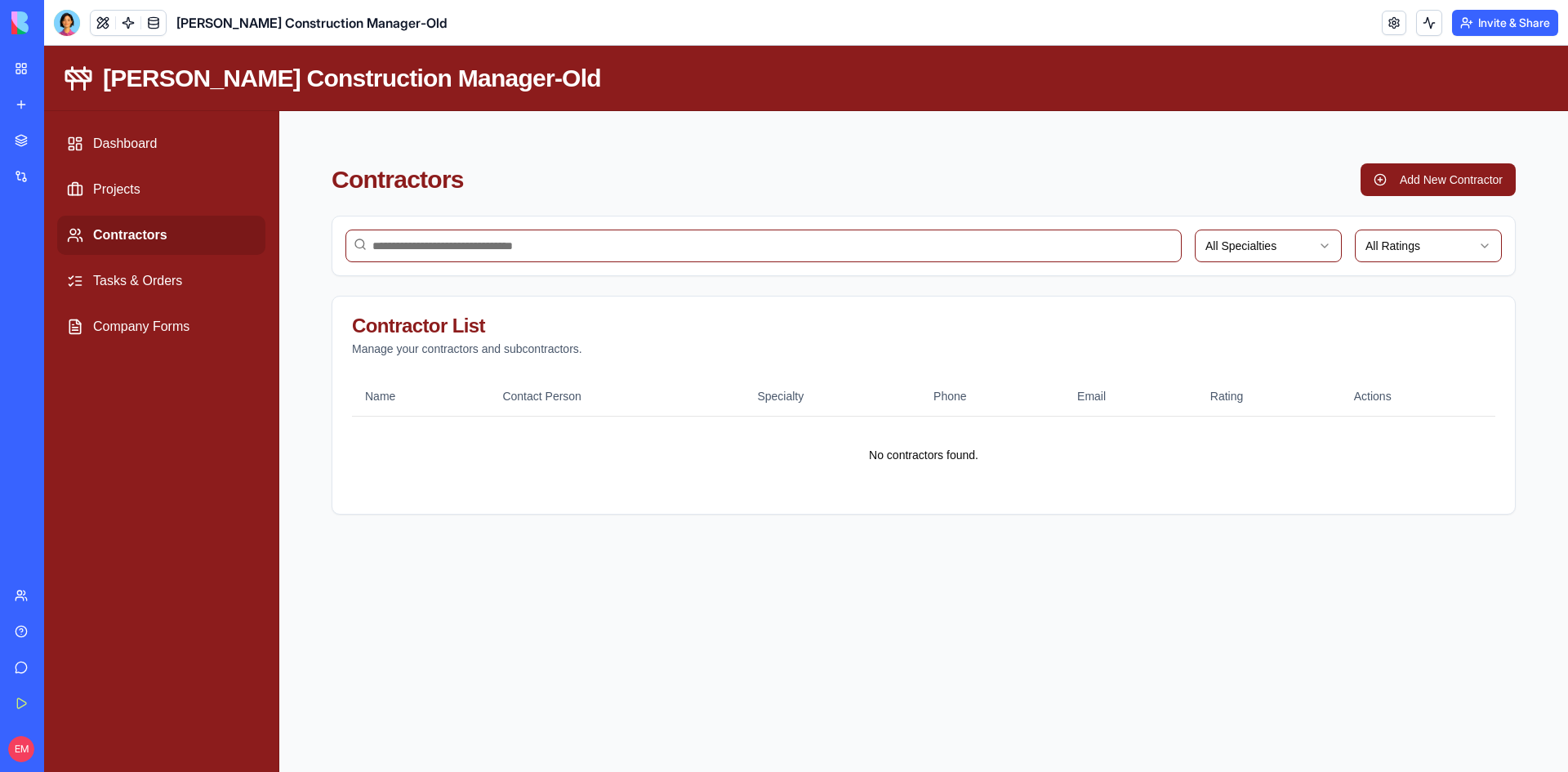
drag, startPoint x: 123, startPoint y: 216, endPoint x: 121, endPoint y: 194, distance: 22.1
click at [123, 215] on nav "Dashboard Projects Contractors Tasks & Orders Company Forms" at bounding box center [161, 235] width 234 height 248
click at [120, 192] on link "Projects" at bounding box center [161, 189] width 208 height 39
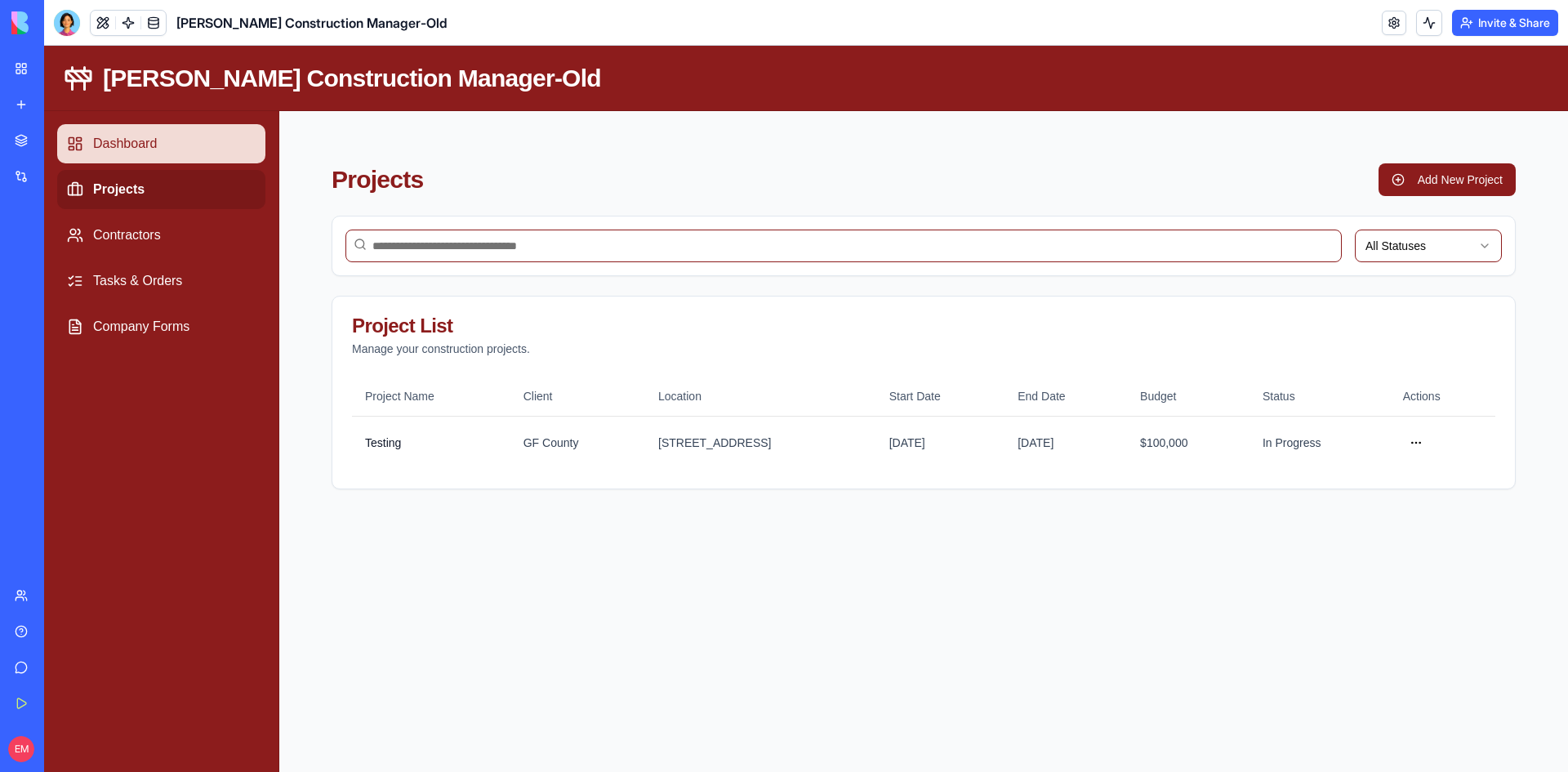
click at [120, 145] on link "Dashboard" at bounding box center [161, 144] width 208 height 39
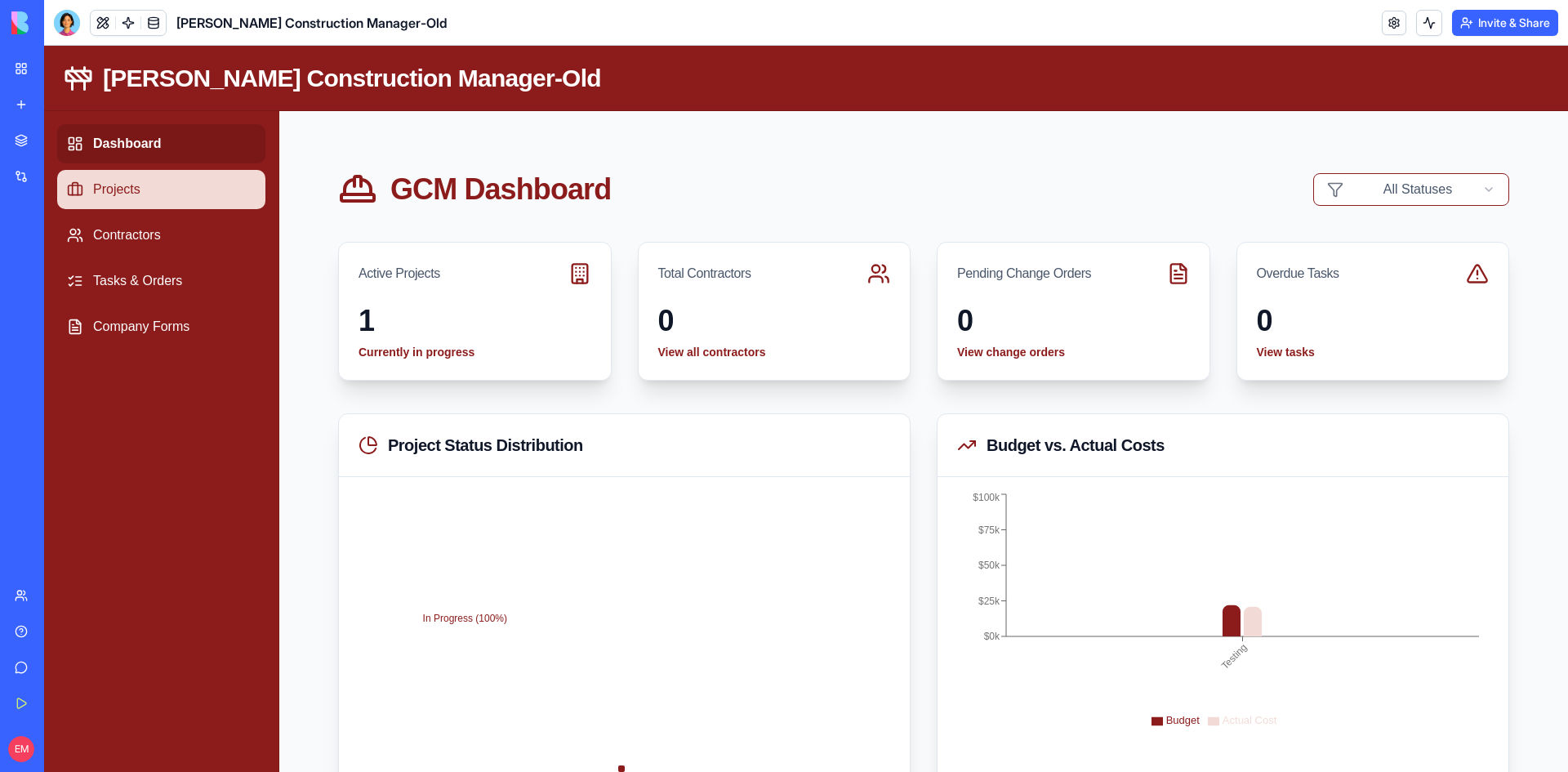
click at [122, 176] on link "Projects" at bounding box center [161, 189] width 208 height 39
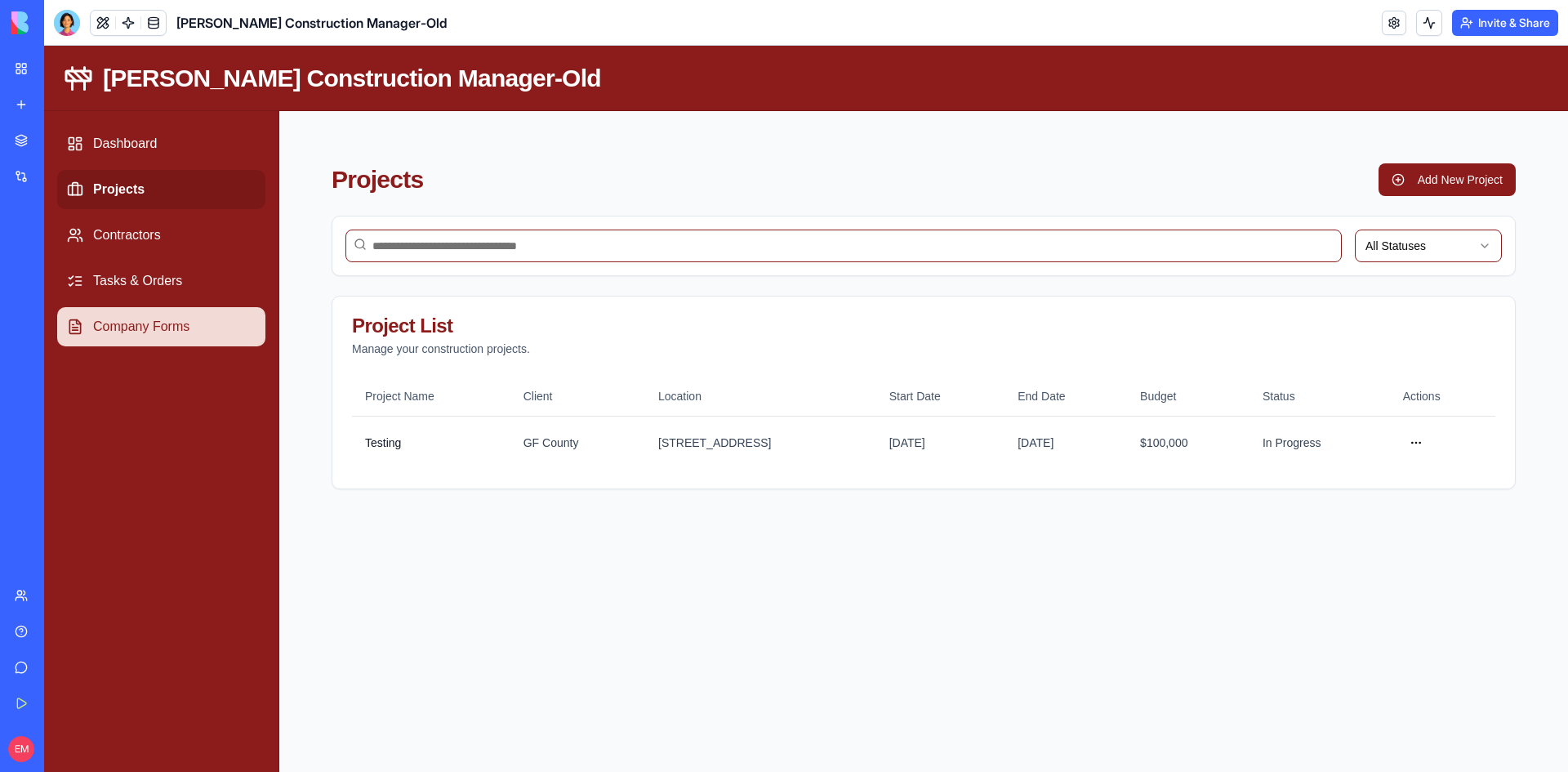
click at [148, 317] on link "Company Forms" at bounding box center [161, 327] width 208 height 39
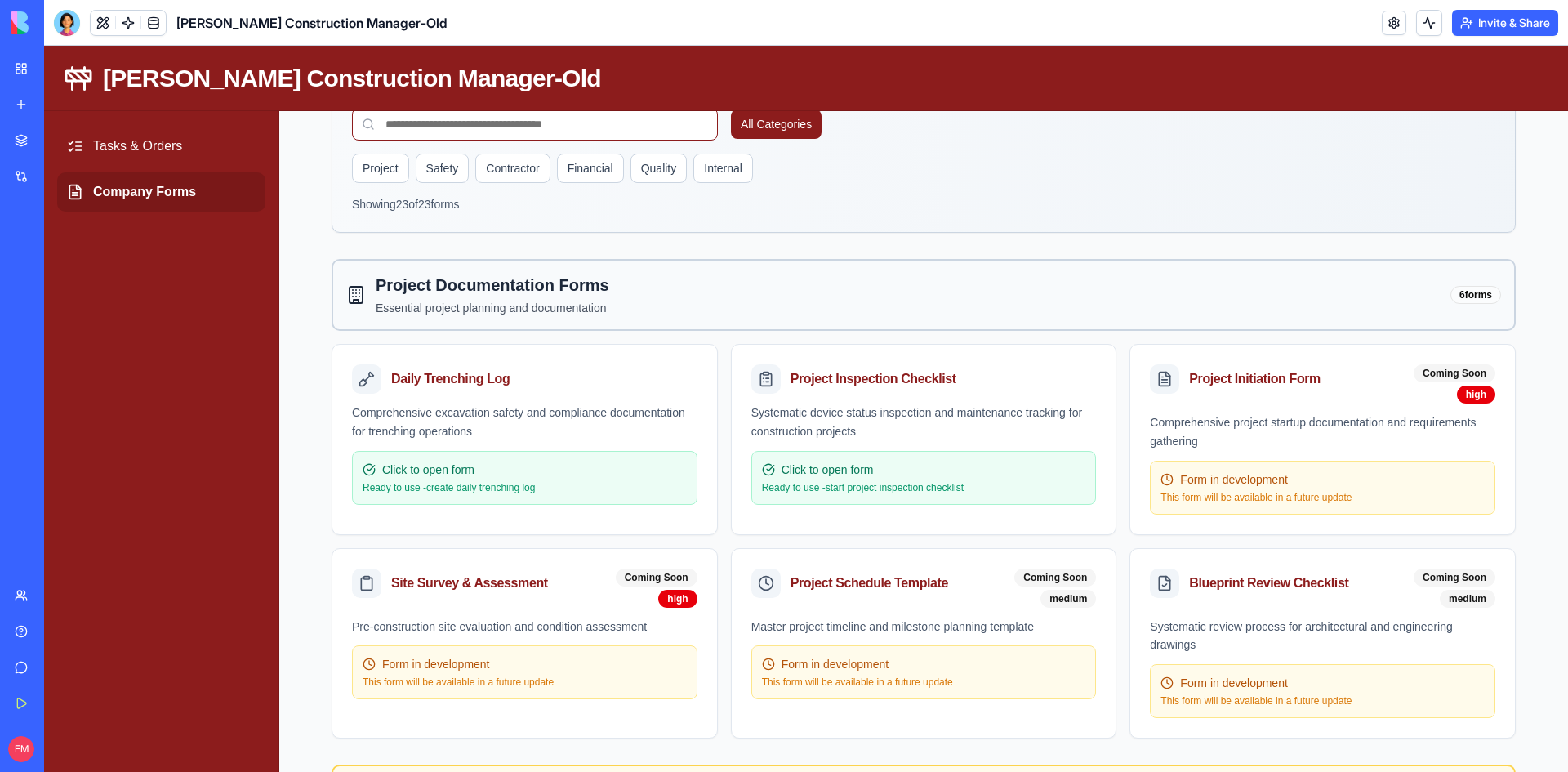
scroll to position [163, 0]
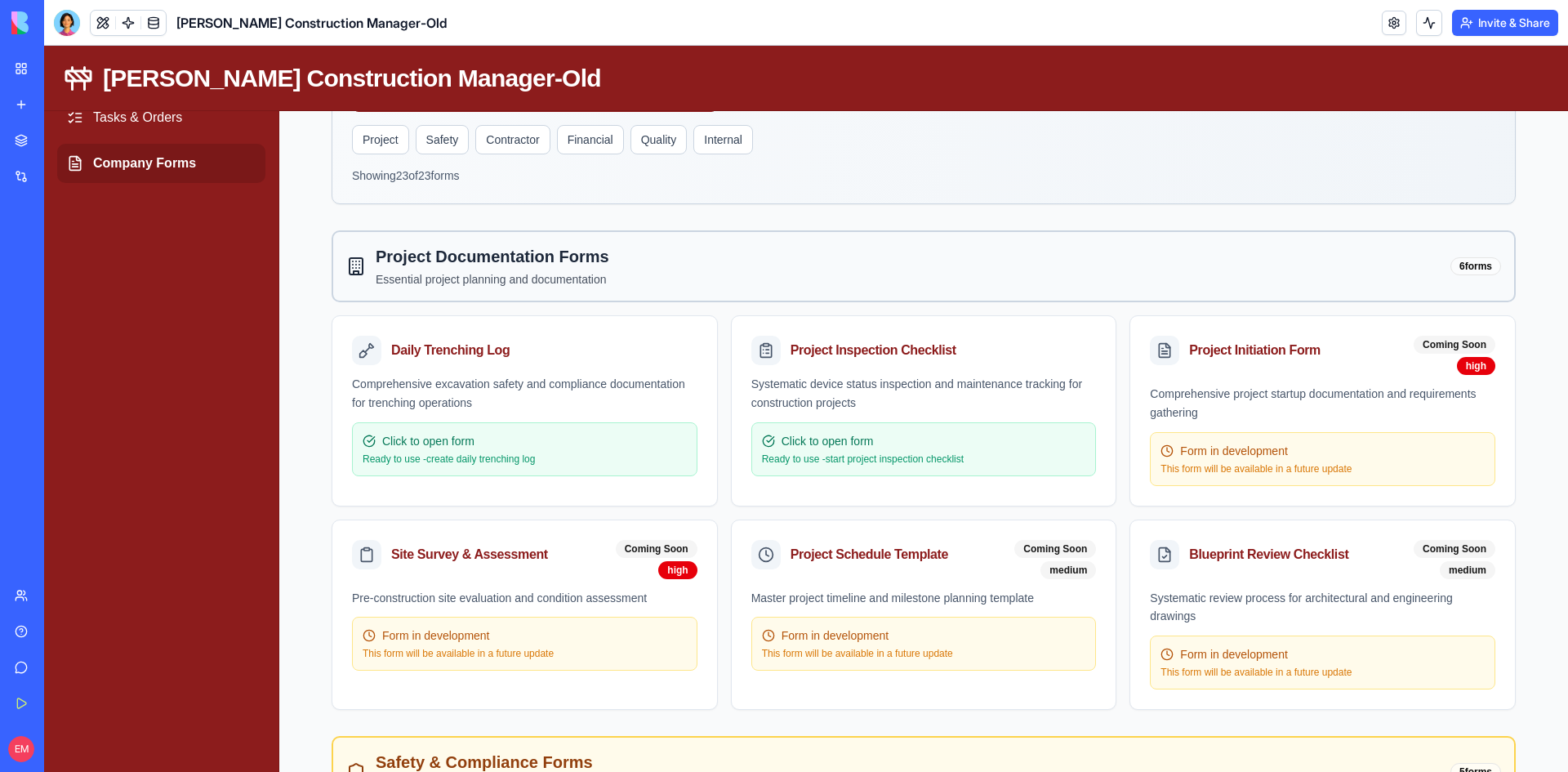
click at [581, 516] on div "Daily Trenching Log Comprehensive excavation safety and compliance documentatio…" at bounding box center [924, 512] width 1184 height 394
click at [572, 474] on div "Click to open form Ready to use - create daily trenching log" at bounding box center [525, 449] width 346 height 54
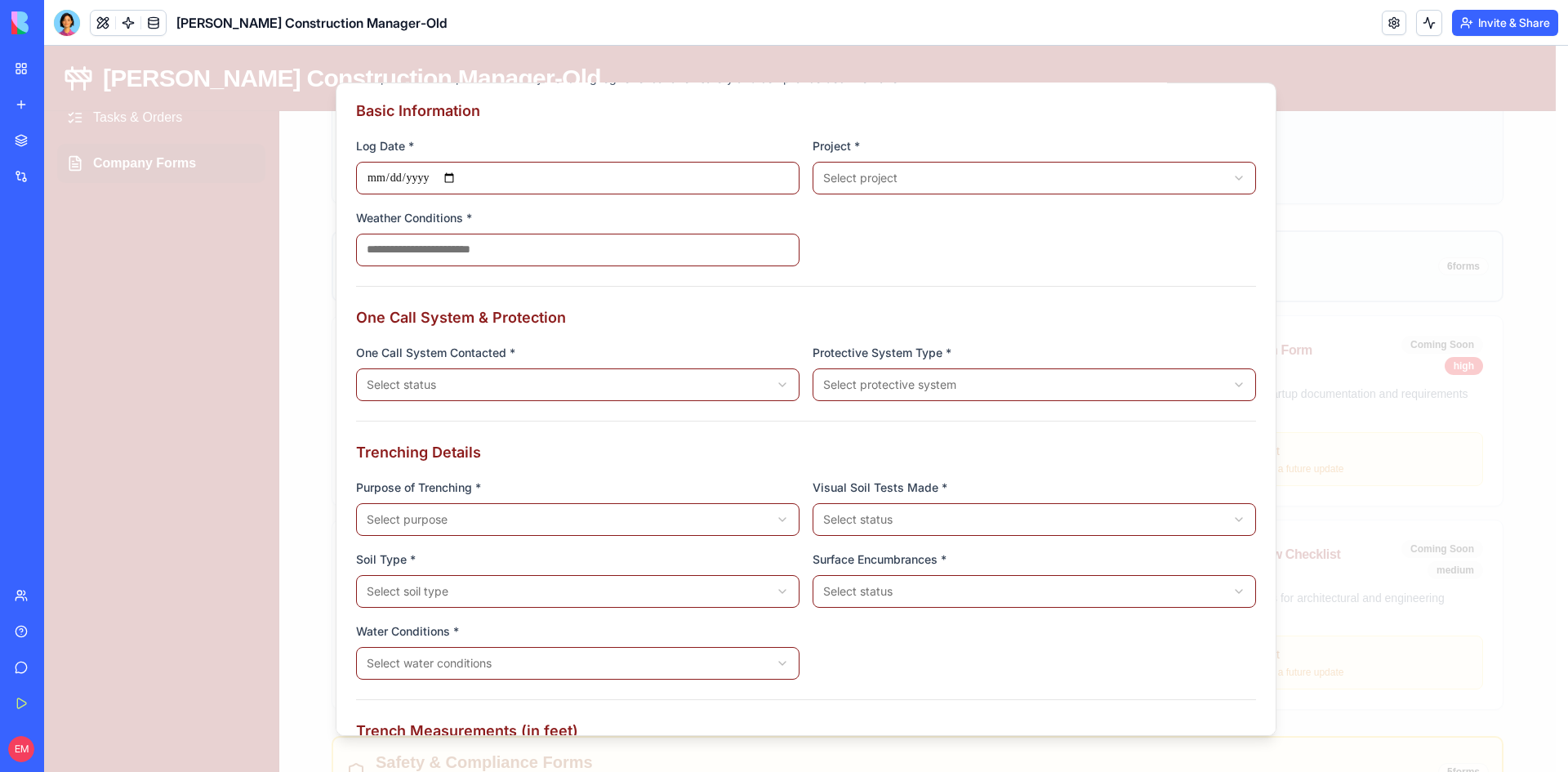
scroll to position [81, 0]
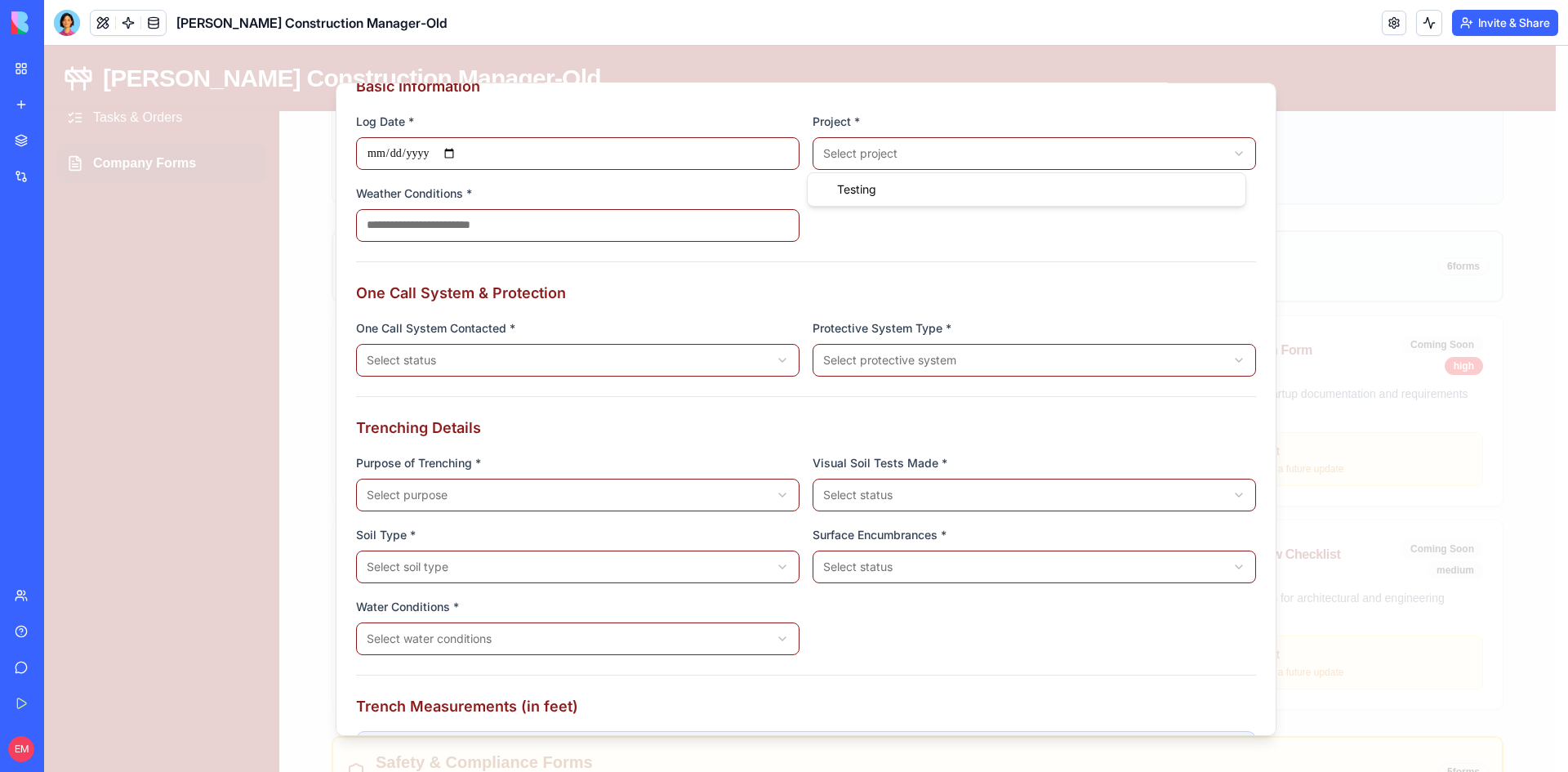
click at [749, 240] on input "Weather Conditions *" at bounding box center [577, 224] width 444 height 33
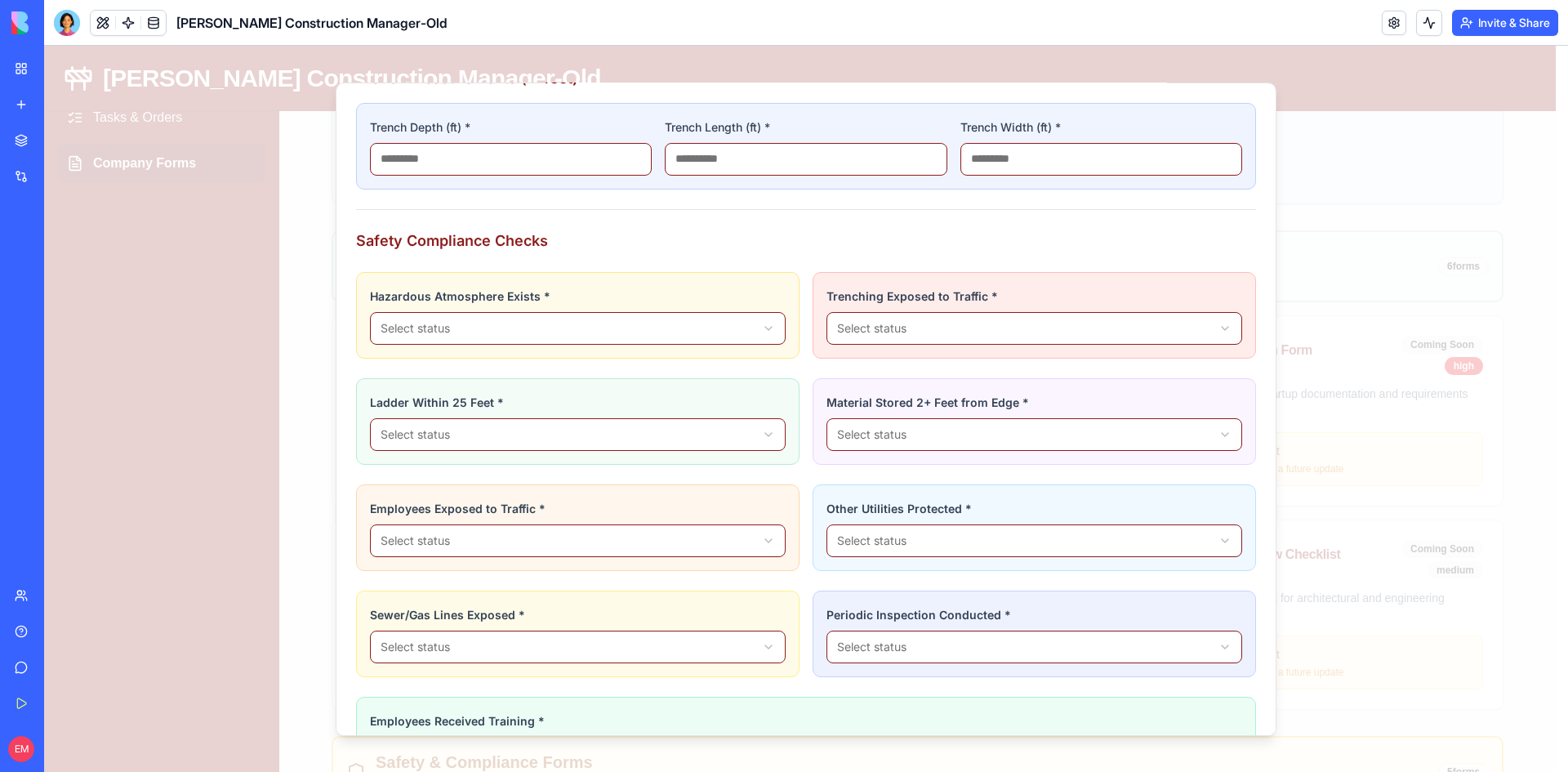
scroll to position [735, 0]
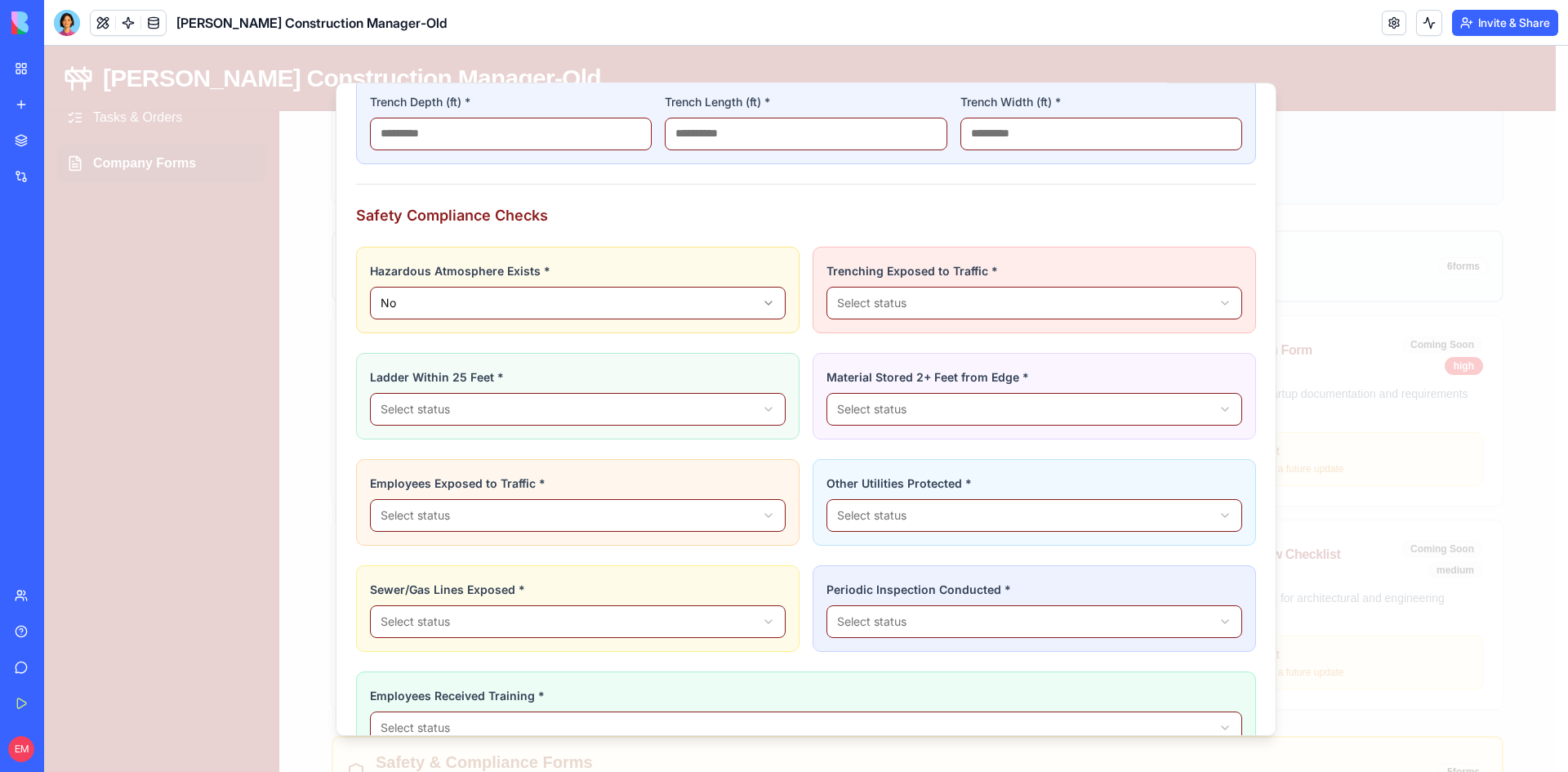
drag, startPoint x: 429, startPoint y: 444, endPoint x: 756, endPoint y: 430, distance: 327.3
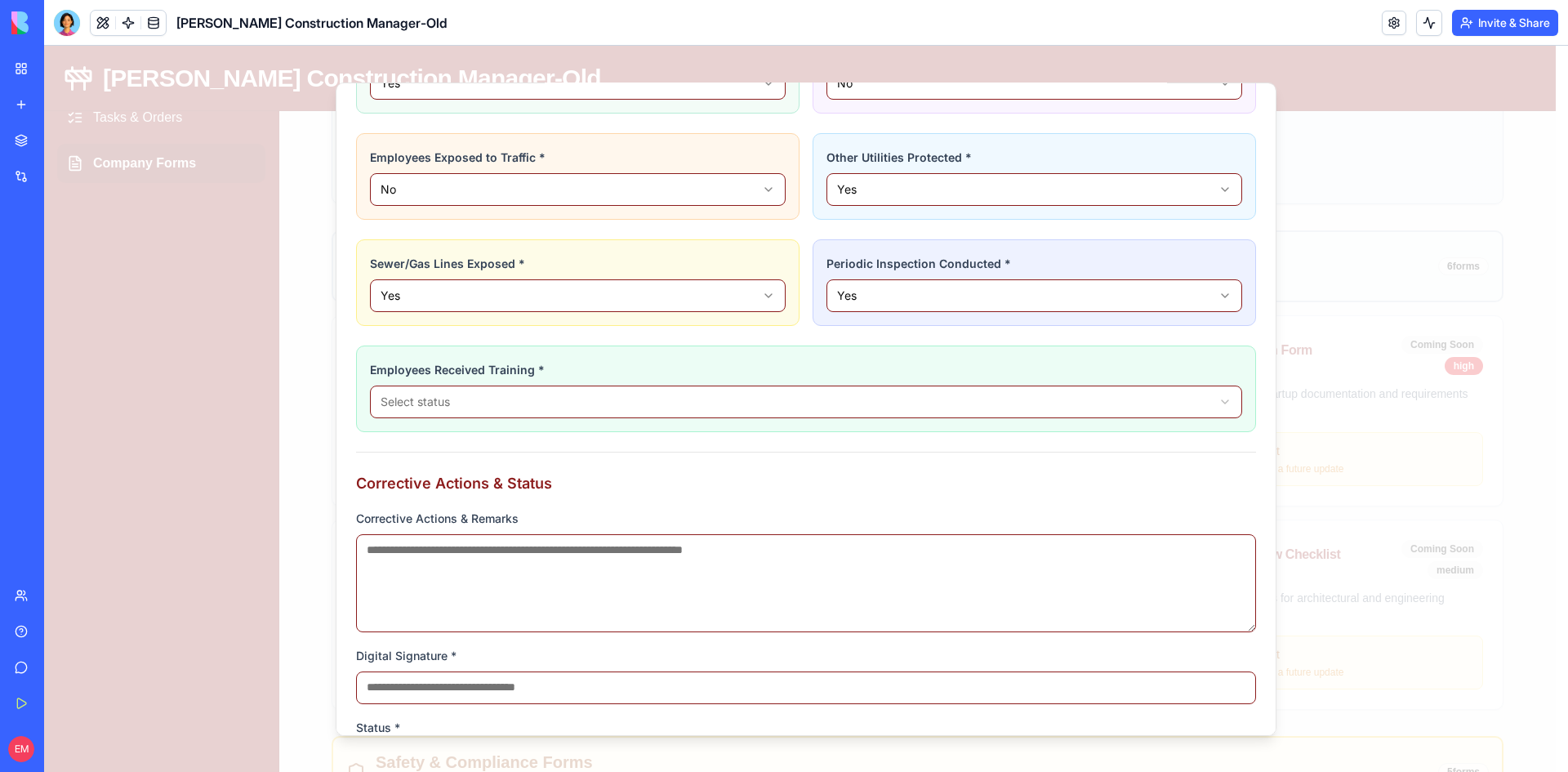
scroll to position [1061, 0]
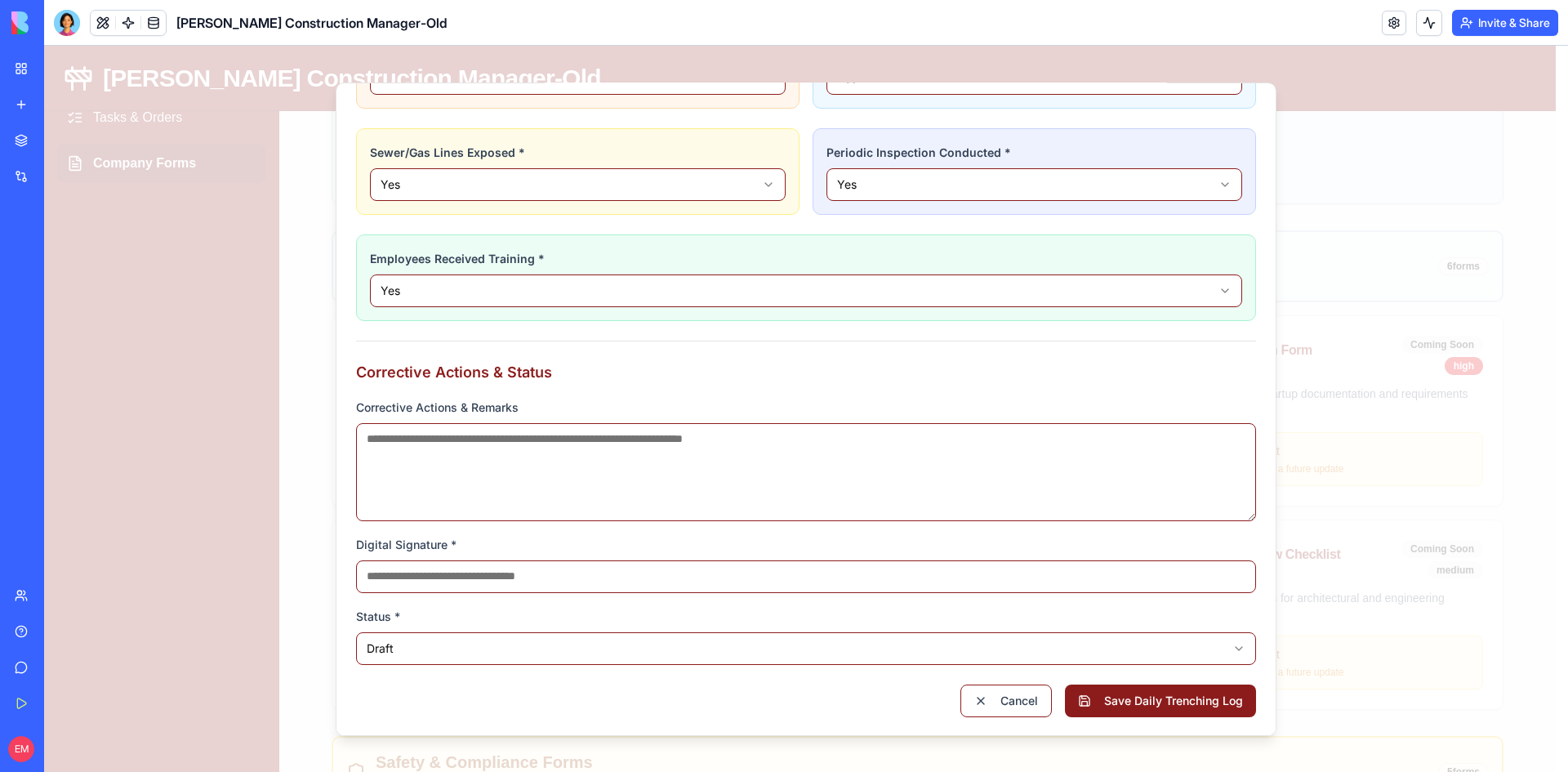
scroll to position [1173, 0]
click at [508, 575] on input "Digital Signature *" at bounding box center [806, 573] width 900 height 33
type input "****"
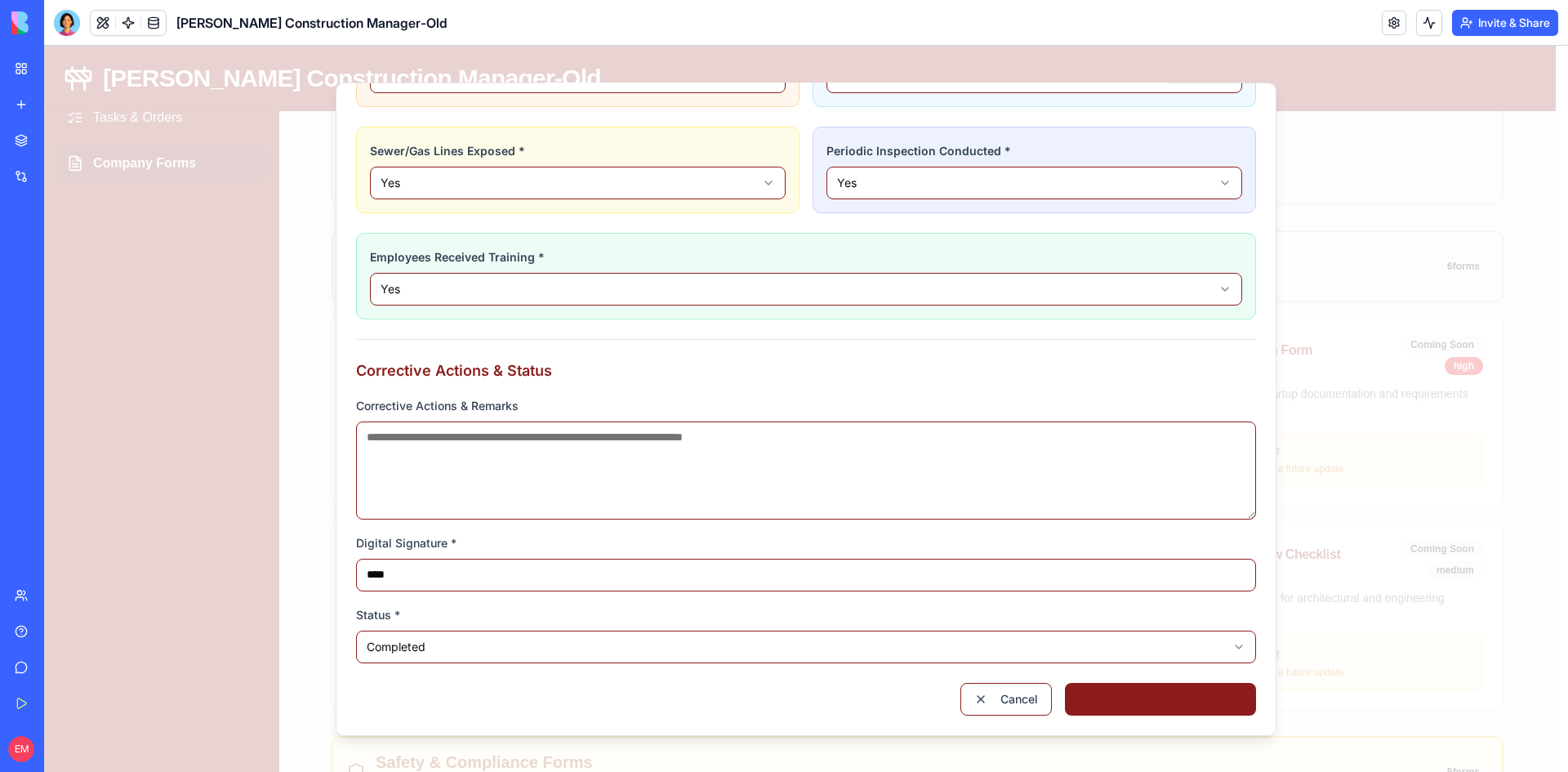
click at [1153, 695] on button "Save Daily Trenching Log" at bounding box center [1161, 697] width 191 height 33
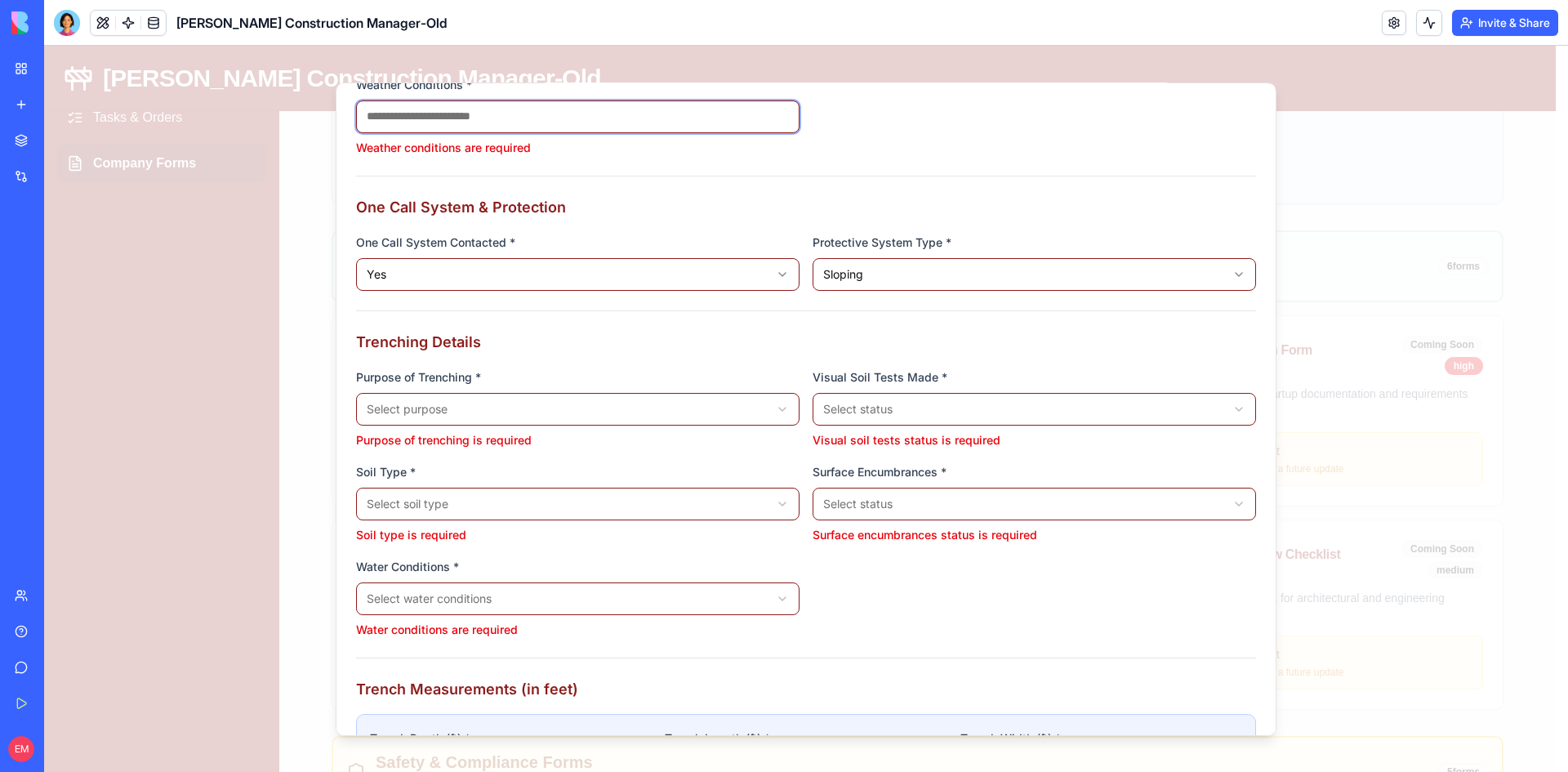
scroll to position [163, 0]
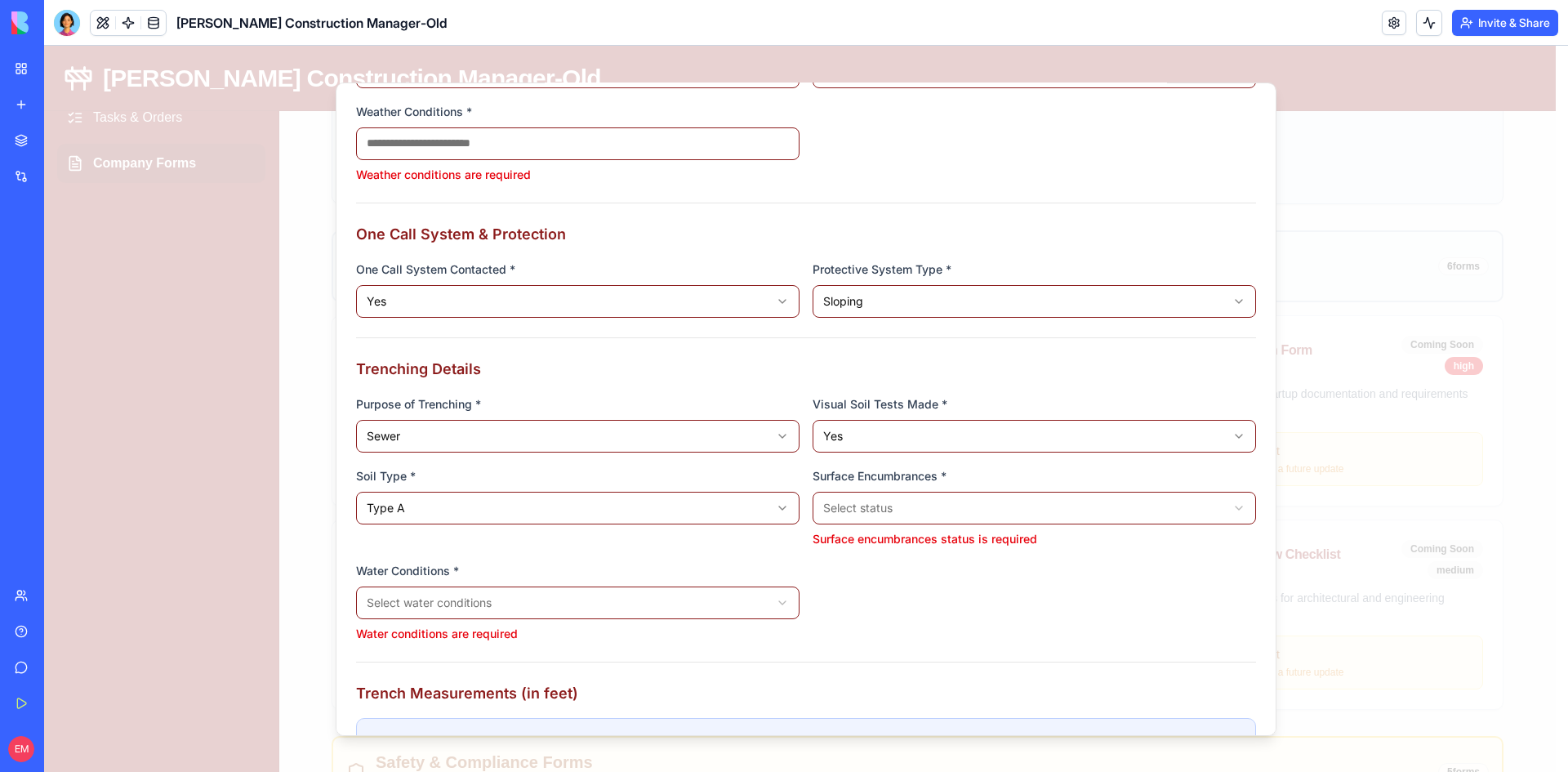
drag, startPoint x: 864, startPoint y: 569, endPoint x: 805, endPoint y: 574, distance: 59.2
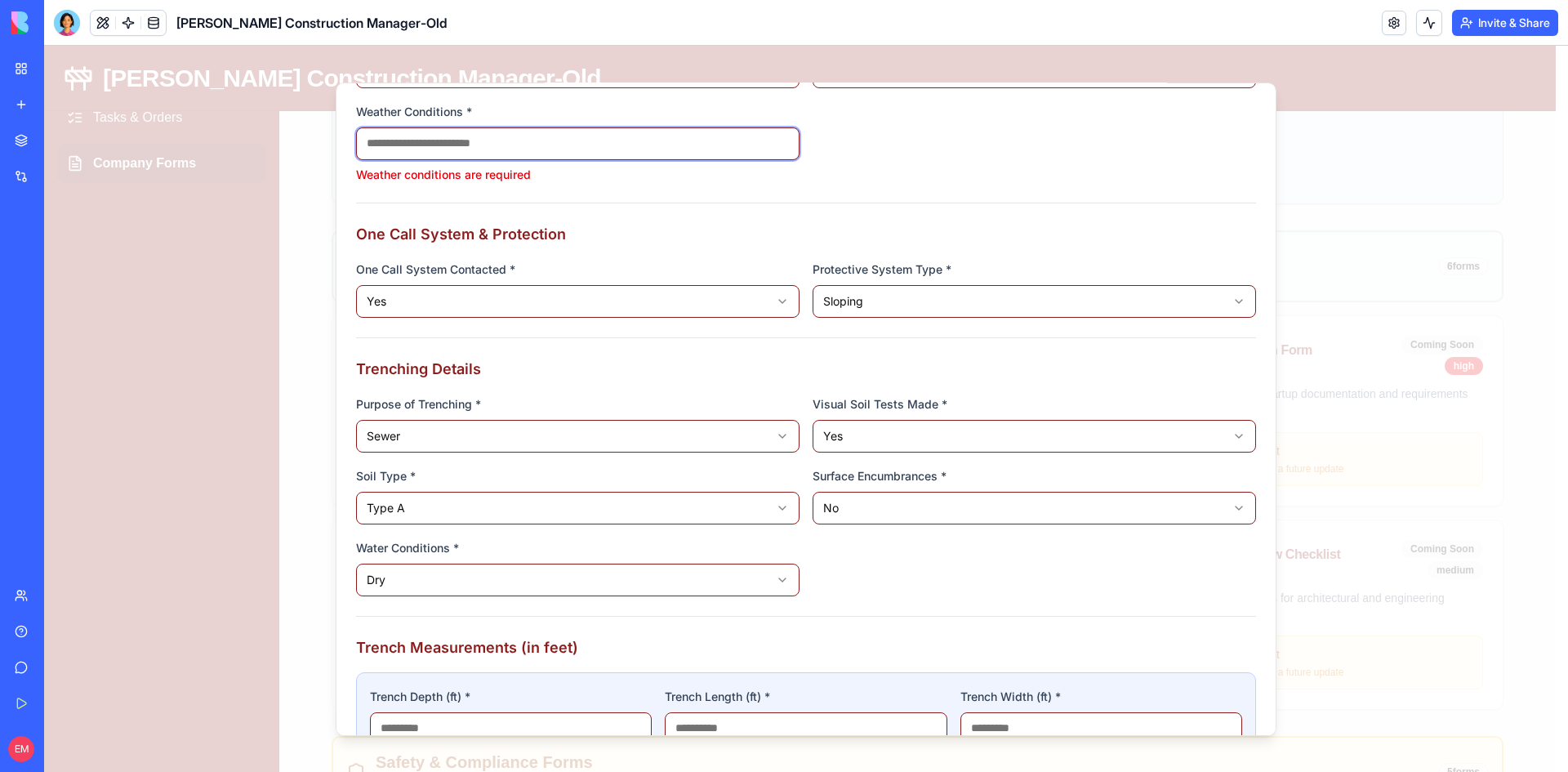
click at [552, 149] on input "Weather Conditions *" at bounding box center [577, 143] width 444 height 33
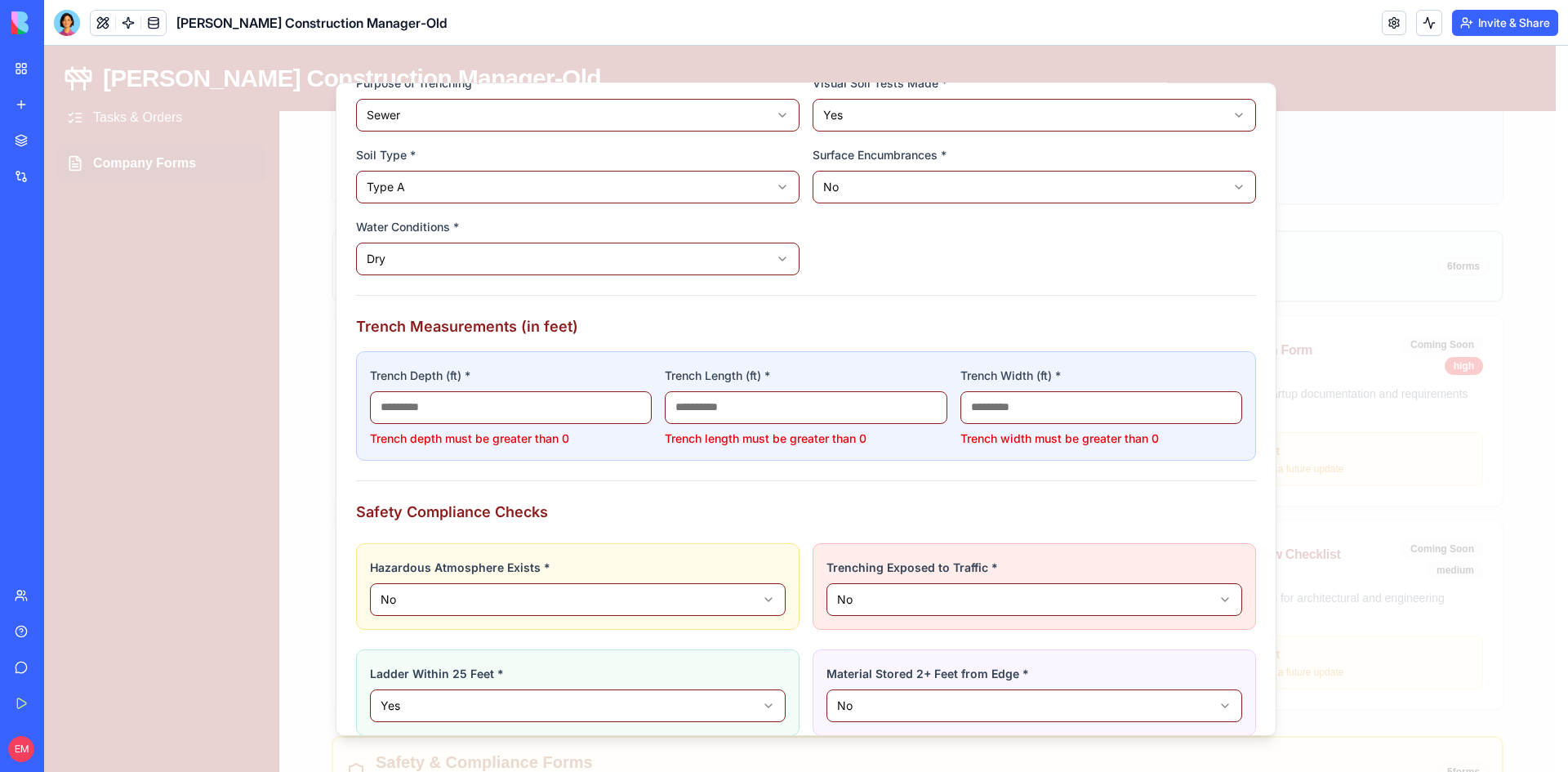
scroll to position [490, 0]
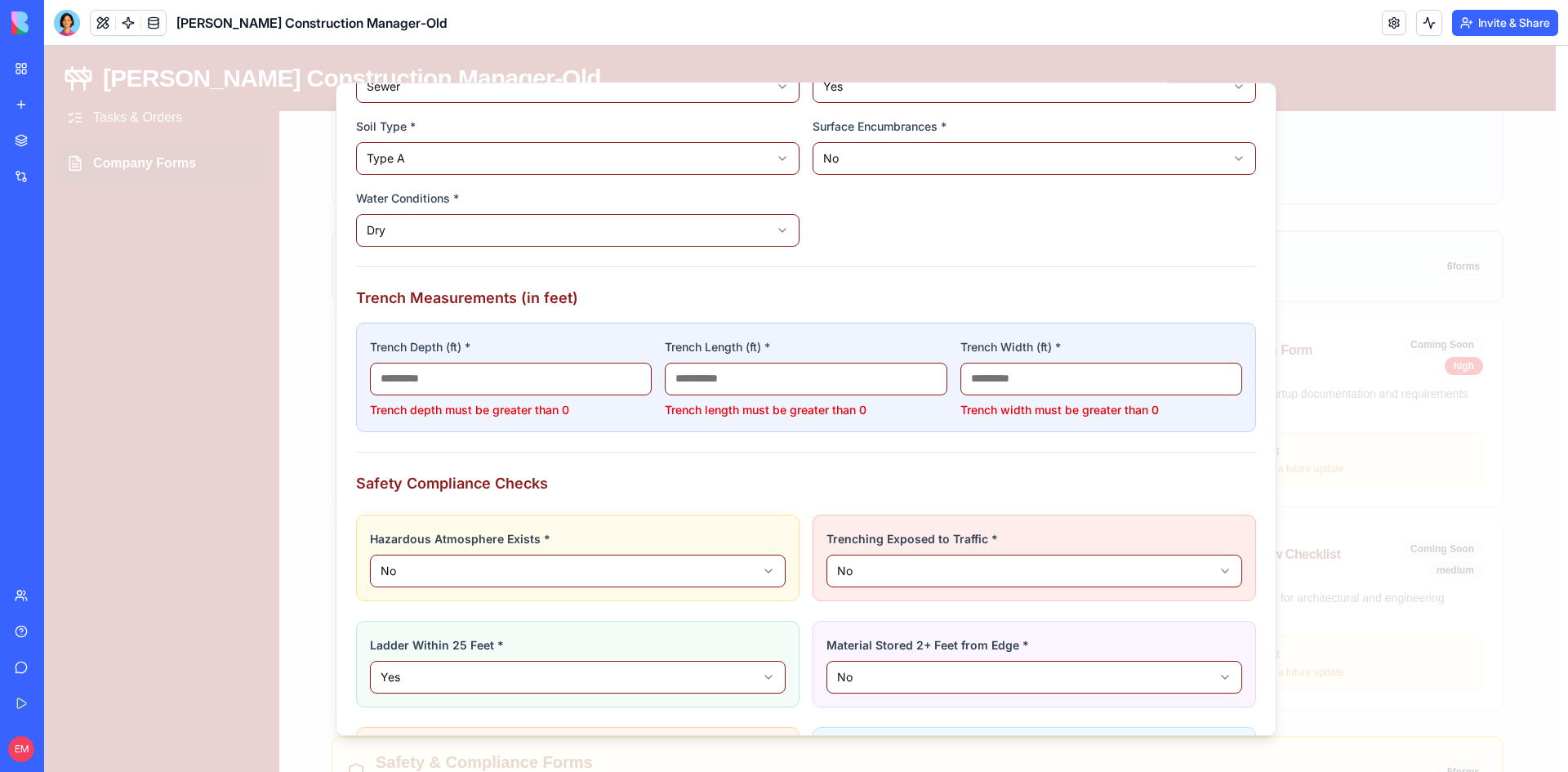
type input "****"
click at [610, 384] on input "*" at bounding box center [511, 378] width 282 height 33
drag, startPoint x: 554, startPoint y: 370, endPoint x: 346, endPoint y: 365, distance: 208.1
click at [356, 366] on div "**********" at bounding box center [807, 408] width 941 height 653
click at [420, 374] on input "*" at bounding box center [511, 378] width 282 height 33
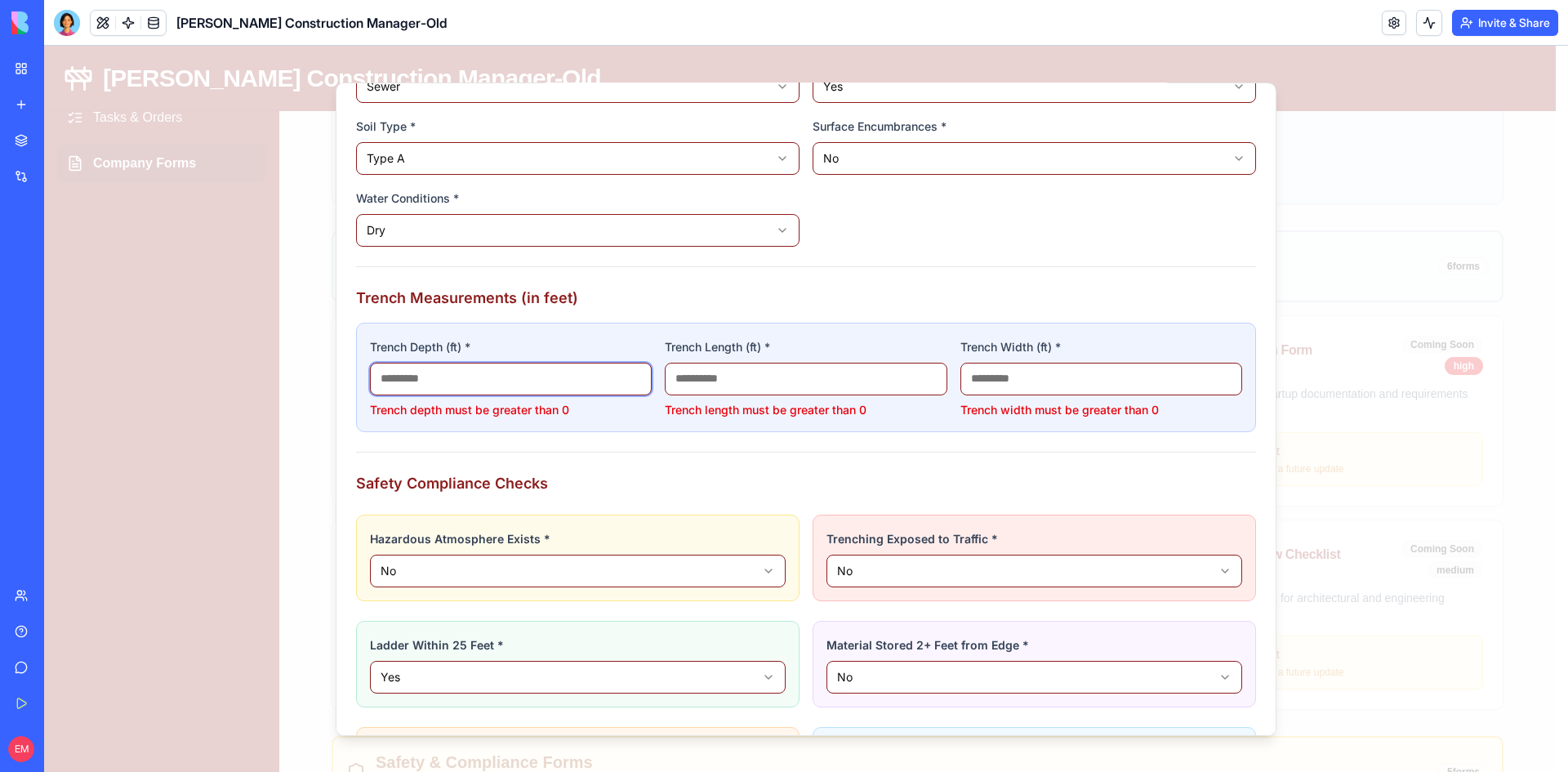
click at [420, 374] on input "*" at bounding box center [511, 378] width 282 height 33
click at [378, 375] on input "*" at bounding box center [511, 378] width 282 height 33
type input "**"
click at [673, 382] on input "*" at bounding box center [806, 378] width 282 height 33
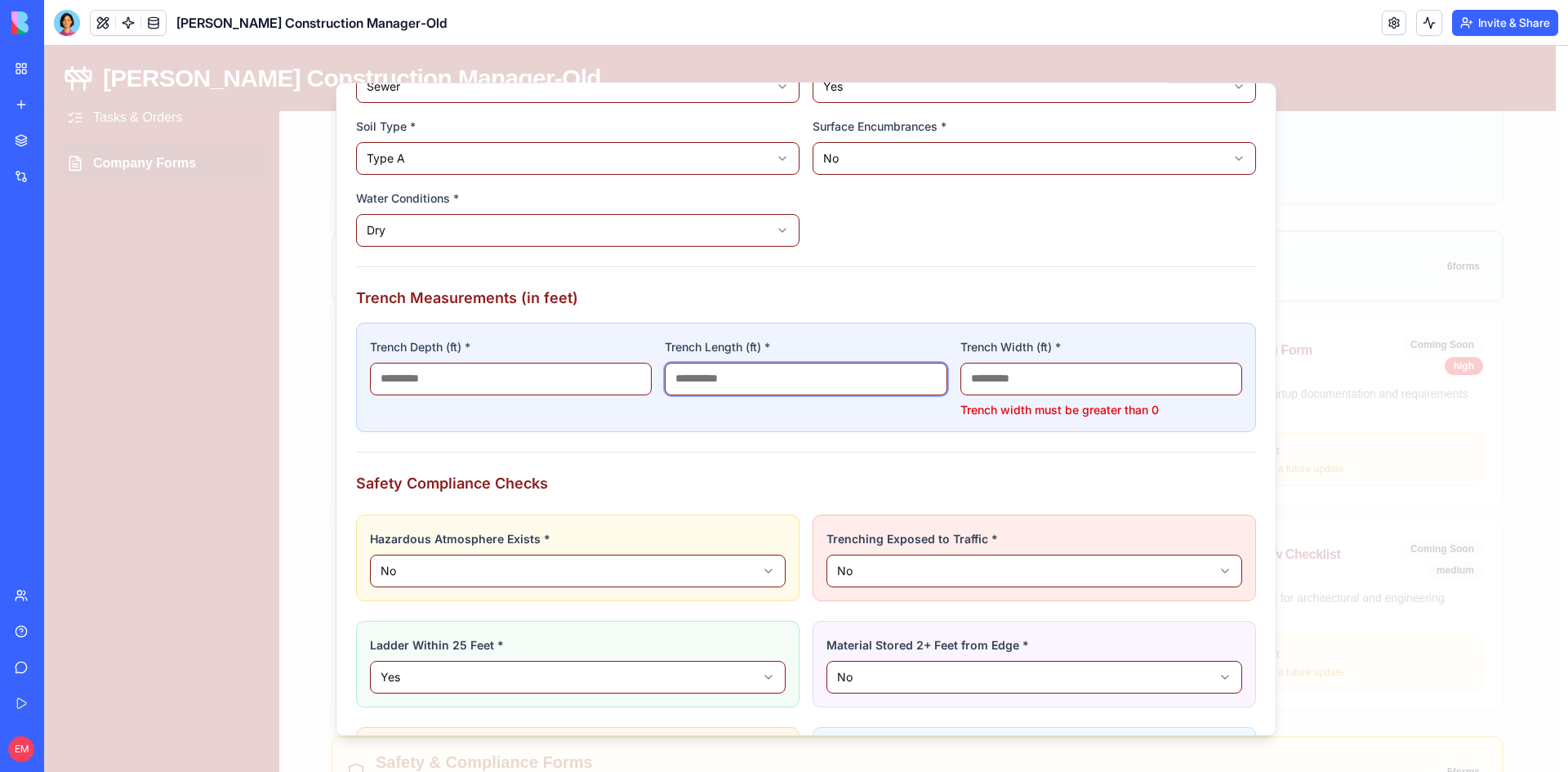
type input "***"
click at [963, 375] on input "*" at bounding box center [1102, 378] width 282 height 33
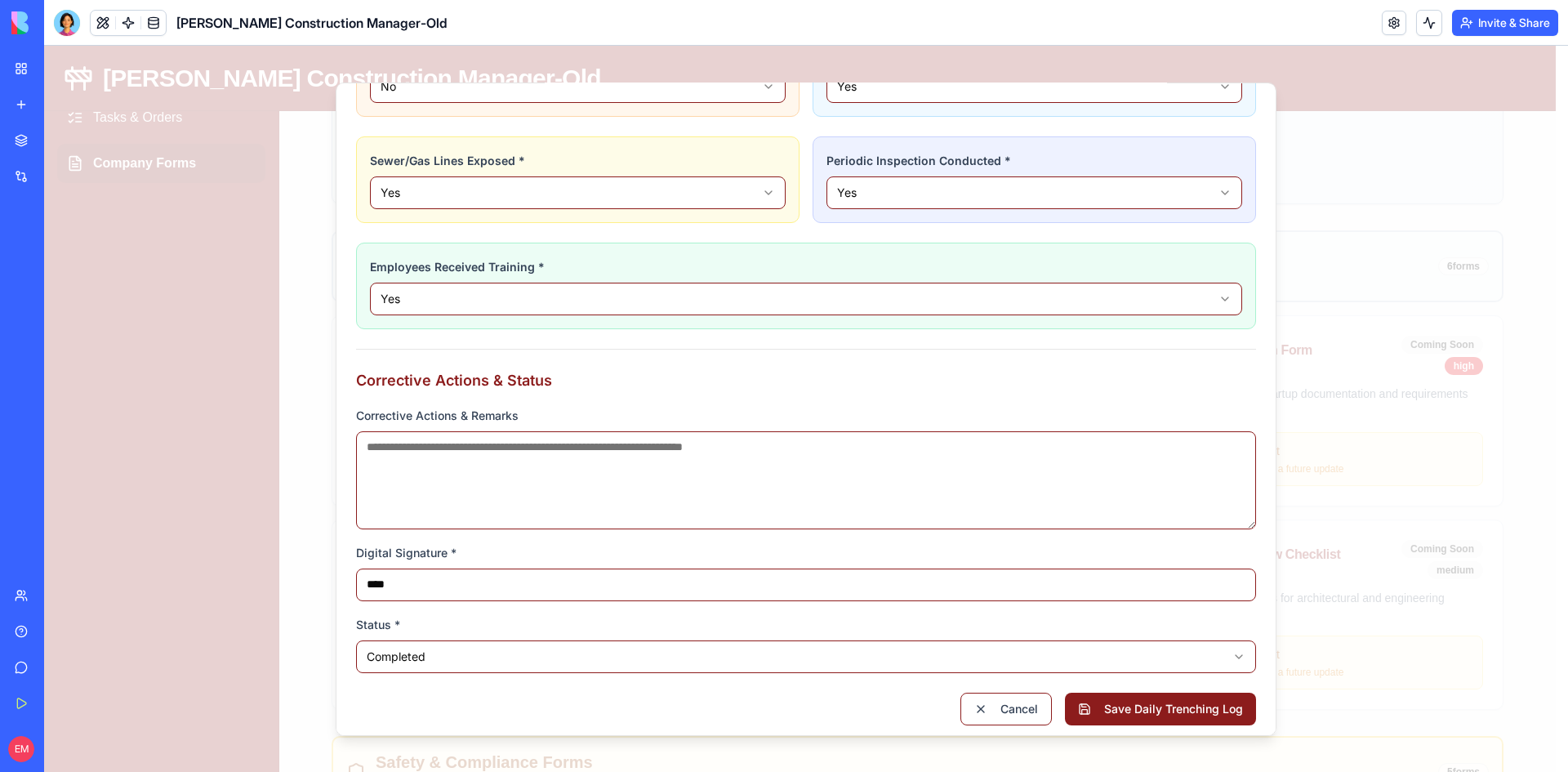
scroll to position [1173, 0]
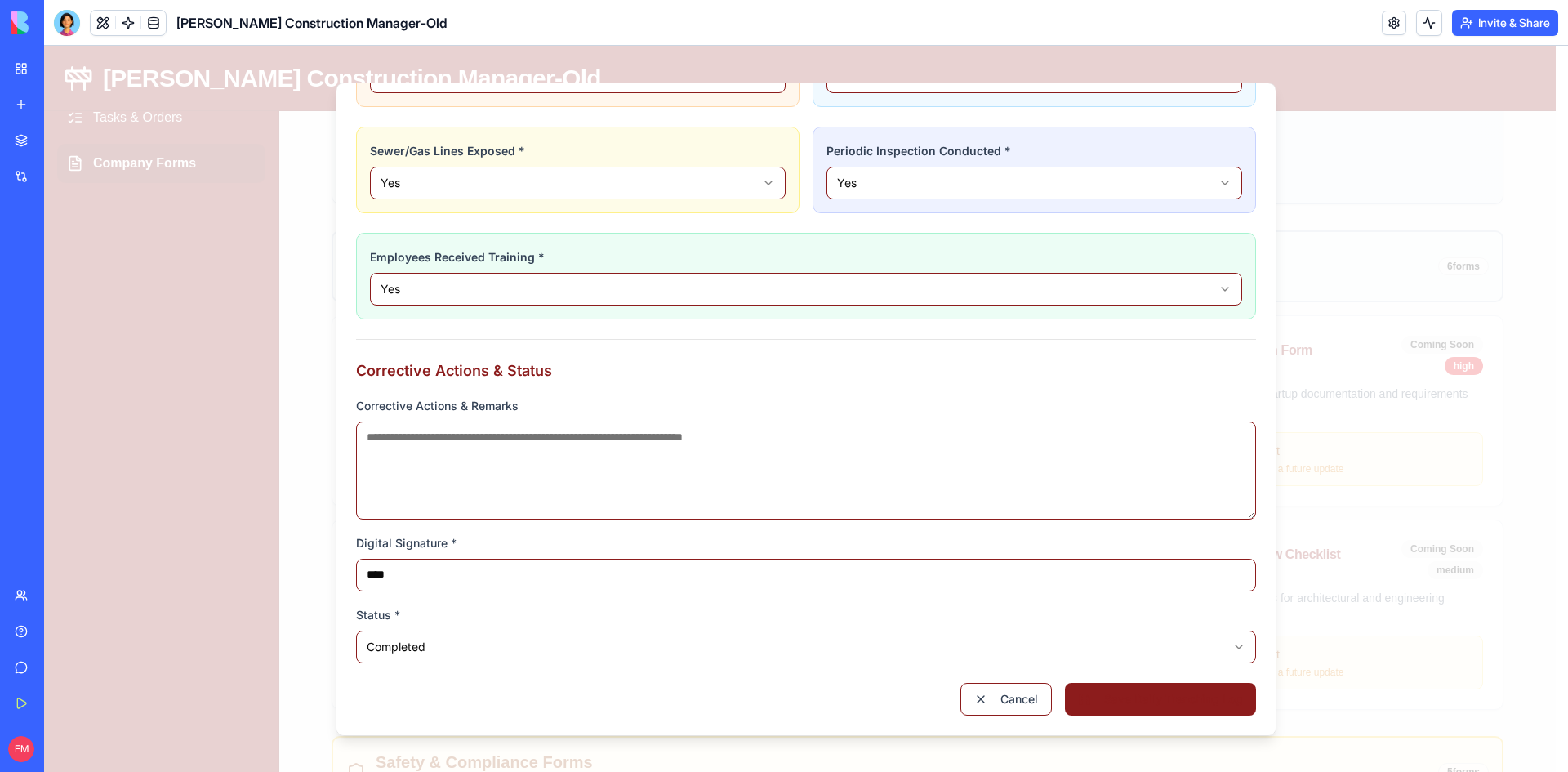
type input "**"
click at [1111, 704] on button "Save Daily Trenching Log" at bounding box center [1161, 697] width 191 height 33
type input "*"
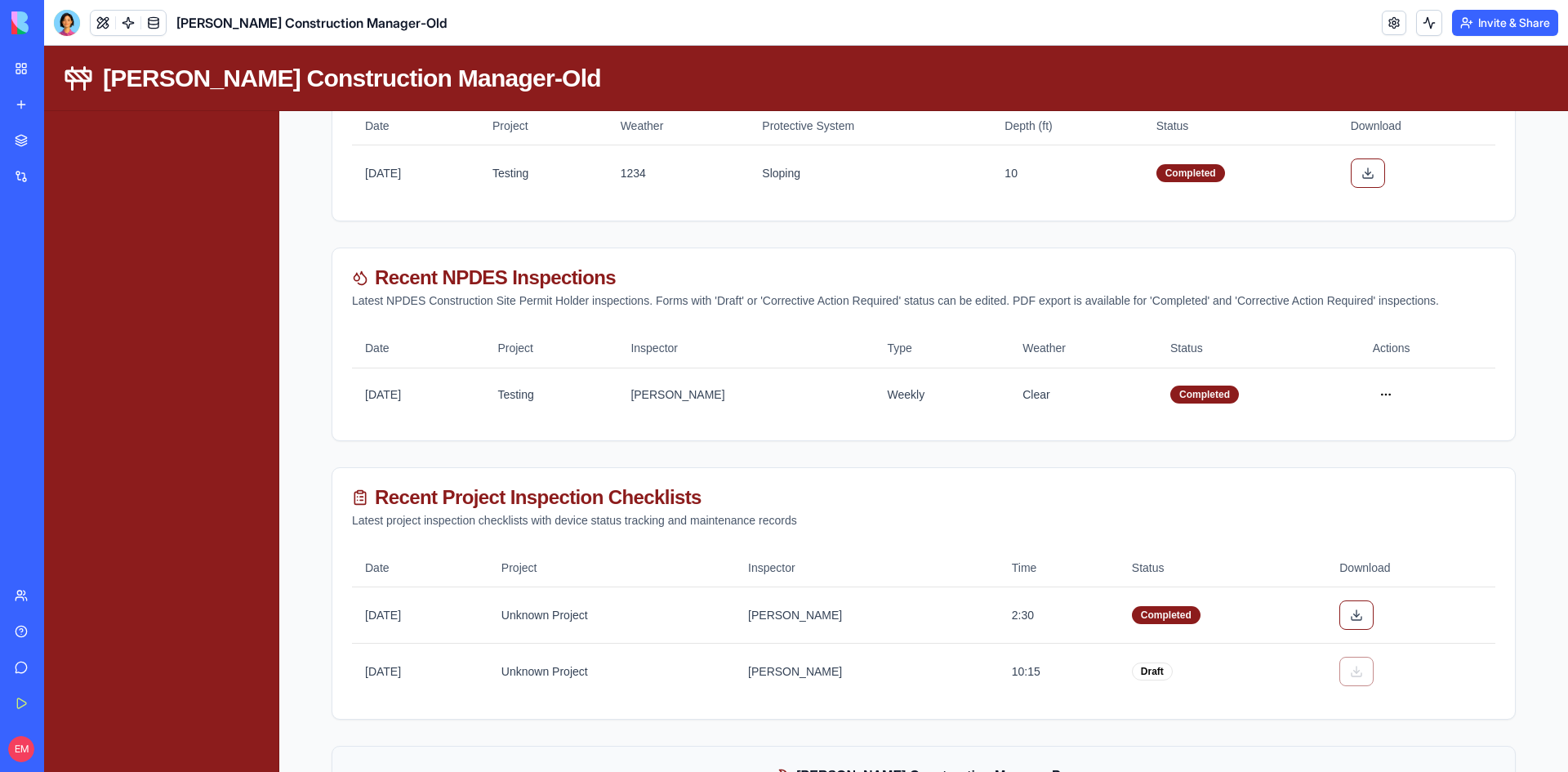
scroll to position [2660, 0]
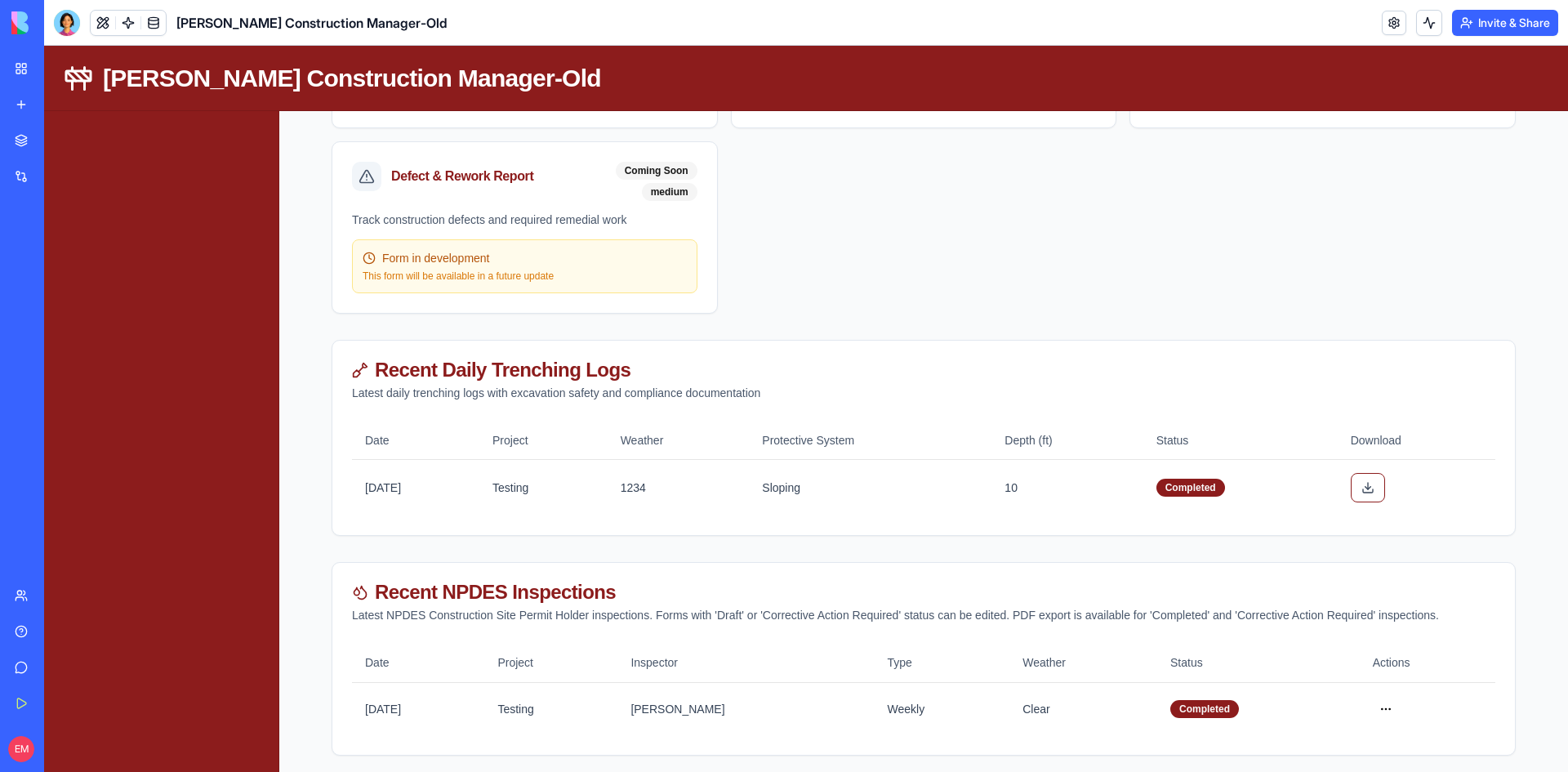
scroll to position [2613, 0]
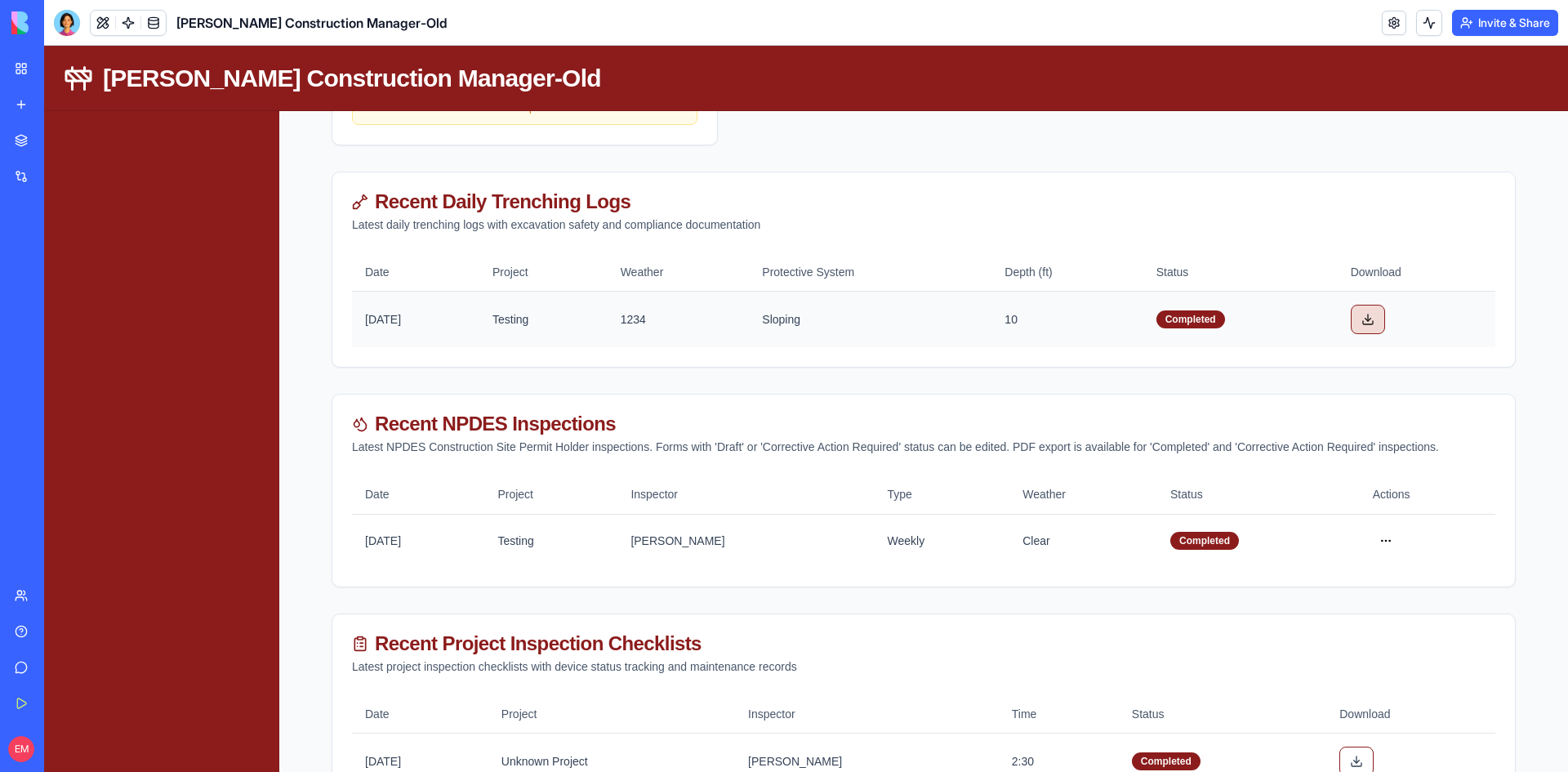
click at [1367, 321] on button at bounding box center [1368, 318] width 35 height 29
click at [43, 63] on div "My Workspace" at bounding box center [49, 68] width 21 height 16
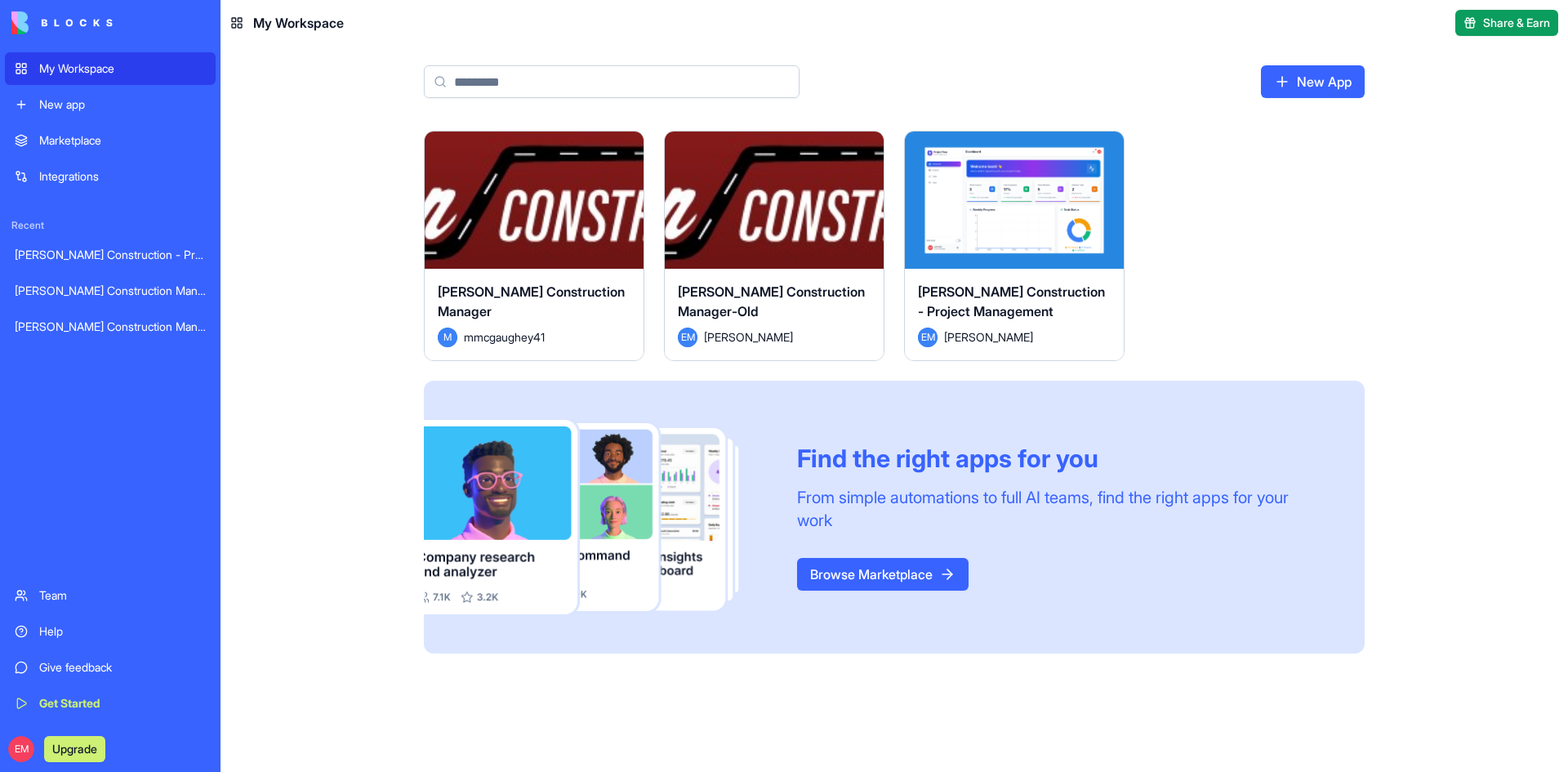
click at [1029, 187] on button "Launch" at bounding box center [1014, 200] width 122 height 33
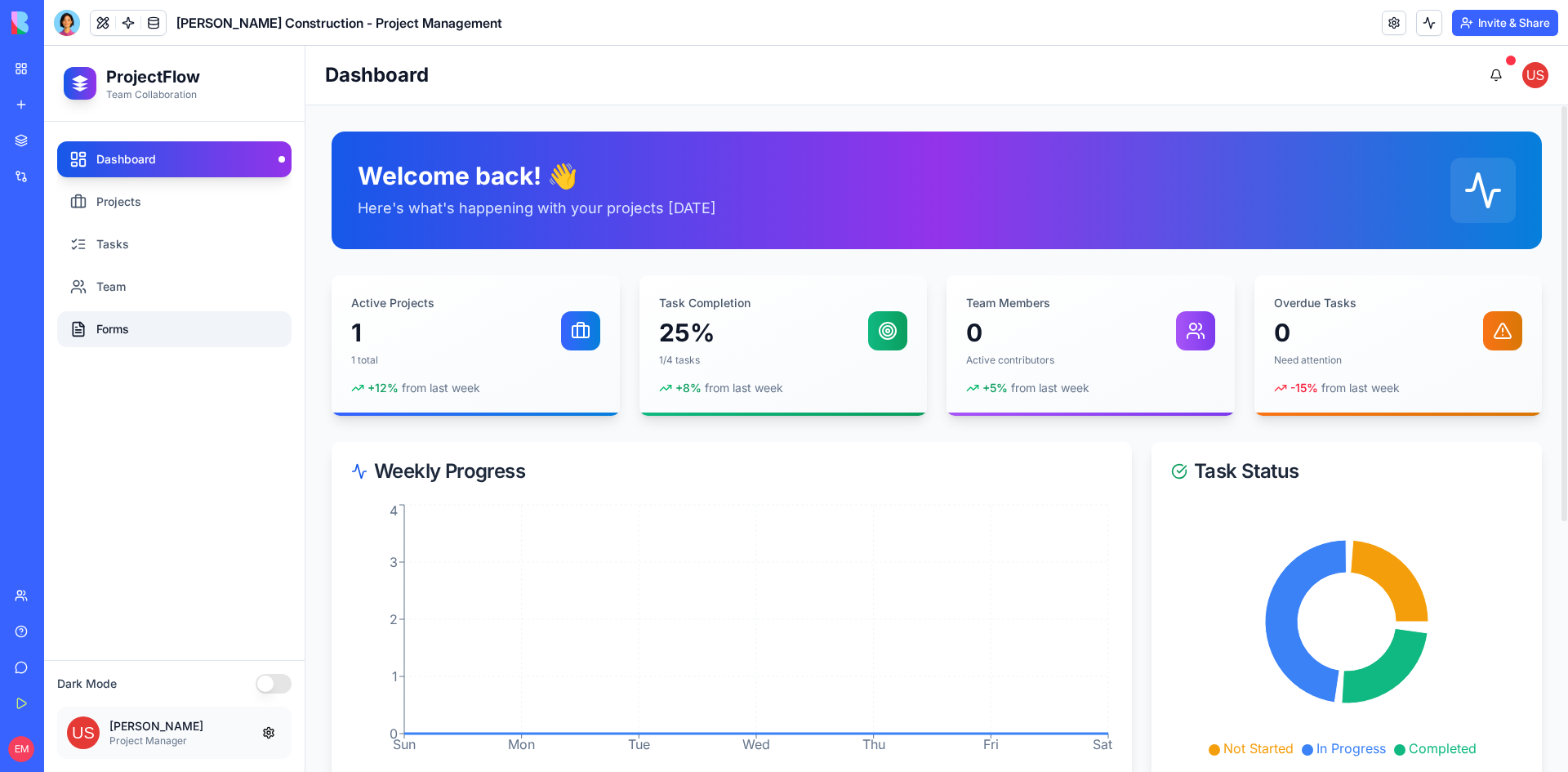
click at [142, 313] on link "Forms" at bounding box center [174, 329] width 234 height 35
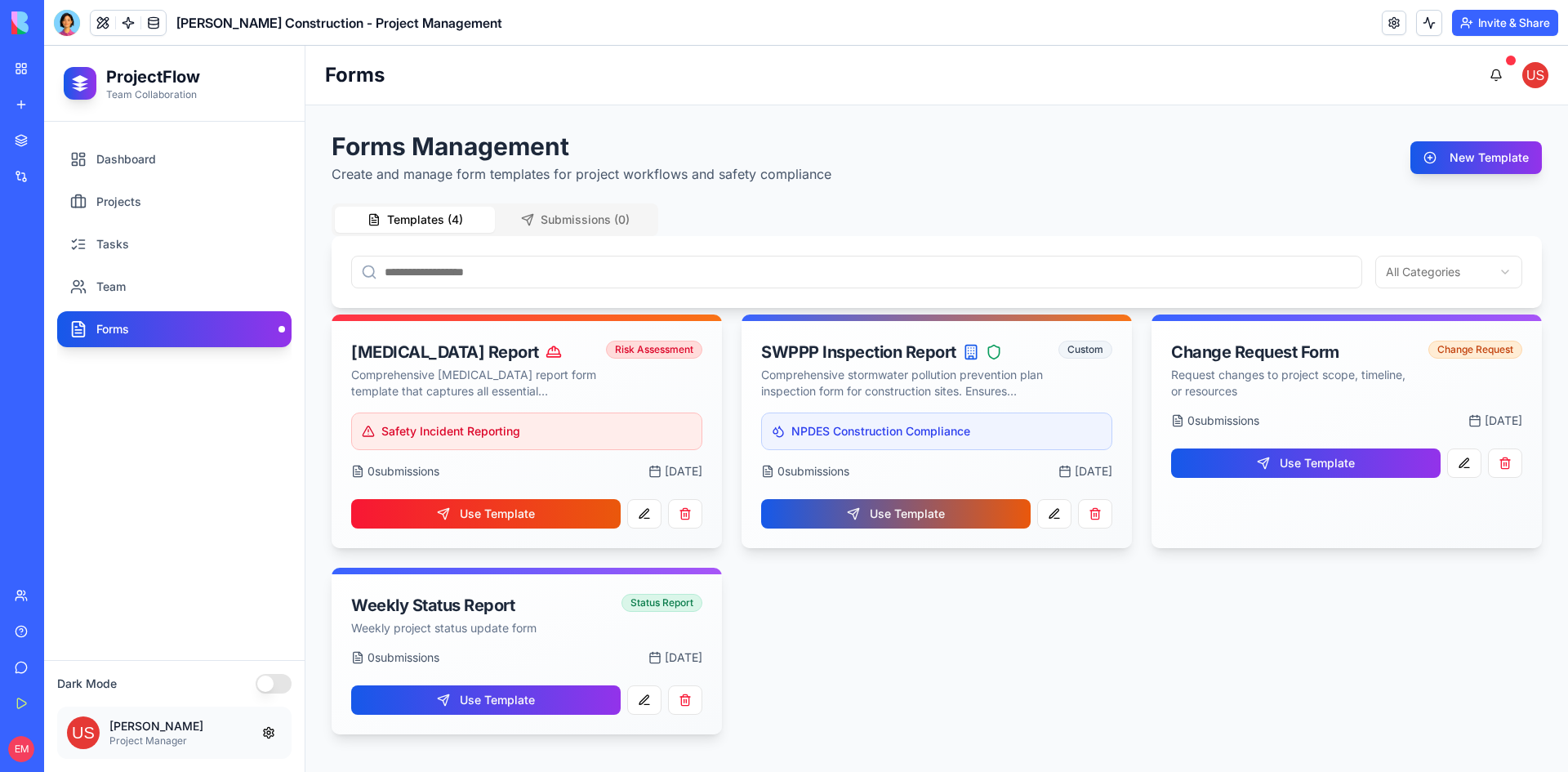
click at [581, 222] on button "Submissions ( 0 )" at bounding box center [574, 219] width 160 height 26
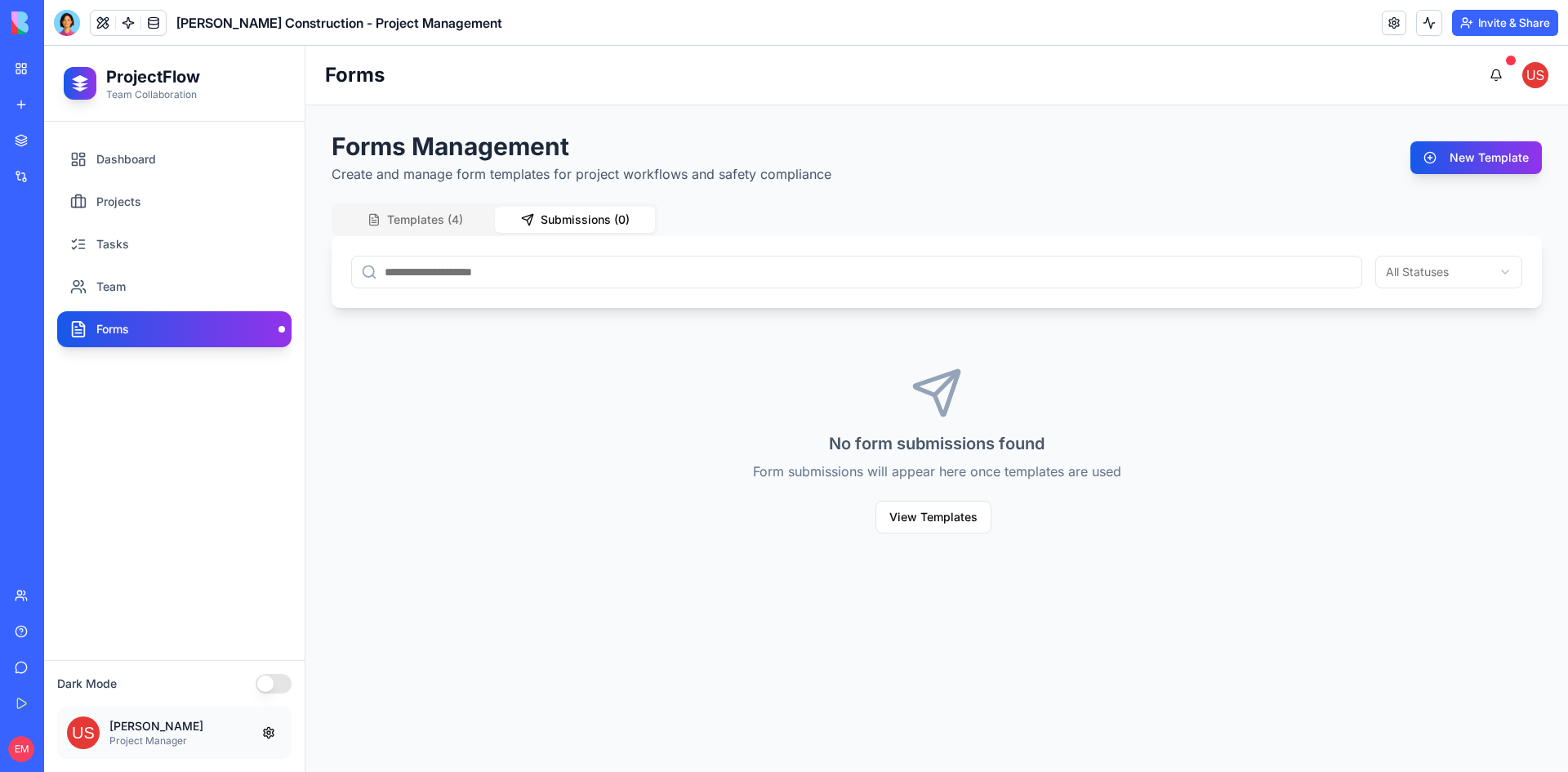
click at [465, 215] on button "Templates ( 4 )" at bounding box center [415, 219] width 160 height 26
